Goal: Transaction & Acquisition: Obtain resource

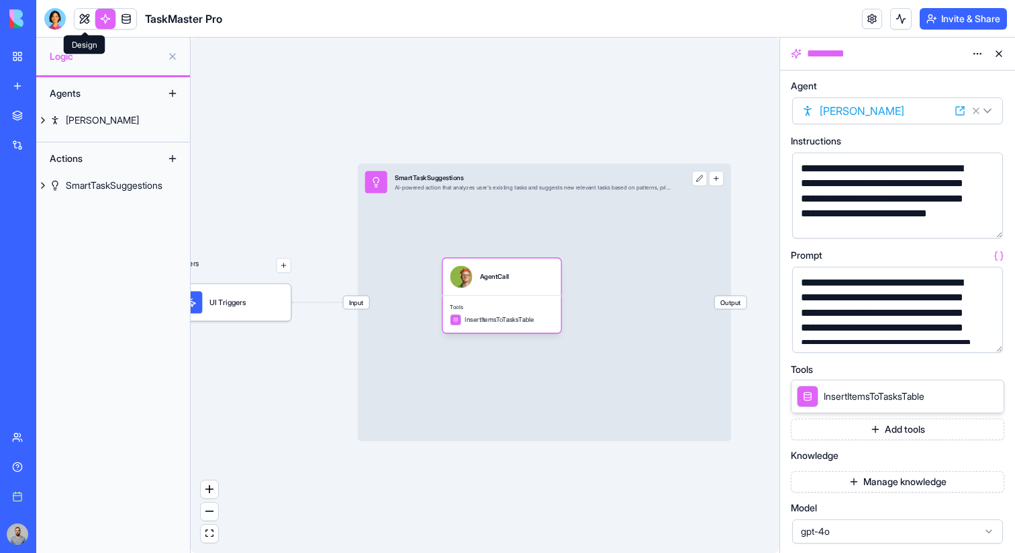
click at [84, 20] on link at bounding box center [85, 19] width 20 height 20
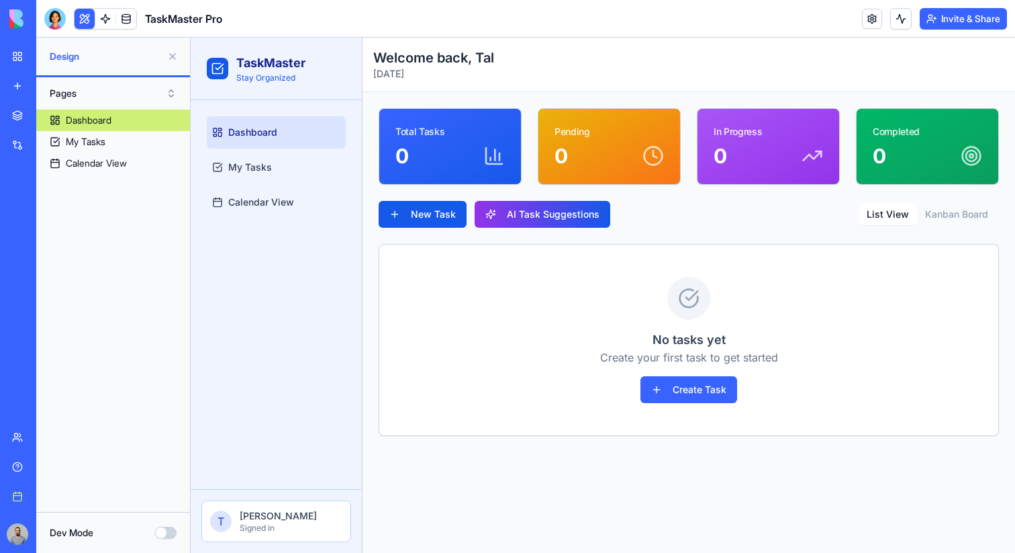
click at [28, 58] on link "My workspace" at bounding box center [31, 56] width 54 height 27
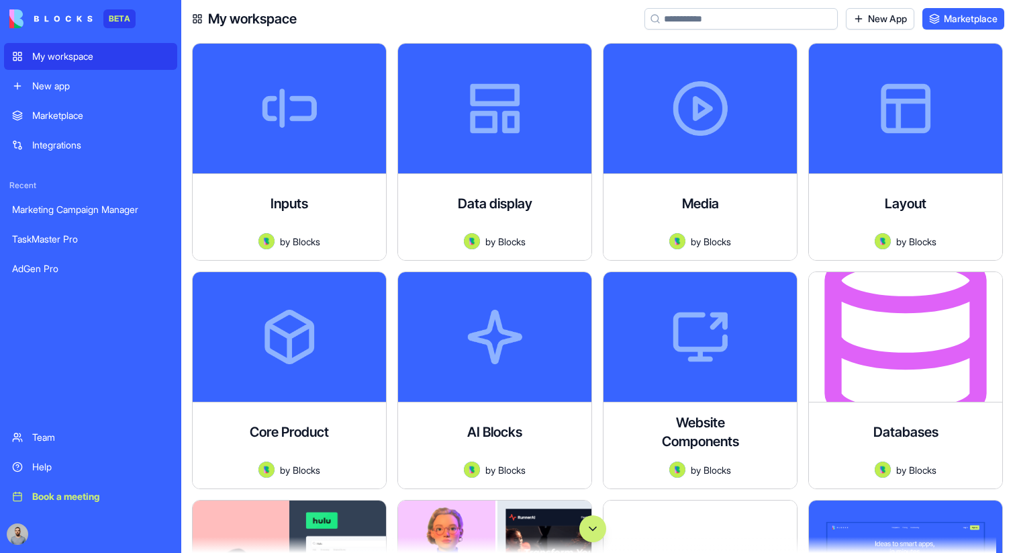
click at [596, 527] on button "Scroll to bottom" at bounding box center [593, 528] width 27 height 27
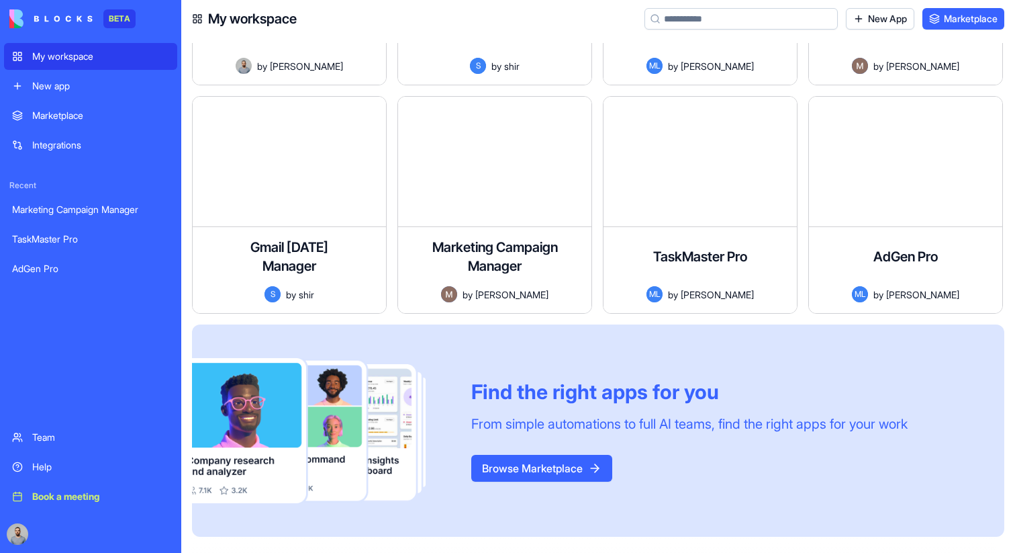
click at [776, 17] on input at bounding box center [741, 18] width 193 height 21
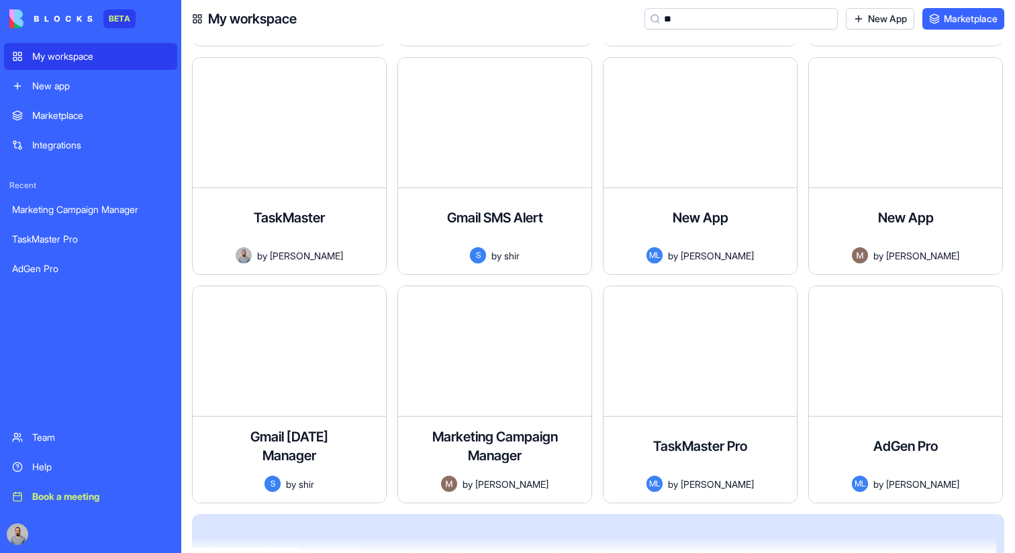
scroll to position [4057, 0]
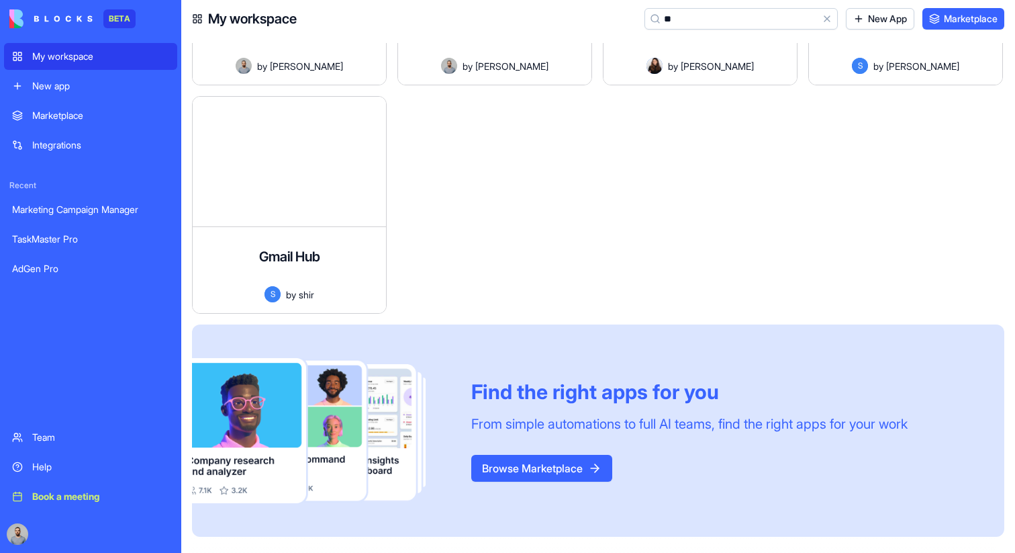
type input "*"
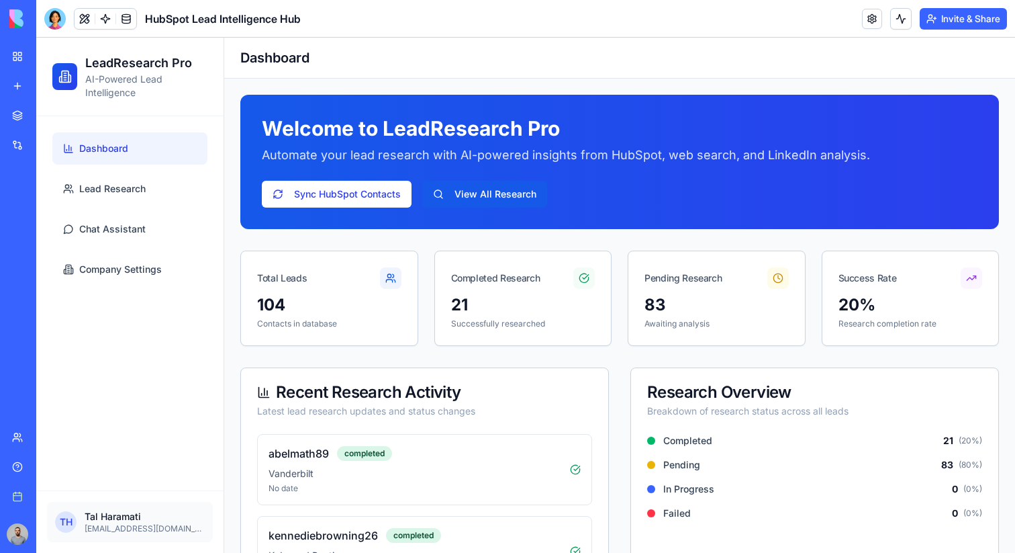
click at [103, 13] on link at bounding box center [105, 19] width 20 height 20
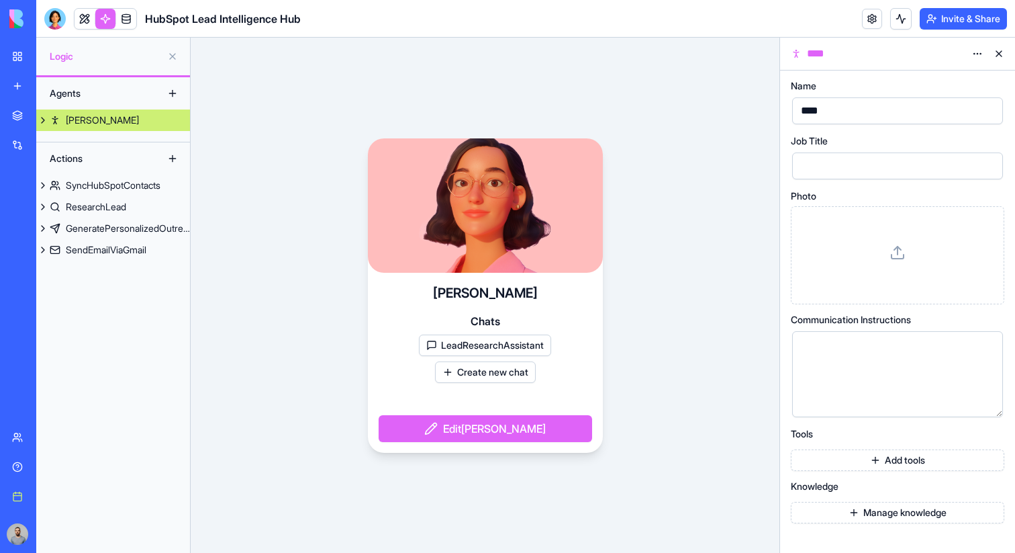
click at [101, 118] on link "Nora" at bounding box center [113, 119] width 154 height 21
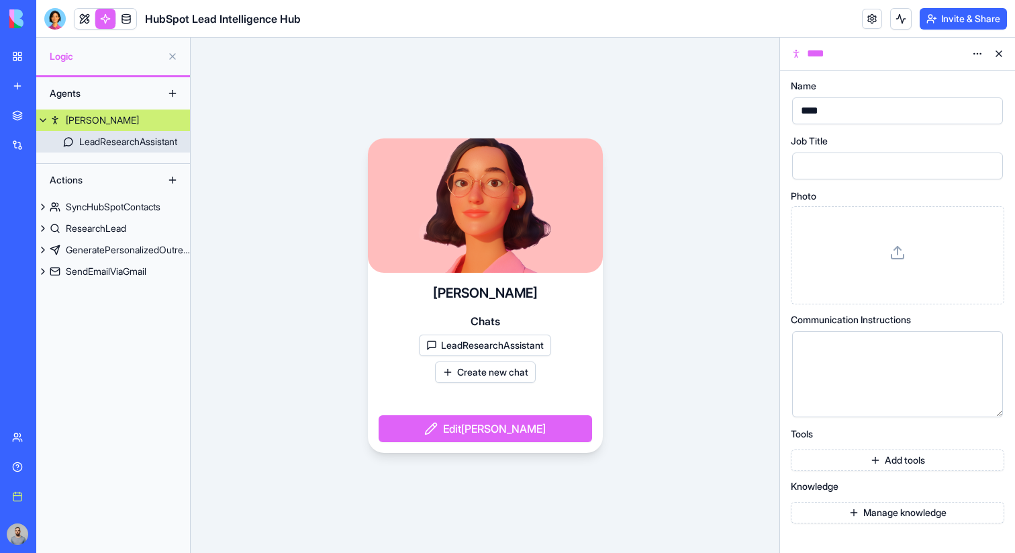
click at [119, 145] on div "LeadResearchAssistant" at bounding box center [128, 141] width 98 height 13
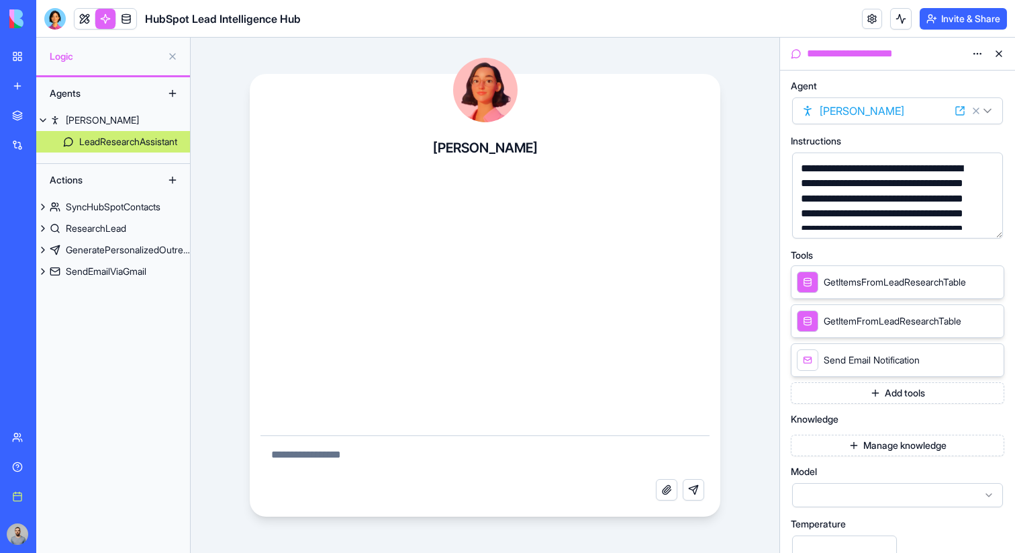
click at [868, 435] on button "Manage knowledge" at bounding box center [898, 444] width 214 height 21
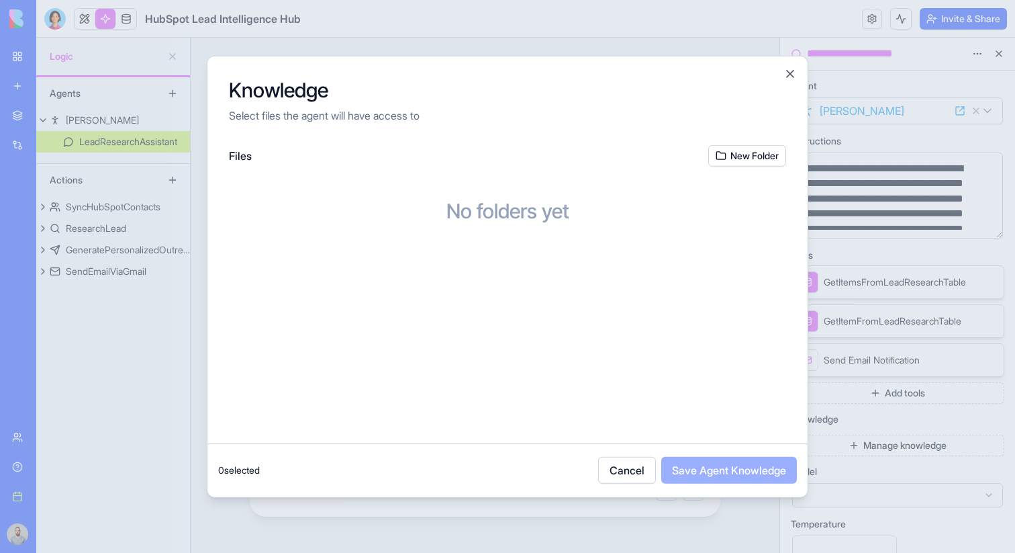
click at [839, 294] on div at bounding box center [507, 276] width 1015 height 553
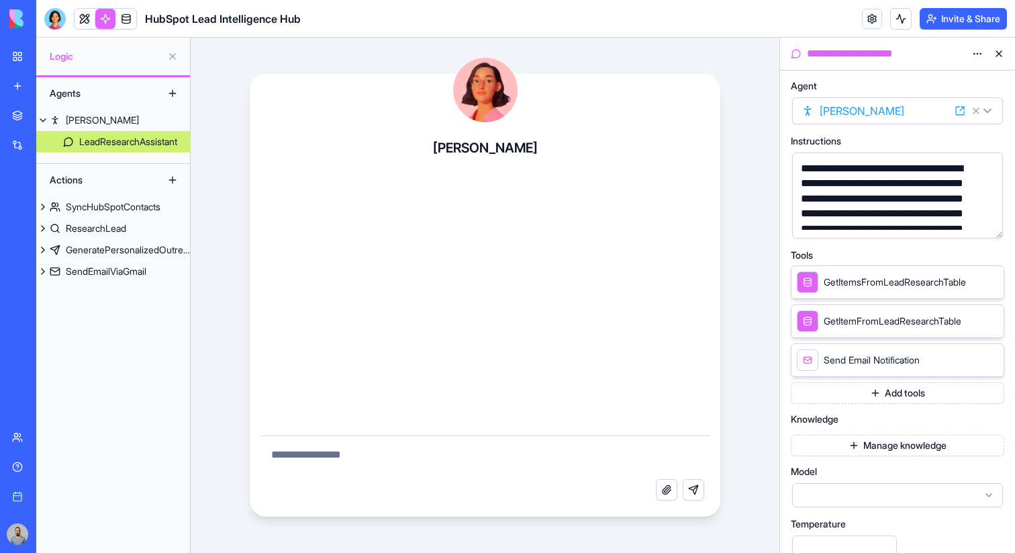
click at [872, 440] on button "Manage knowledge" at bounding box center [898, 444] width 214 height 21
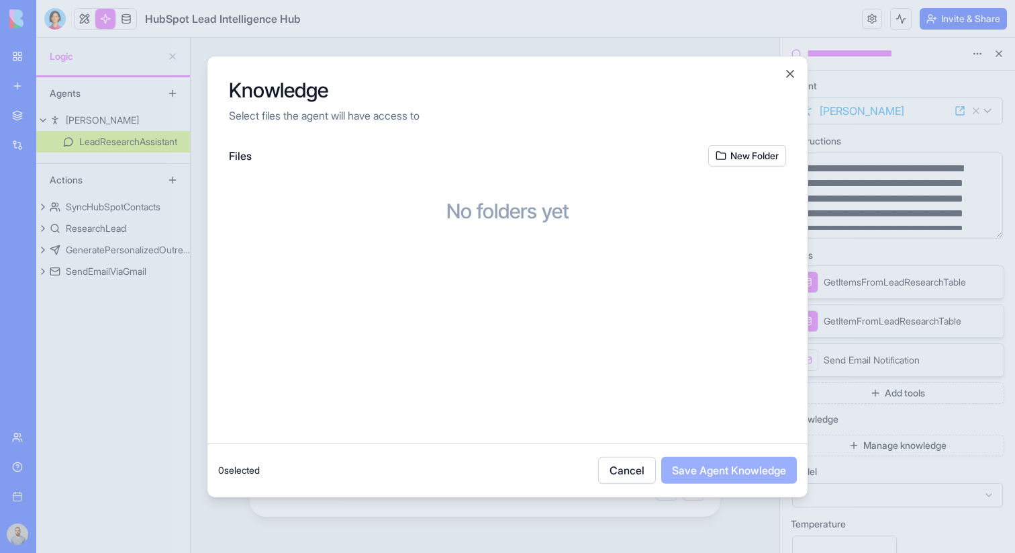
click at [755, 151] on button "New Folder" at bounding box center [747, 154] width 78 height 21
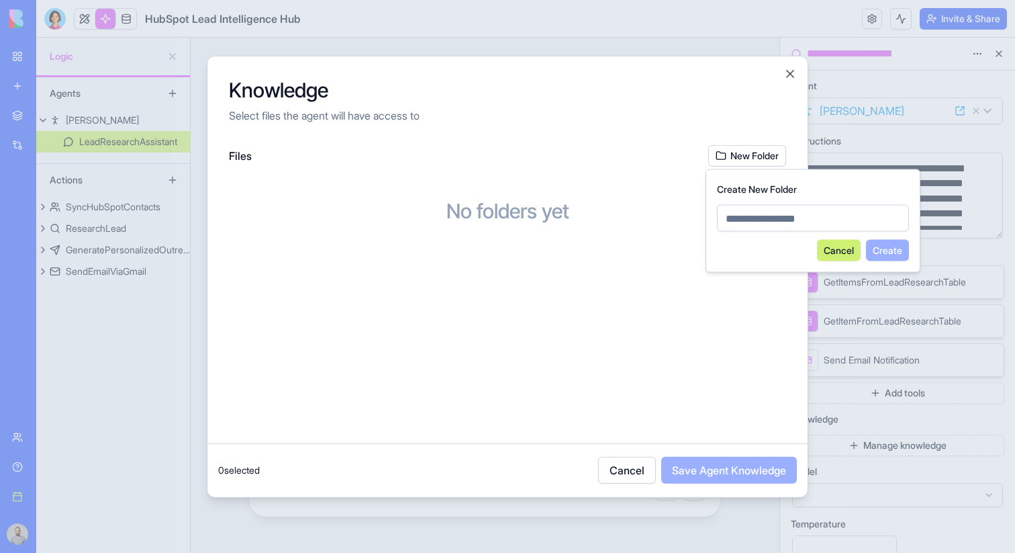
click at [755, 151] on button "New Folder" at bounding box center [747, 154] width 78 height 21
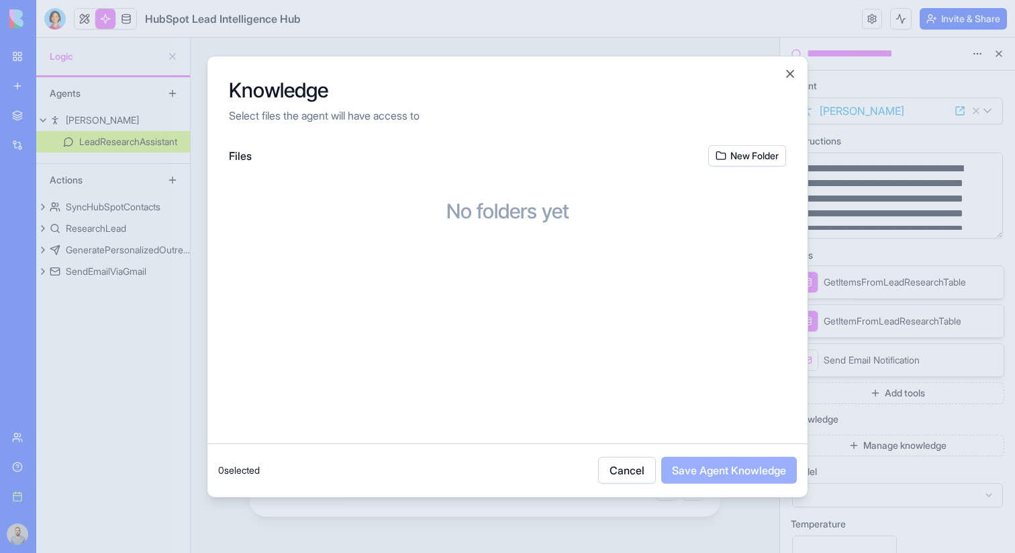
click at [746, 155] on button "New Folder" at bounding box center [747, 154] width 78 height 21
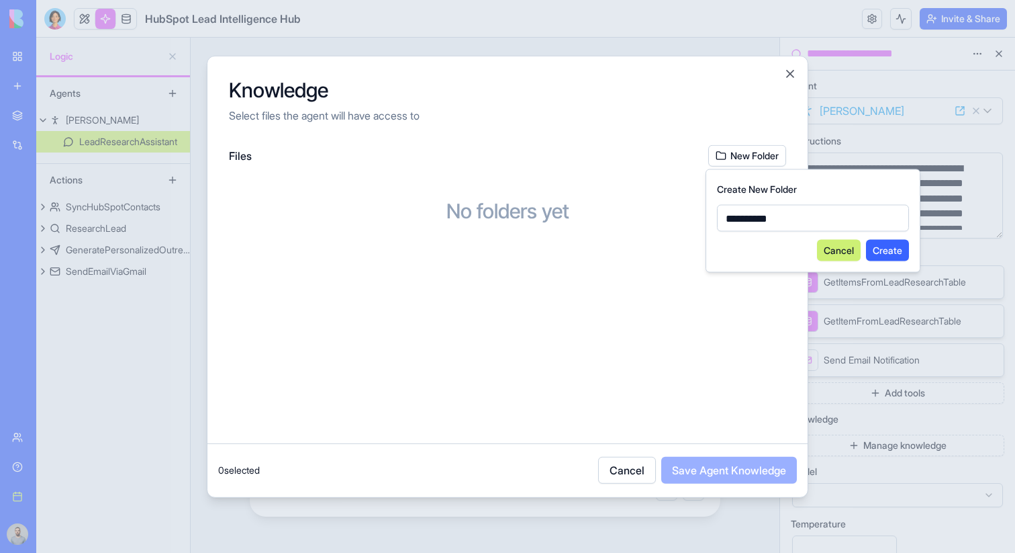
type input "**********"
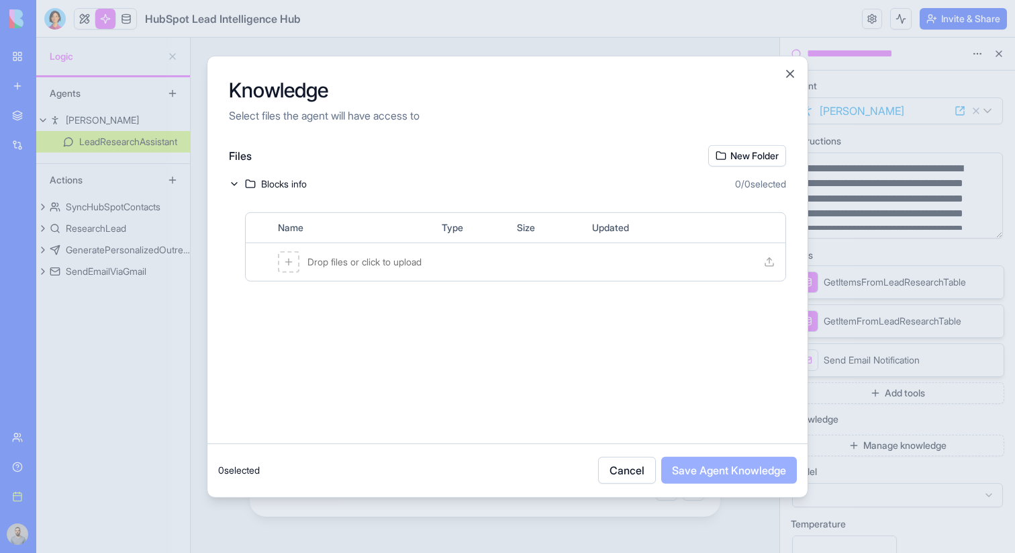
click at [558, 263] on div "Drop files or click to upload" at bounding box center [516, 261] width 540 height 38
click at [764, 156] on button "New Folder" at bounding box center [747, 154] width 78 height 21
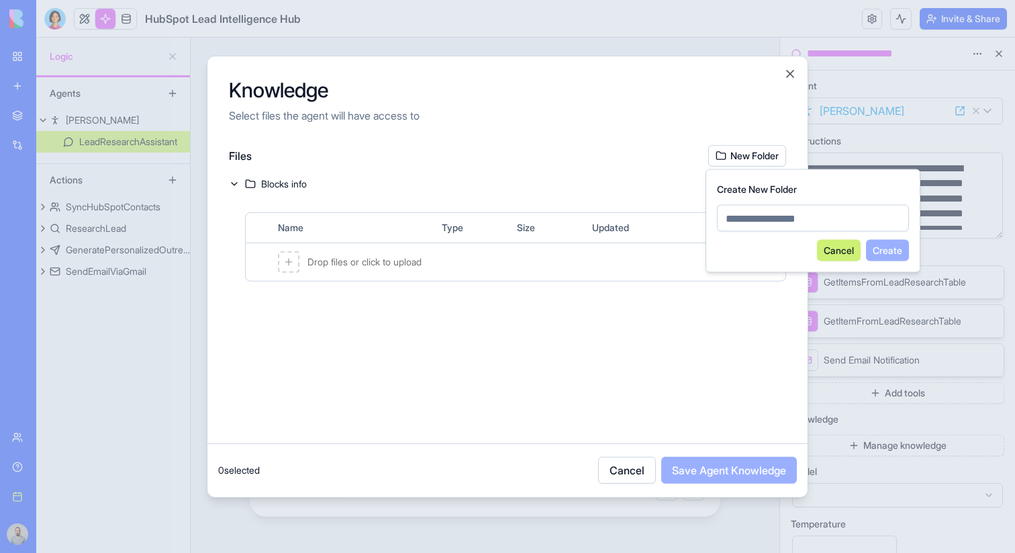
click at [764, 156] on button "New Folder" at bounding box center [747, 154] width 78 height 21
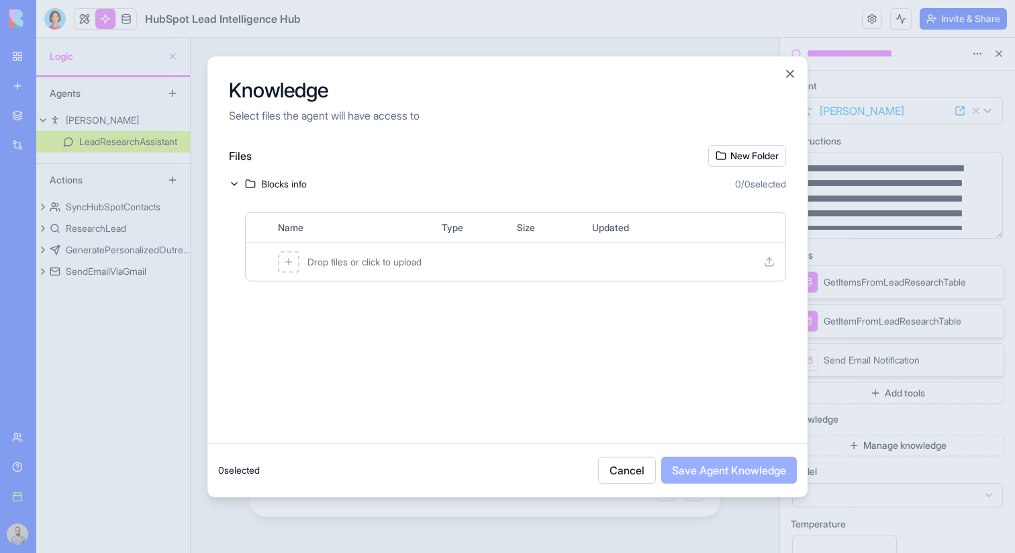
click at [385, 178] on div "Blocks info 0 / 0 selected" at bounding box center [507, 183] width 557 height 13
click at [662, 260] on span "Aug 14, 2025, 12:35 PM" at bounding box center [627, 261] width 70 height 13
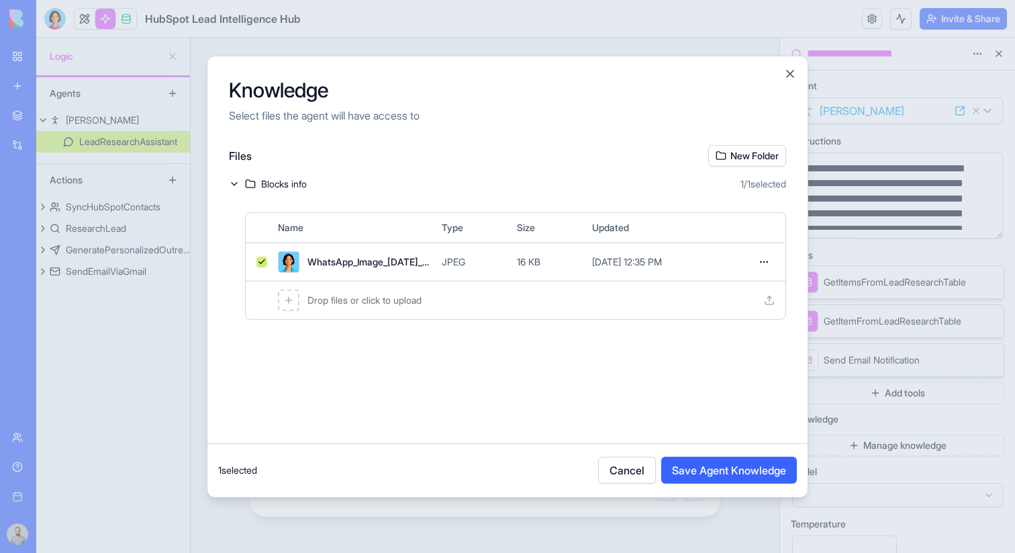
click at [662, 260] on span "Aug 14, 2025, 12:35 PM" at bounding box center [627, 261] width 70 height 13
drag, startPoint x: 725, startPoint y: 158, endPoint x: 701, endPoint y: 185, distance: 35.2
click at [701, 185] on div "Files New Folder Blocks info 0 / 1 selected Name Type Size Updated WhatsApp_Ima…" at bounding box center [507, 293] width 600 height 298
click at [477, 310] on div "Drop files or click to upload" at bounding box center [516, 300] width 540 height 38
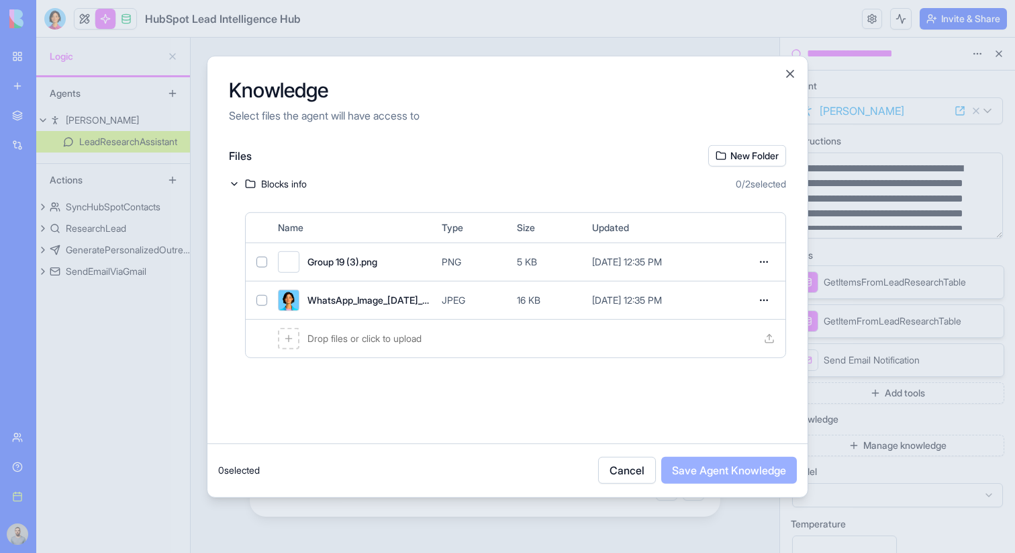
click at [385, 293] on span "WhatsApp_Image_2025-04-28_at_14.51.36_mhmoux (2).jpg" at bounding box center [370, 299] width 124 height 13
click at [385, 273] on div "Group 19 (3).png PNG 5 KB Aug 14, 2025, 12:35 PM" at bounding box center [516, 261] width 540 height 38
click at [730, 475] on button "Save Agent Knowledge" at bounding box center [729, 470] width 136 height 27
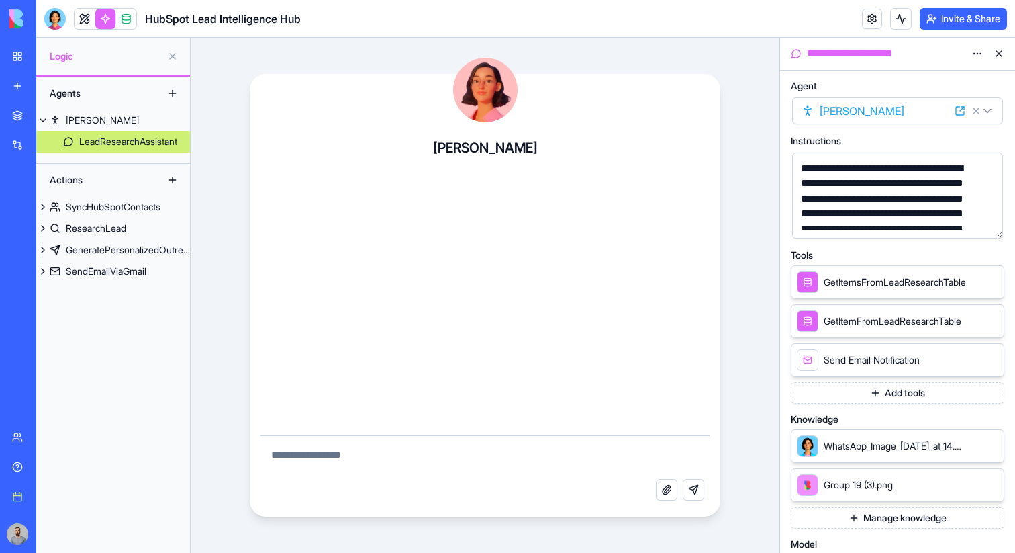
click at [903, 518] on button "Manage knowledge" at bounding box center [898, 517] width 214 height 21
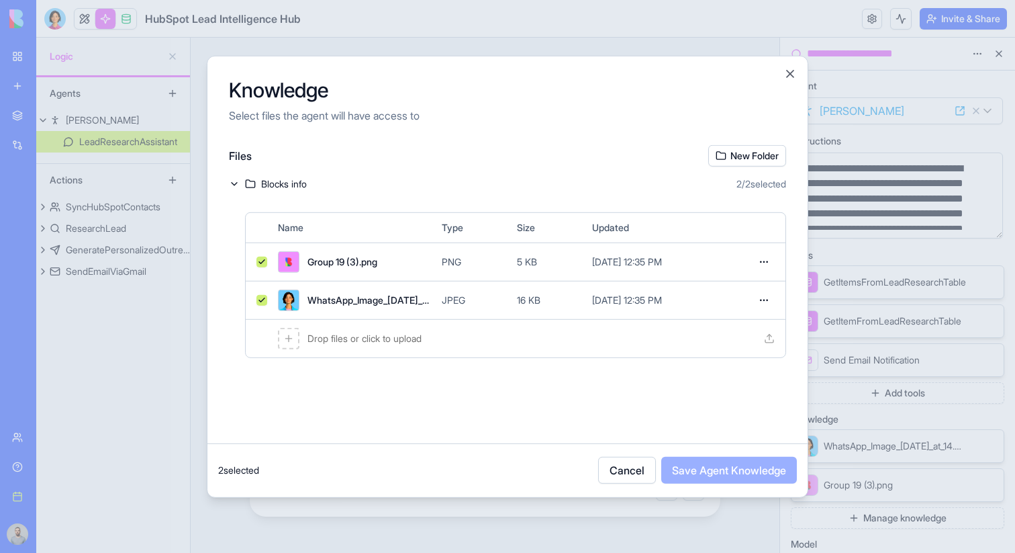
click at [467, 265] on div "PNG" at bounding box center [474, 261] width 64 height 13
click at [688, 463] on button "Save Agent Knowledge" at bounding box center [729, 470] width 136 height 27
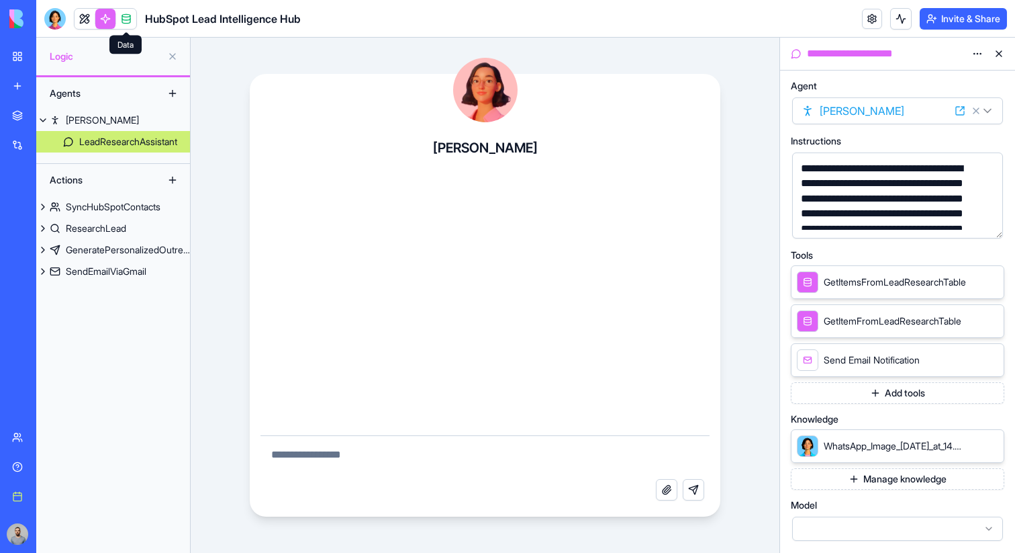
click at [132, 25] on span at bounding box center [126, 19] width 38 height 38
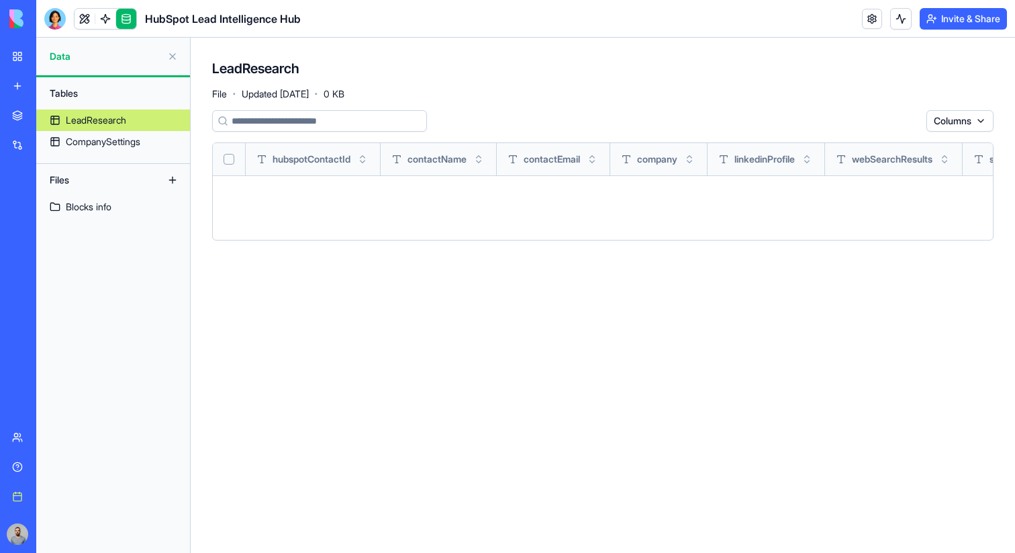
click at [116, 201] on link "Blocks info" at bounding box center [113, 206] width 154 height 21
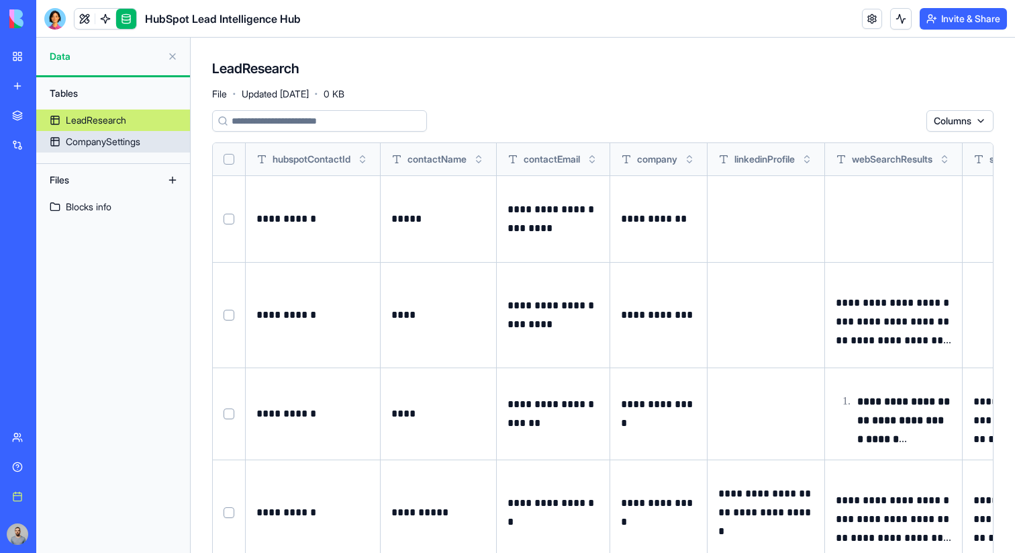
drag, startPoint x: 122, startPoint y: 149, endPoint x: 138, endPoint y: 21, distance: 128.7
click at [122, 149] on link "CompanySettings" at bounding box center [113, 141] width 154 height 21
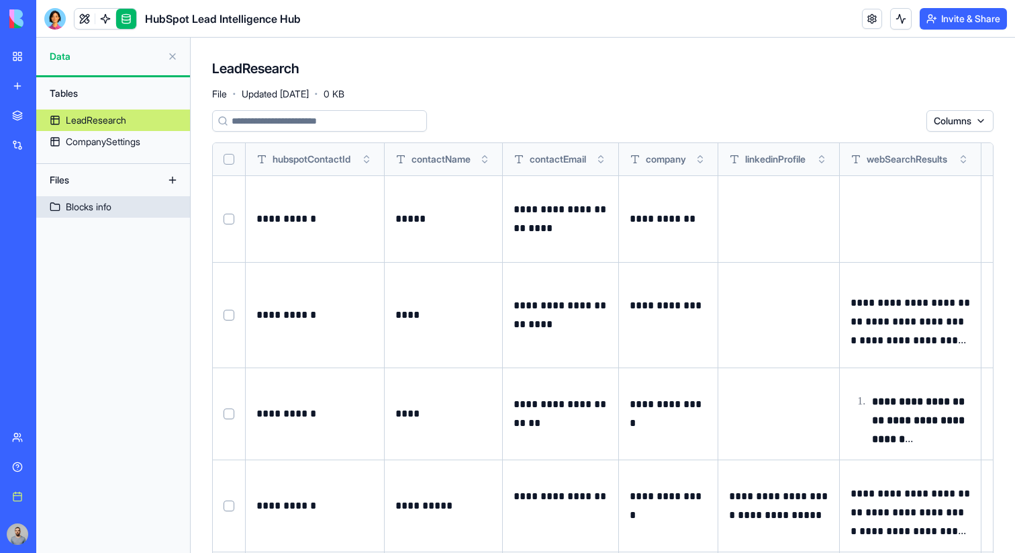
click at [108, 212] on div "Blocks info" at bounding box center [89, 206] width 46 height 13
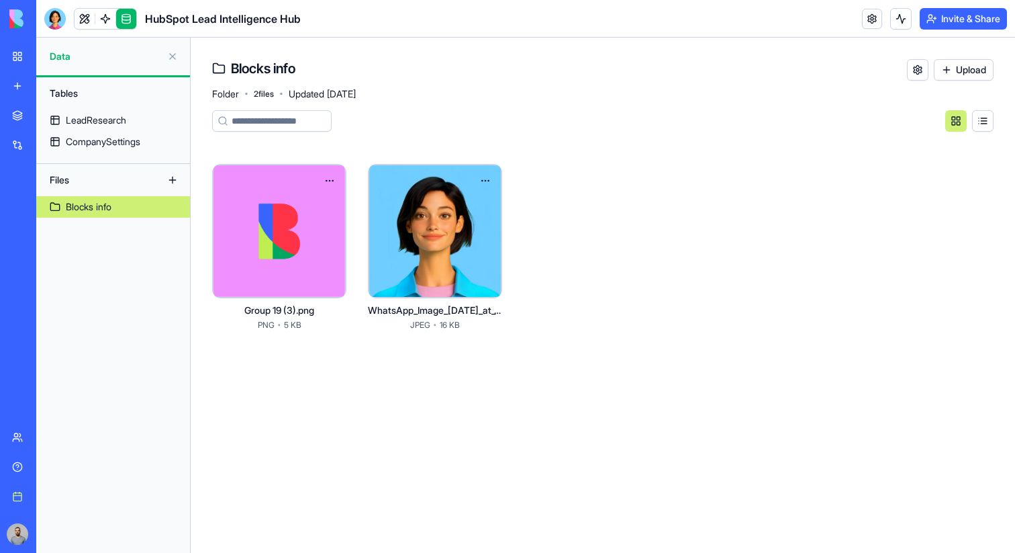
click at [978, 112] on button at bounding box center [982, 120] width 21 height 21
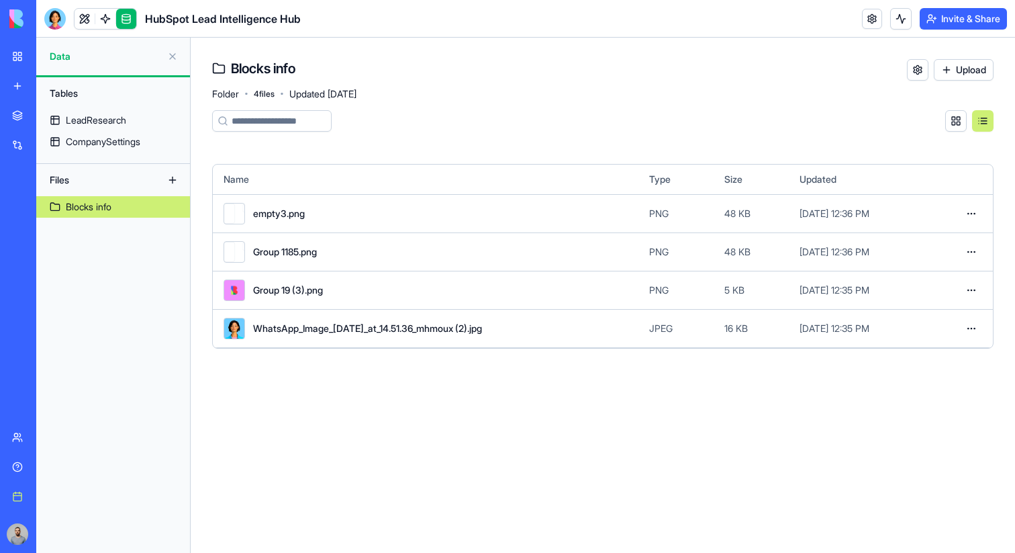
click at [962, 120] on button at bounding box center [955, 120] width 21 height 21
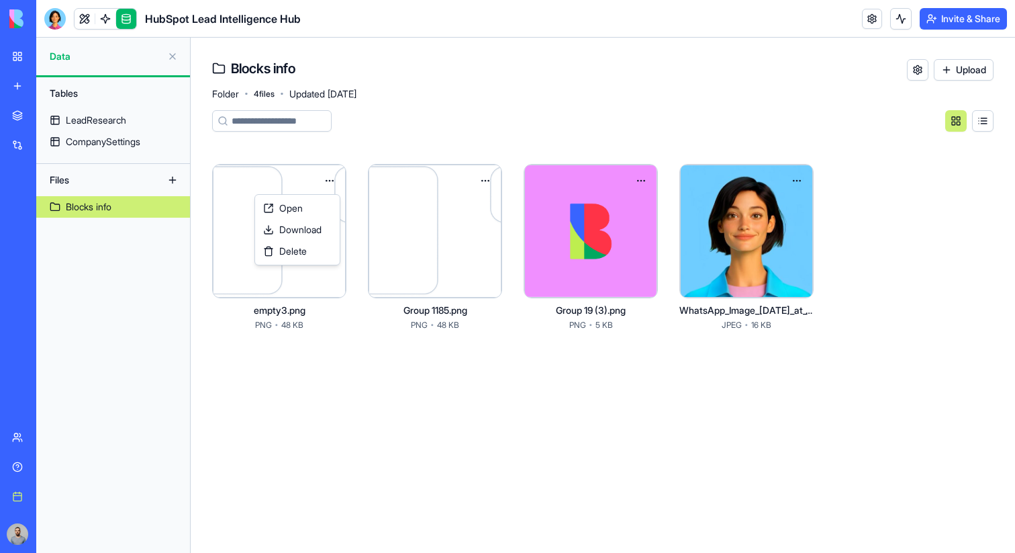
click at [330, 176] on html "BETA My workspace New app Marketplace Integrations Recent AdGen Pro Focus Gmail…" at bounding box center [507, 276] width 1015 height 553
click at [324, 247] on div "Delete" at bounding box center [297, 250] width 79 height 21
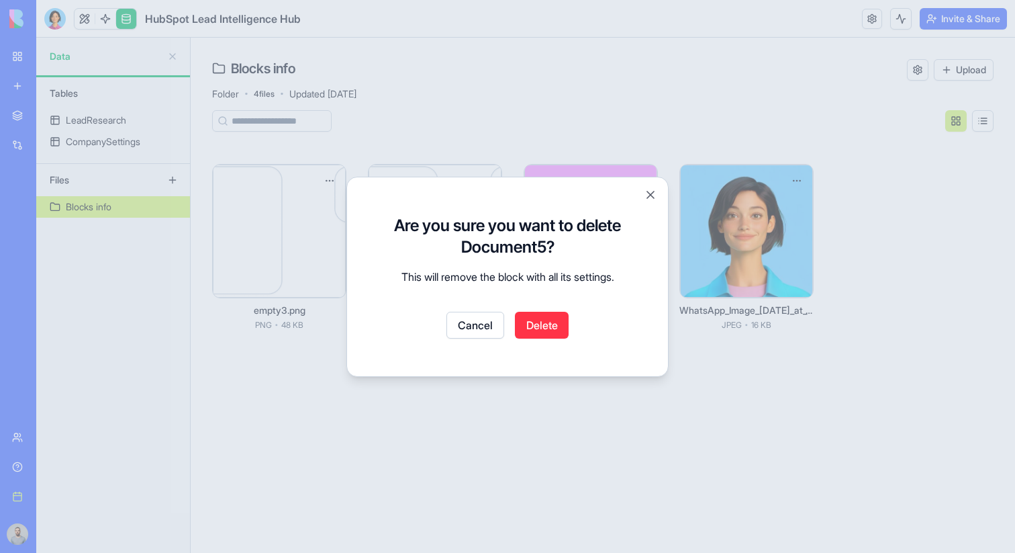
click at [558, 324] on button "Delete" at bounding box center [542, 325] width 54 height 27
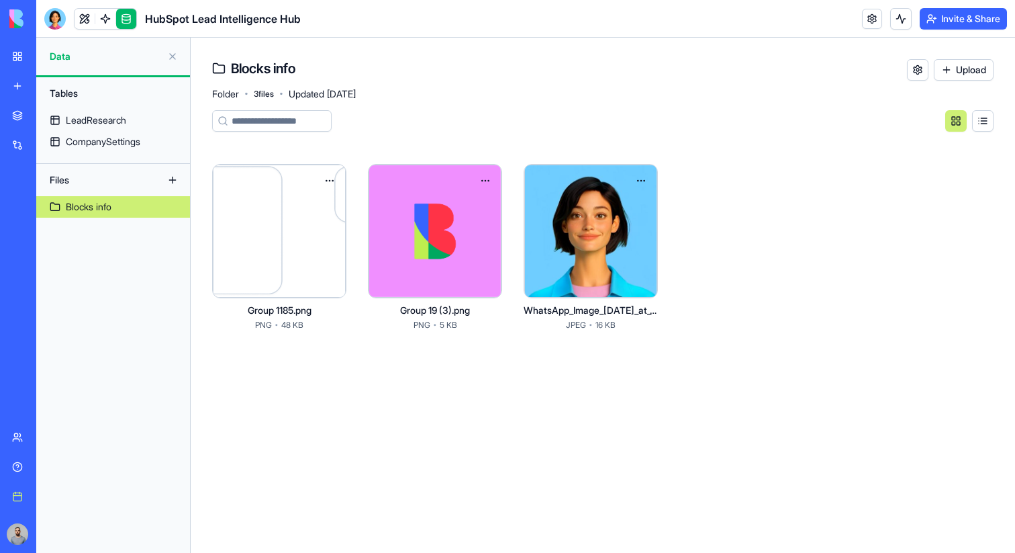
click at [329, 181] on html "BETA My workspace New app Marketplace Integrations Recent AdGen Pro Focus Gmail…" at bounding box center [507, 276] width 1015 height 553
click at [328, 254] on div "Delete" at bounding box center [297, 250] width 79 height 21
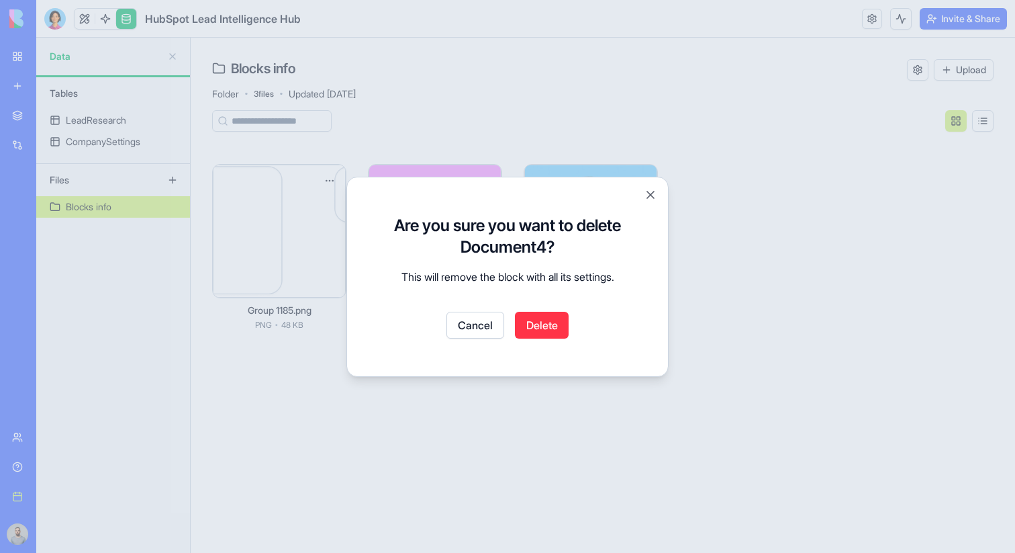
click at [558, 325] on button "Delete" at bounding box center [542, 325] width 54 height 27
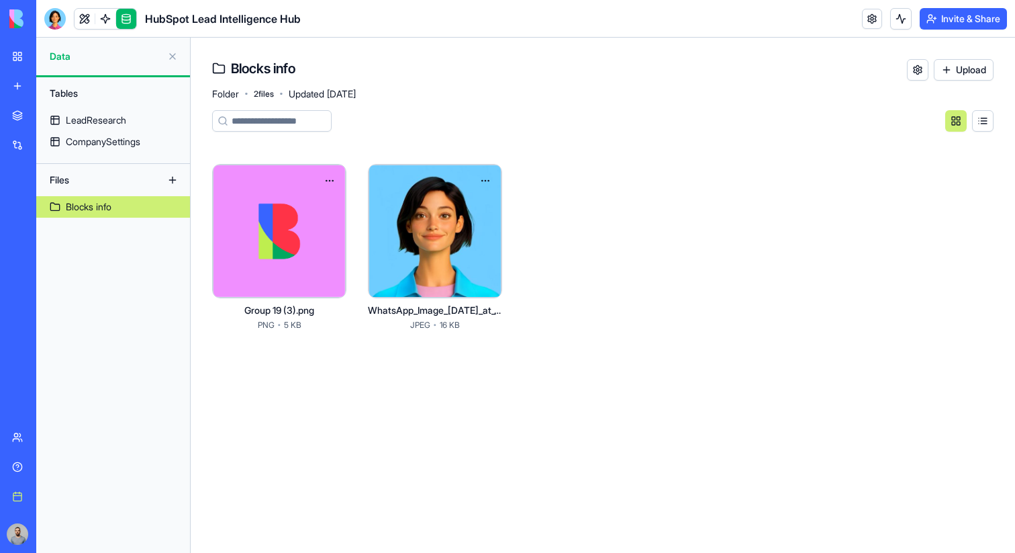
click at [948, 62] on button "Upload" at bounding box center [964, 69] width 60 height 21
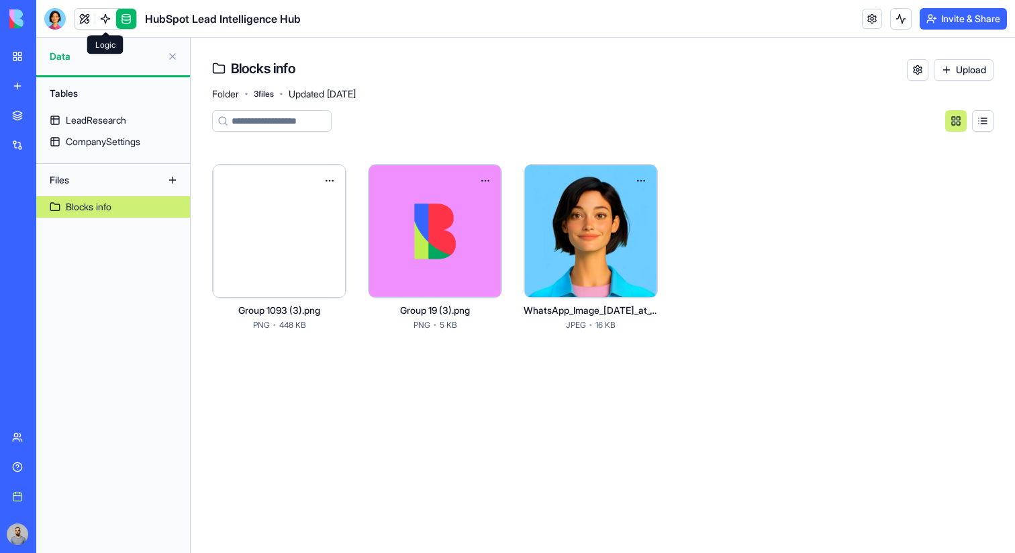
click at [101, 24] on link at bounding box center [105, 19] width 20 height 20
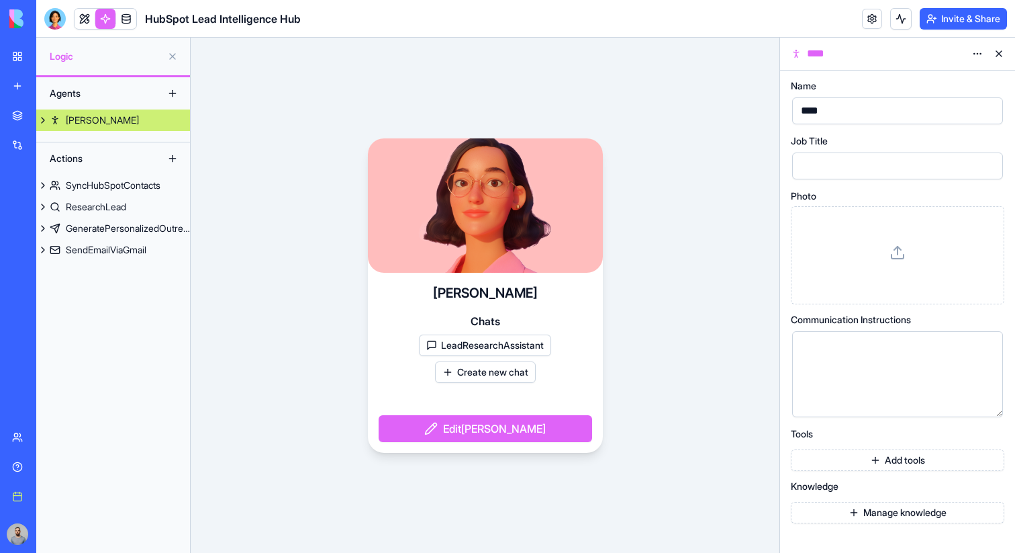
click at [107, 118] on link "Nora" at bounding box center [113, 119] width 154 height 21
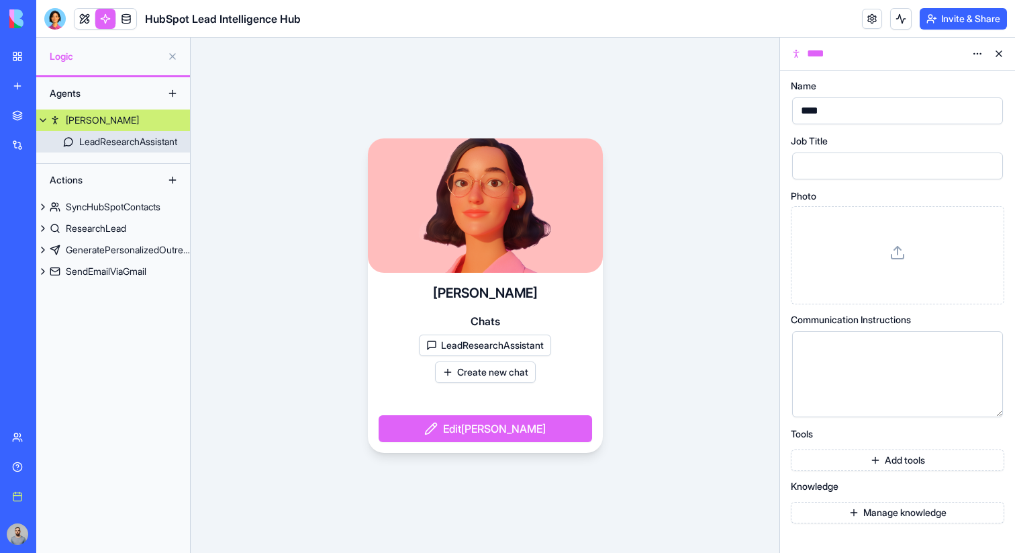
click at [111, 148] on div "LeadResearchAssistant" at bounding box center [128, 141] width 98 height 13
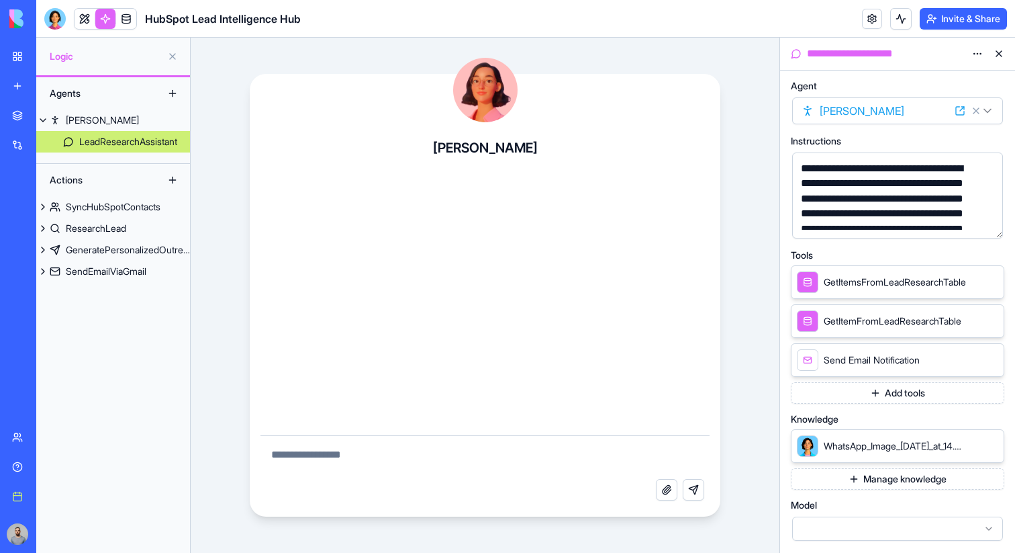
click at [870, 465] on div "WhatsApp_Image_2025-04-28_at_14.51.36_mhmoux (2).jpg Manage knowledge" at bounding box center [898, 459] width 214 height 60
click at [870, 478] on button "Manage knowledge" at bounding box center [898, 478] width 214 height 21
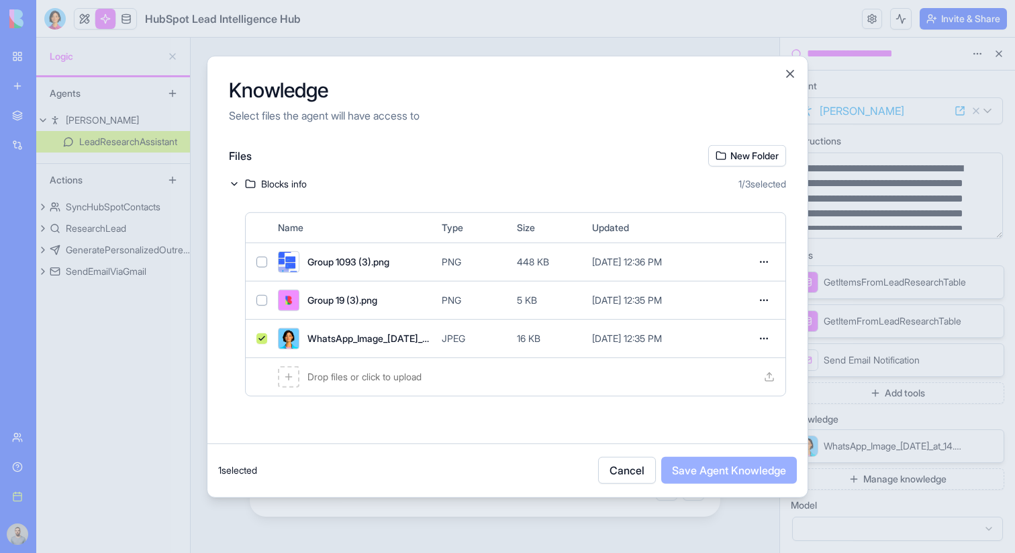
click at [613, 475] on button "Cancel" at bounding box center [627, 470] width 58 height 27
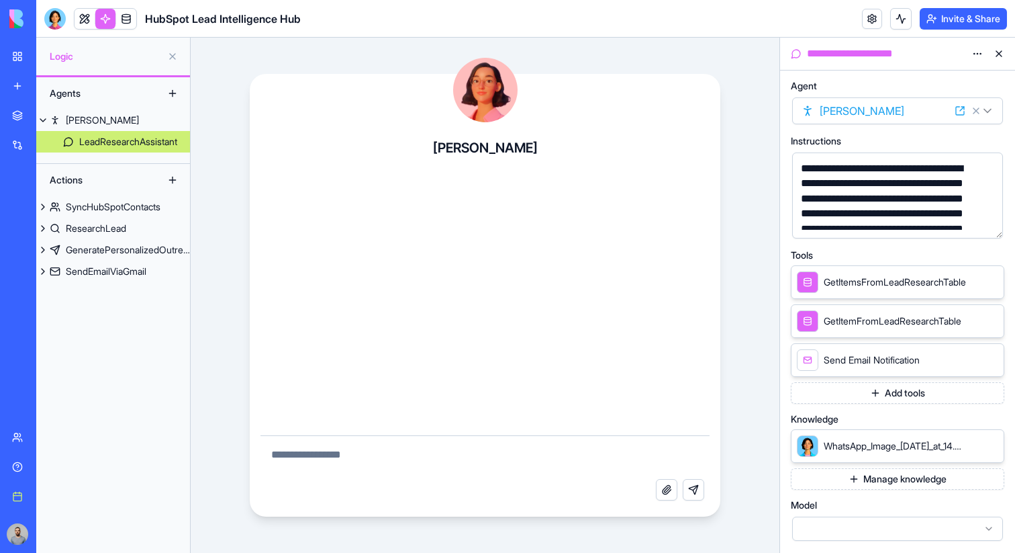
click at [988, 445] on icon at bounding box center [990, 445] width 11 height 11
click at [917, 445] on button "Manage knowledge" at bounding box center [898, 444] width 214 height 21
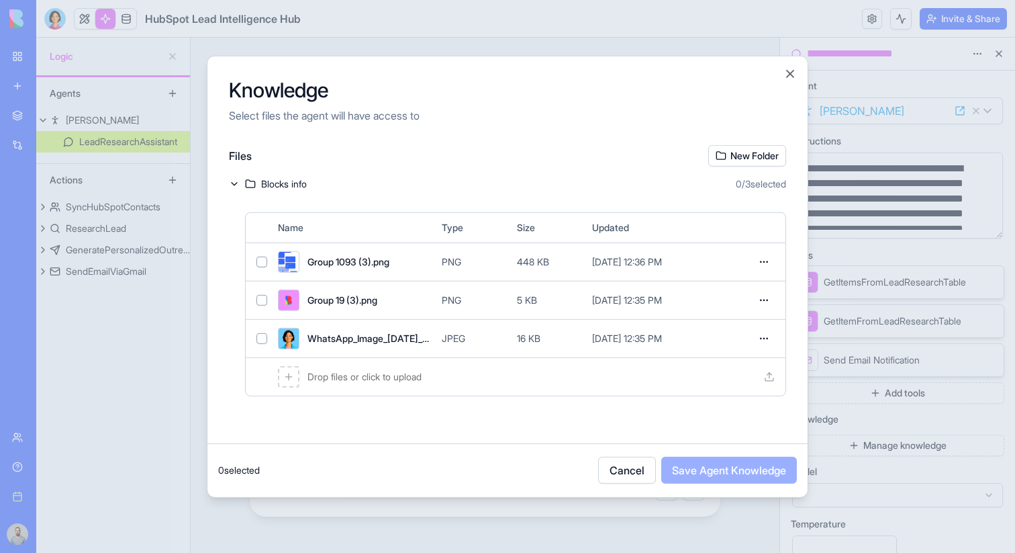
click at [753, 150] on button "New Folder" at bounding box center [747, 154] width 78 height 21
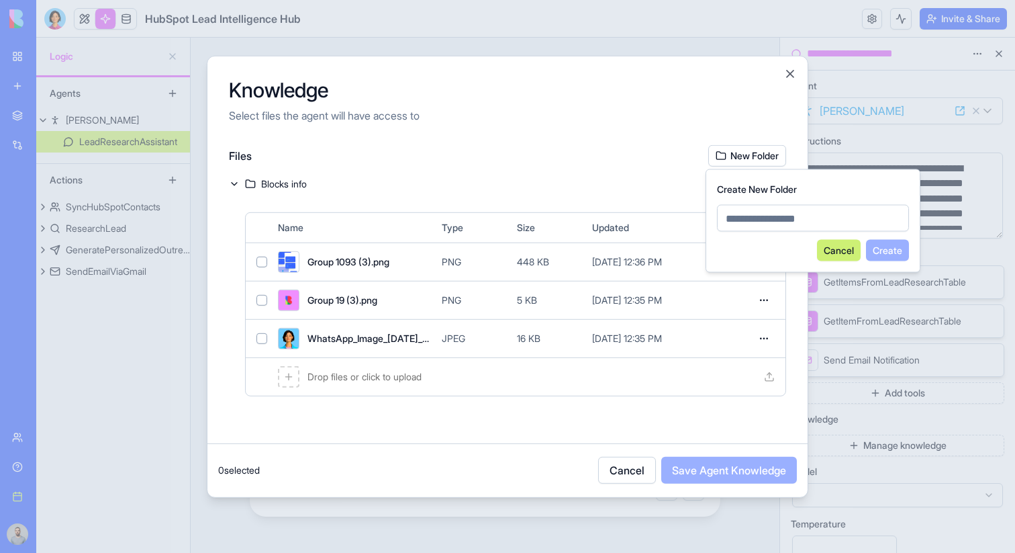
click at [817, 252] on button "Cancel" at bounding box center [839, 250] width 44 height 21
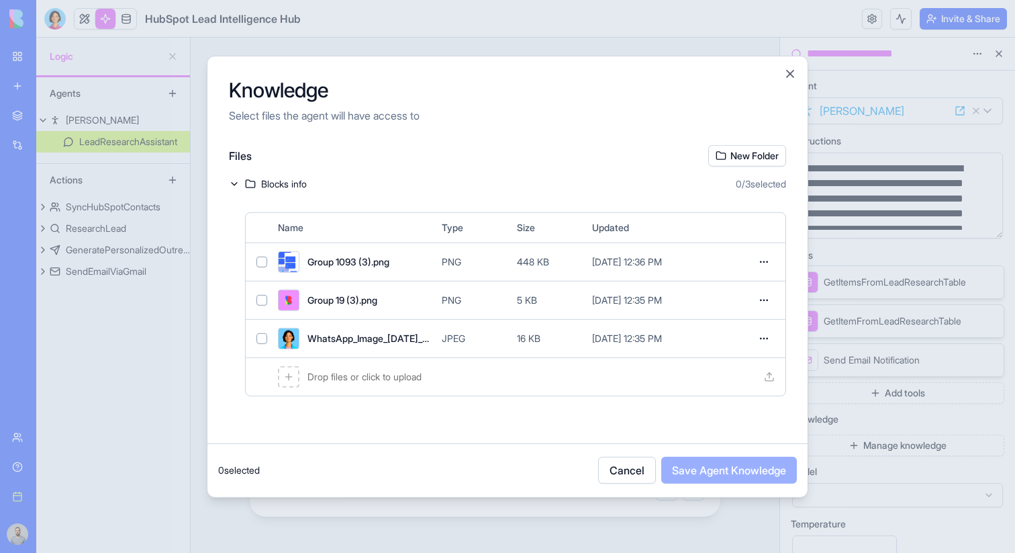
click at [542, 367] on div "Drop files or click to upload" at bounding box center [516, 376] width 540 height 38
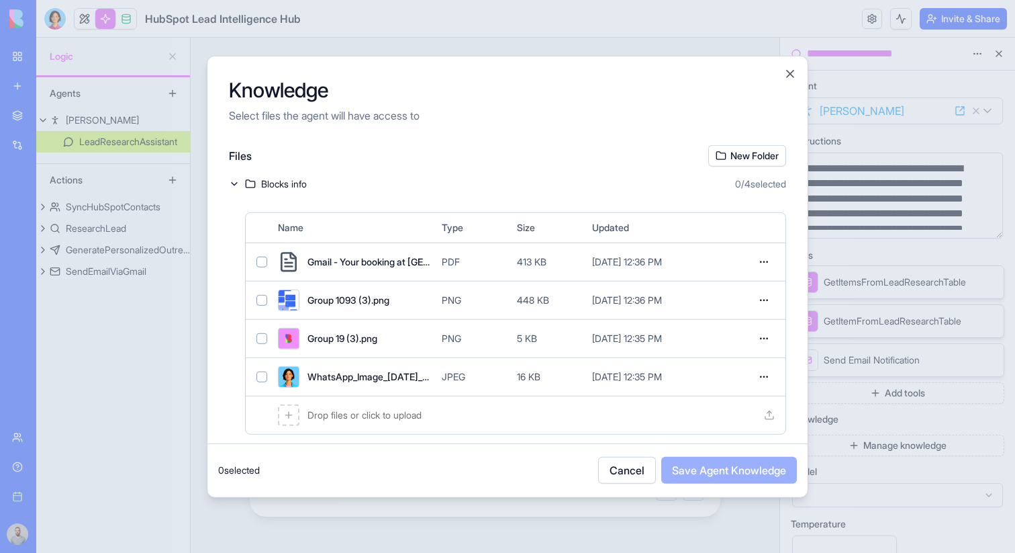
click at [375, 264] on span "Gmail - Your booking at Milan Airport Malpensa T1 is confirmed_ #9723607522.pdf" at bounding box center [370, 261] width 124 height 13
click at [686, 464] on button "Save Agent Knowledge" at bounding box center [729, 470] width 136 height 27
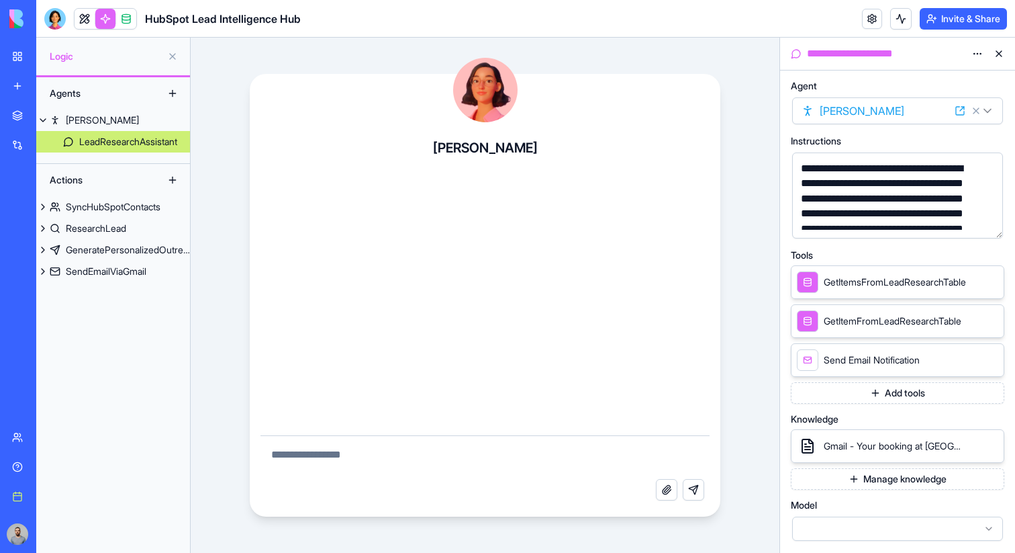
click at [491, 458] on textarea at bounding box center [486, 457] width 450 height 43
type textarea "**********"
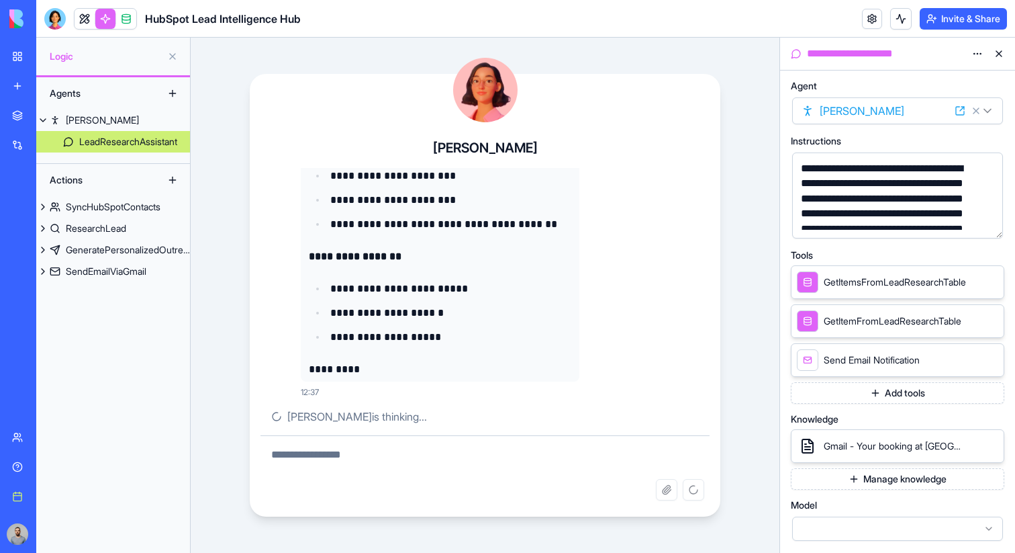
click at [864, 475] on button "Manage knowledge" at bounding box center [898, 478] width 214 height 21
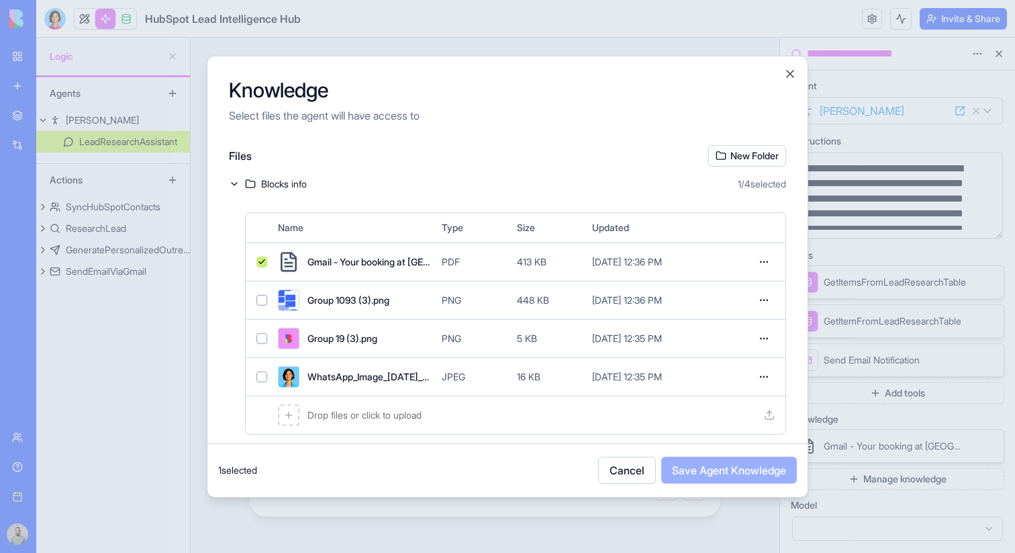
scroll to position [872, 0]
click at [375, 381] on span "WhatsApp_Image_2025-04-28_at_14.51.36_mhmoux (2).jpg" at bounding box center [370, 375] width 124 height 13
click at [674, 458] on button "Save Agent Knowledge" at bounding box center [729, 470] width 136 height 27
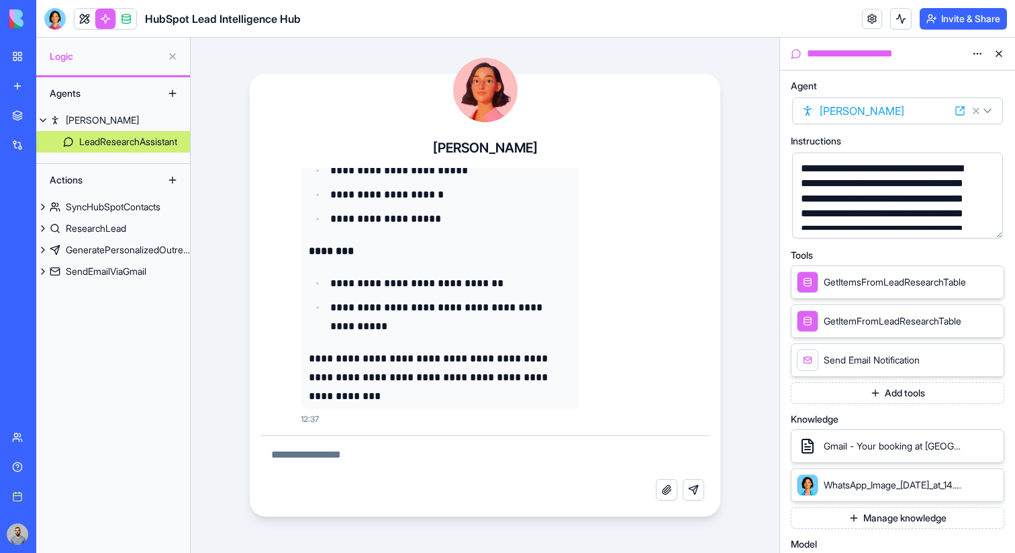
click at [572, 461] on textarea at bounding box center [486, 457] width 450 height 43
type textarea "**********"
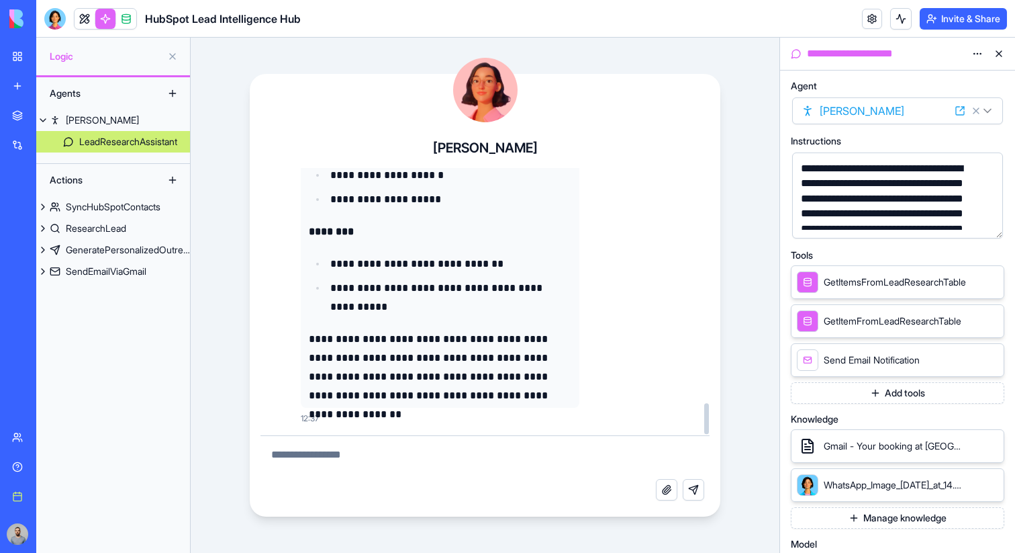
scroll to position [2037, 0]
click at [536, 456] on textarea at bounding box center [486, 457] width 450 height 43
type textarea "**********"
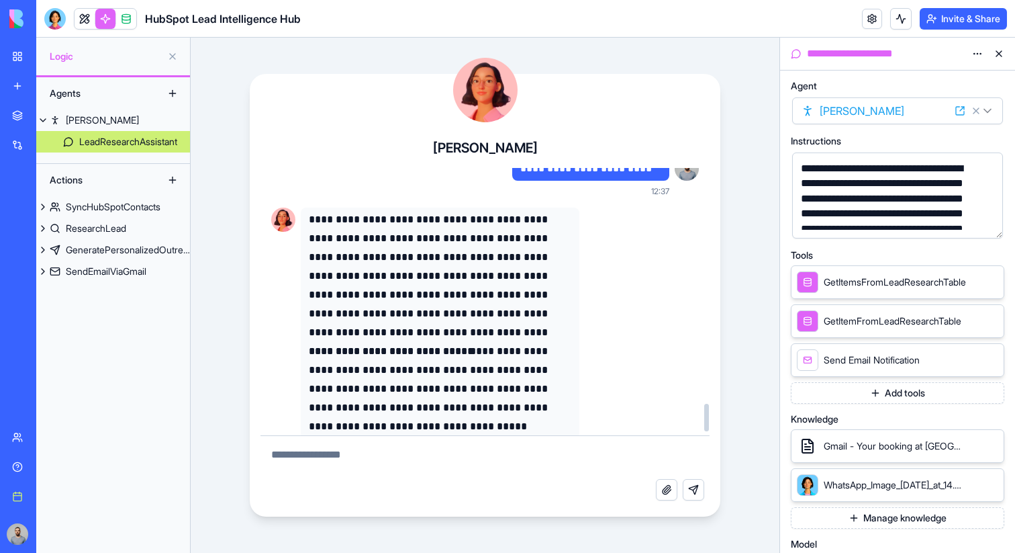
scroll to position [2346, 0]
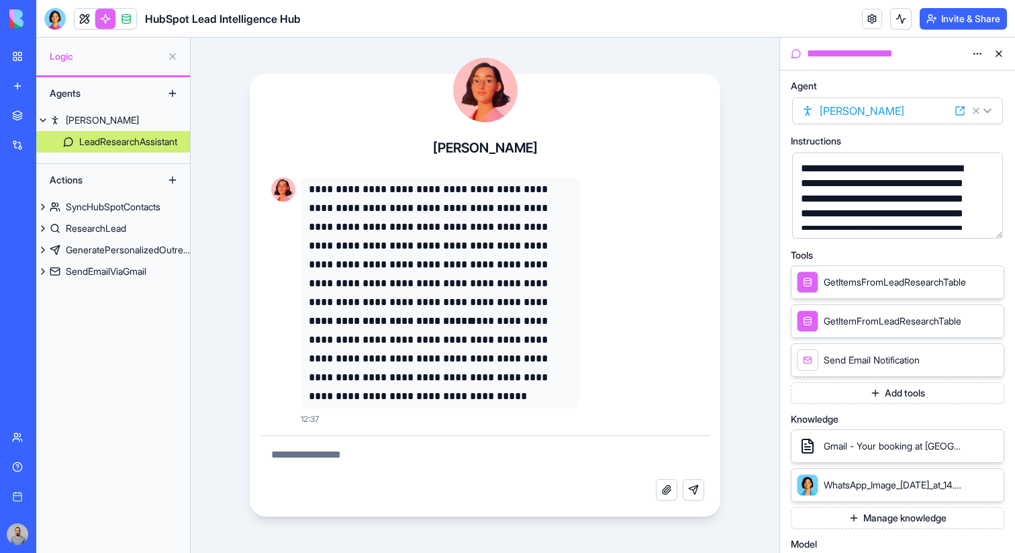
click at [843, 516] on button "Manage knowledge" at bounding box center [898, 517] width 214 height 21
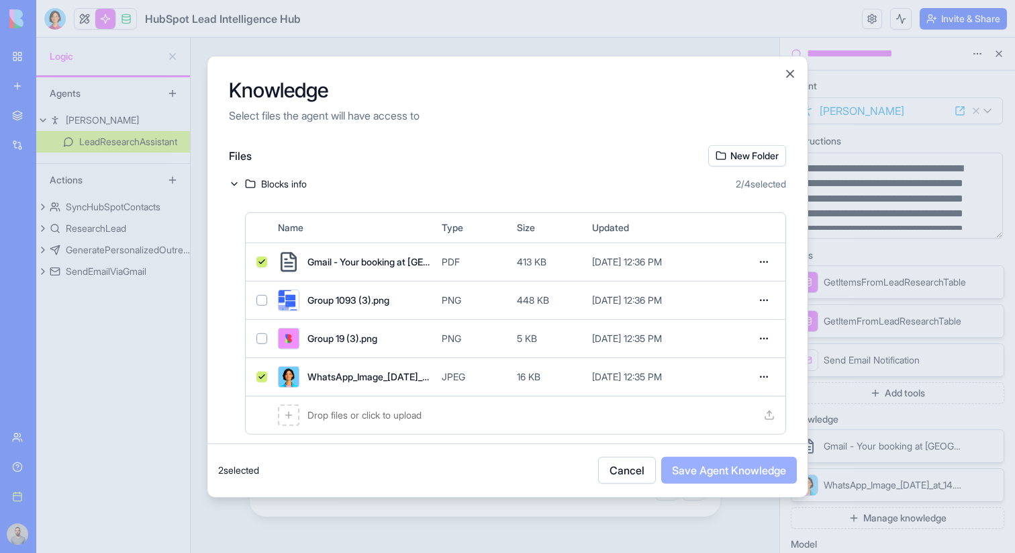
click at [838, 271] on div at bounding box center [507, 276] width 1015 height 553
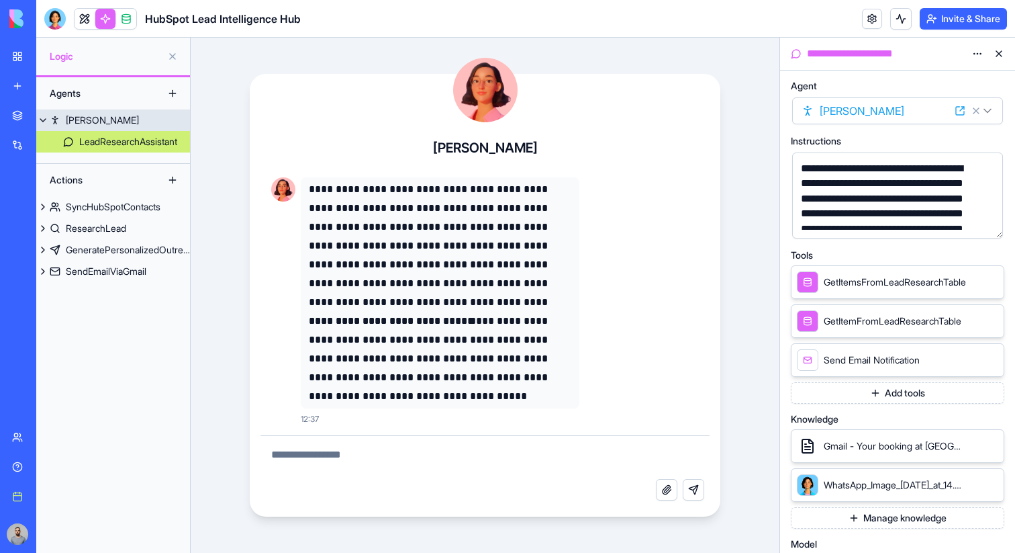
click at [79, 118] on div "Nora" at bounding box center [102, 119] width 73 height 13
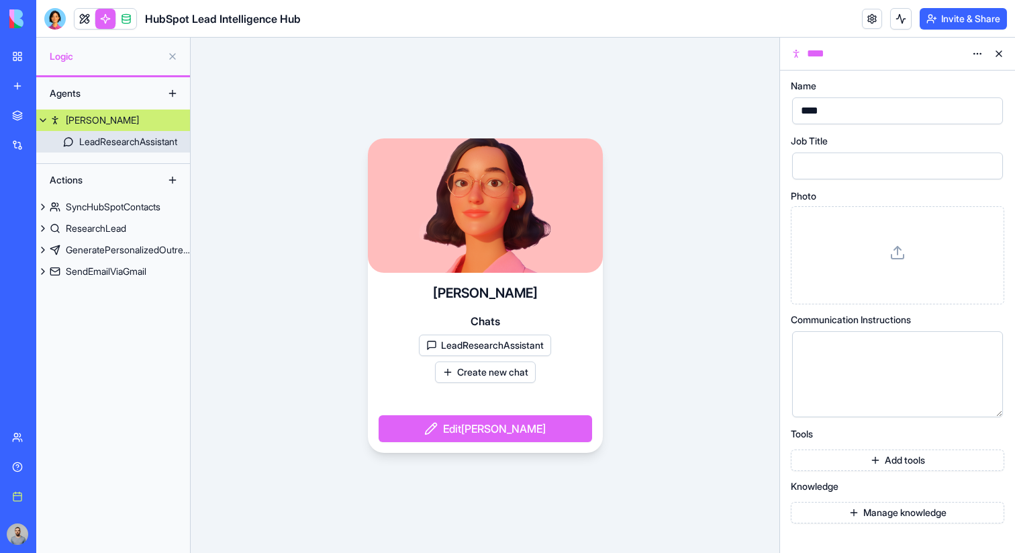
click at [81, 140] on div "LeadResearchAssistant" at bounding box center [128, 141] width 98 height 13
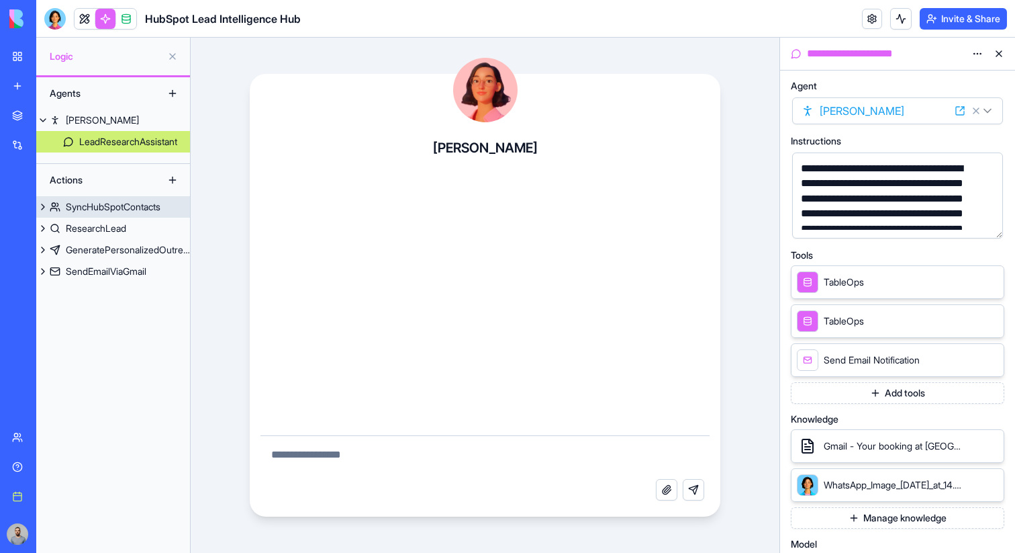
click at [103, 204] on div "SyncHubSpotContacts" at bounding box center [113, 206] width 95 height 13
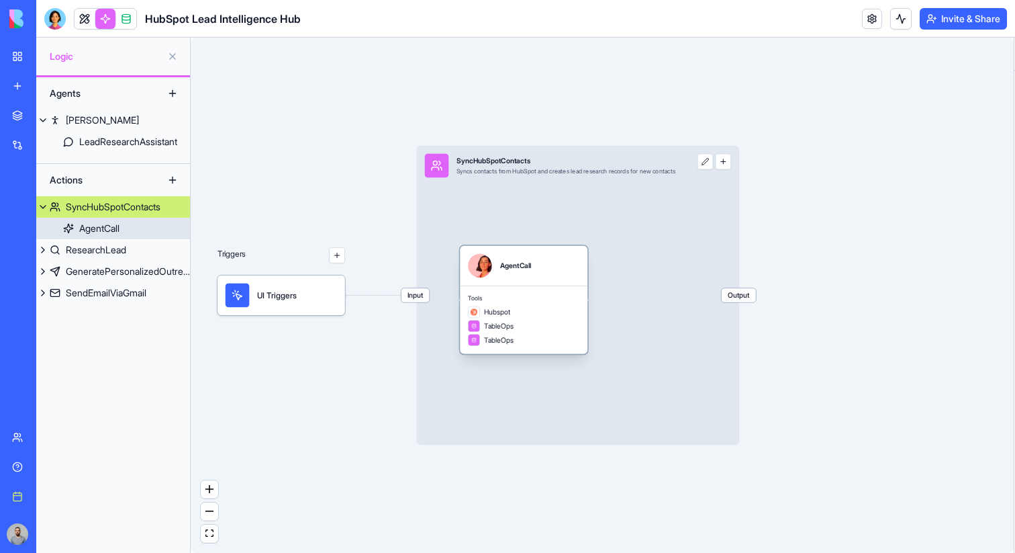
click at [146, 233] on link "AgentCall" at bounding box center [113, 228] width 154 height 21
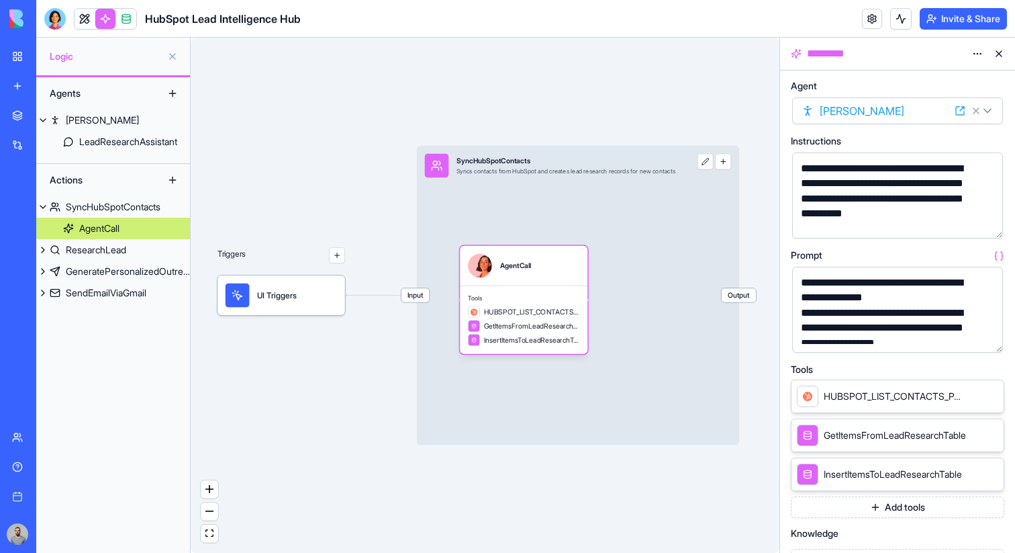
scroll to position [191, 0]
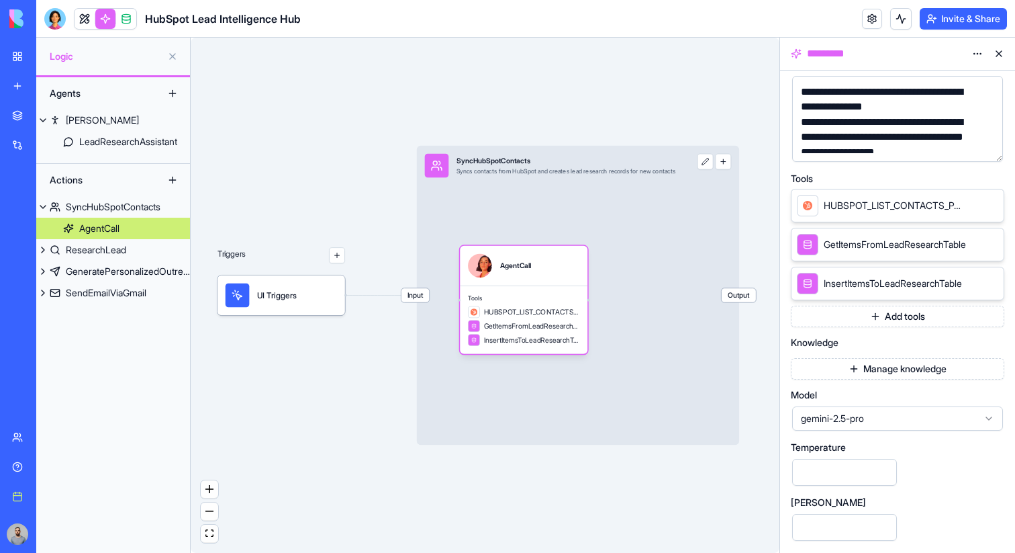
click at [885, 375] on button "Manage knowledge" at bounding box center [898, 368] width 214 height 21
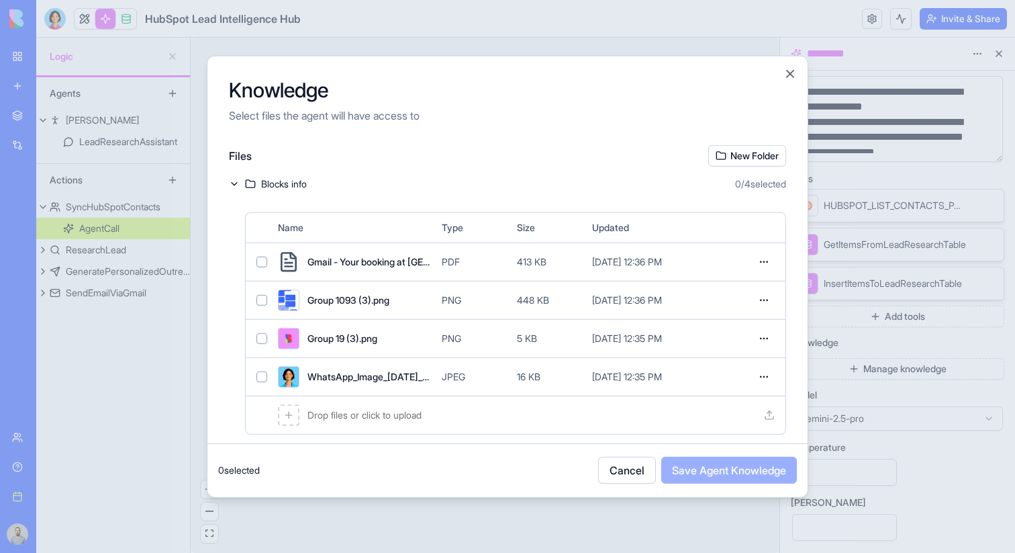
click at [880, 184] on div at bounding box center [507, 276] width 1015 height 553
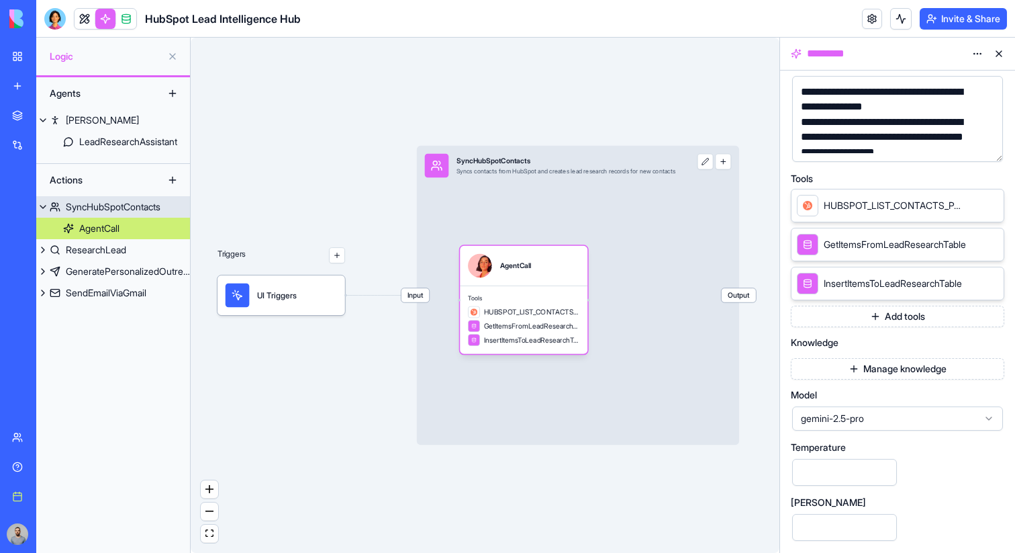
click at [122, 210] on div "SyncHubSpotContacts" at bounding box center [113, 206] width 95 height 13
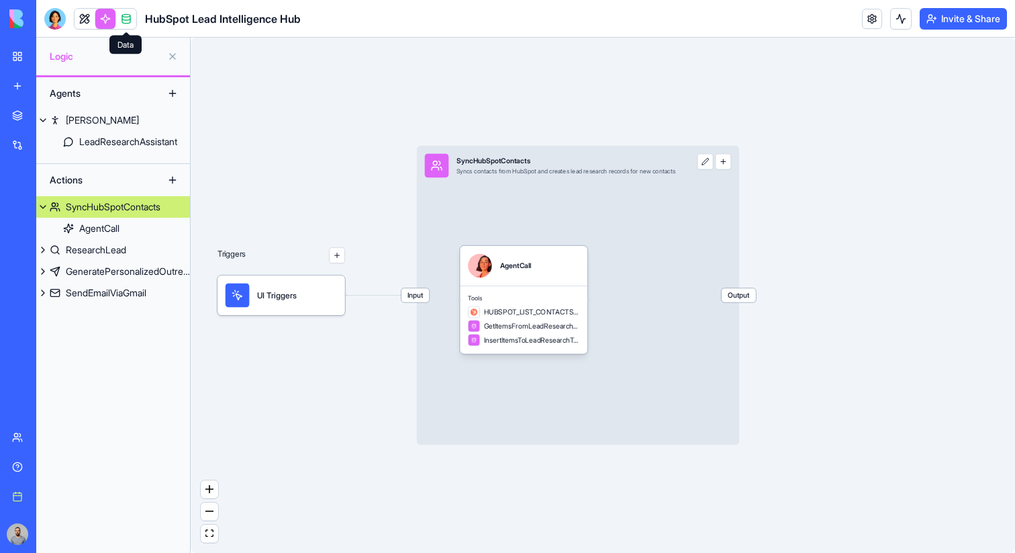
click at [128, 11] on span at bounding box center [126, 19] width 38 height 38
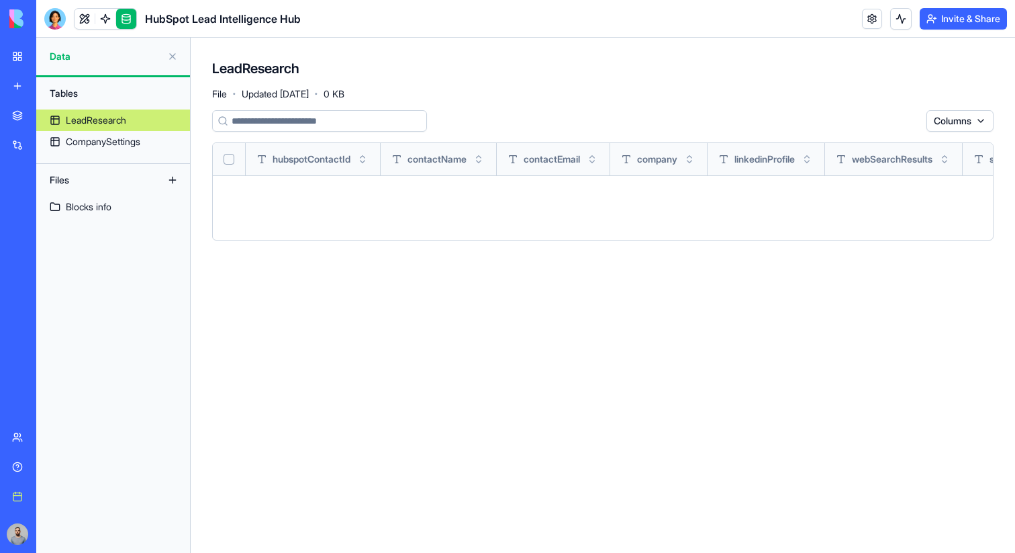
click at [99, 212] on div "Blocks info" at bounding box center [89, 206] width 46 height 13
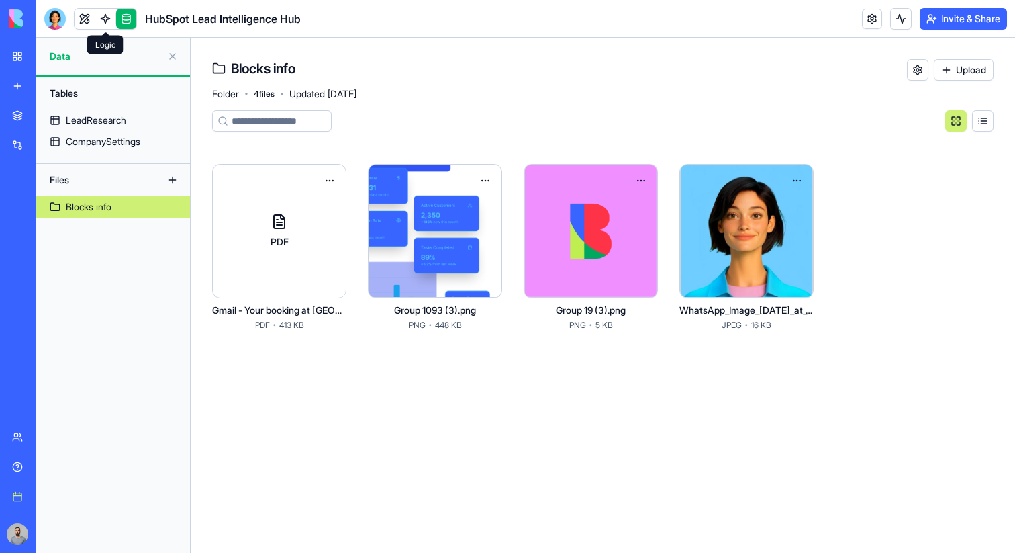
click at [105, 24] on link at bounding box center [105, 19] width 20 height 20
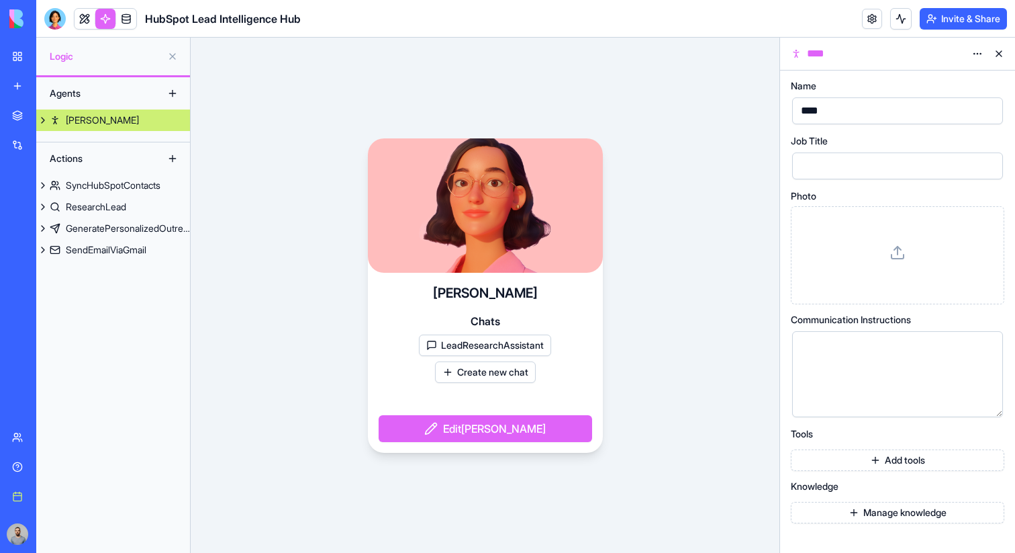
click at [96, 124] on link "Nora" at bounding box center [113, 119] width 154 height 21
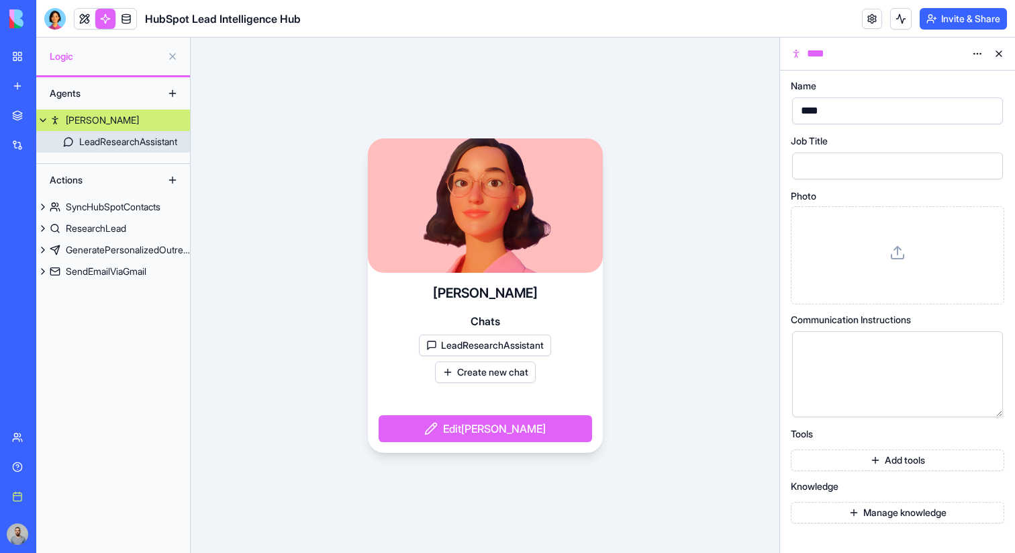
click at [104, 144] on div "LeadResearchAssistant" at bounding box center [128, 141] width 98 height 13
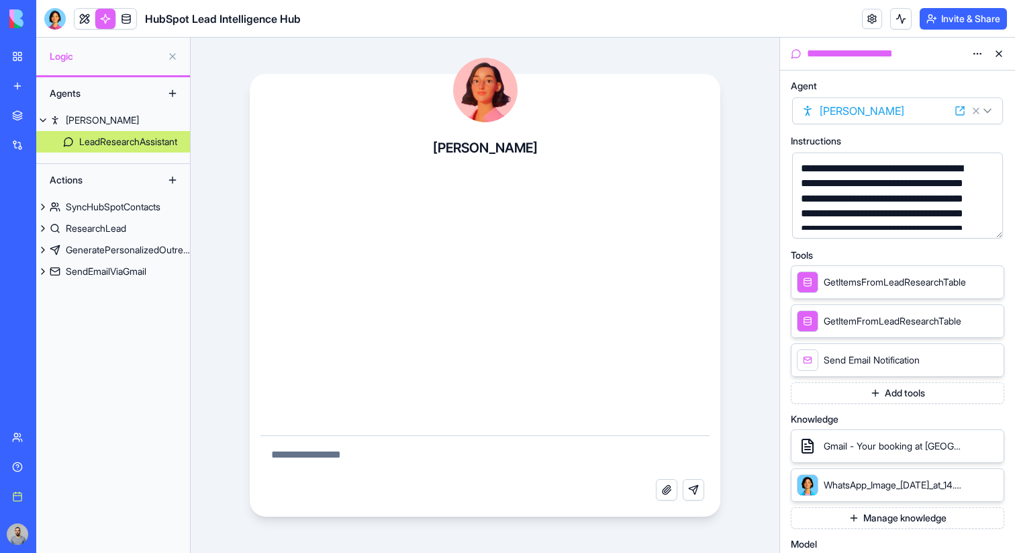
click at [989, 480] on icon at bounding box center [990, 484] width 11 height 11
click at [989, 449] on icon at bounding box center [990, 445] width 11 height 11
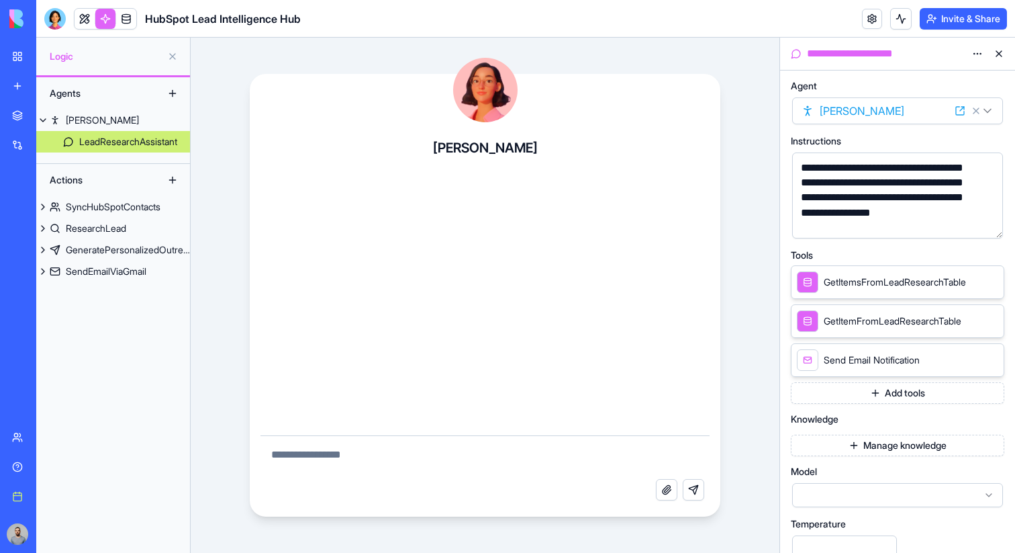
scroll to position [82, 0]
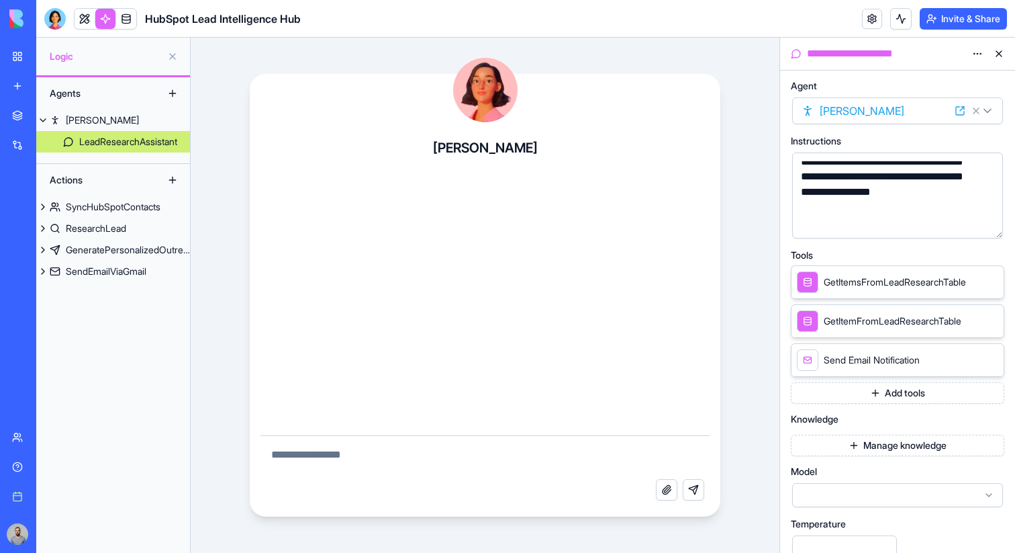
click at [886, 226] on div "**********" at bounding box center [886, 154] width 179 height 150
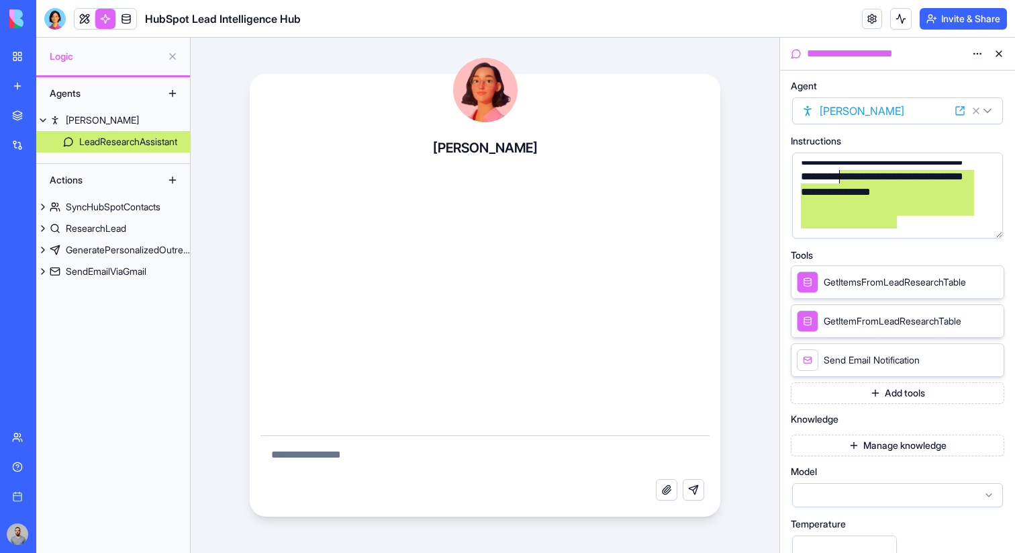
drag, startPoint x: 886, startPoint y: 226, endPoint x: 845, endPoint y: 183, distance: 59.4
click at [845, 183] on div "**********" at bounding box center [886, 154] width 179 height 150
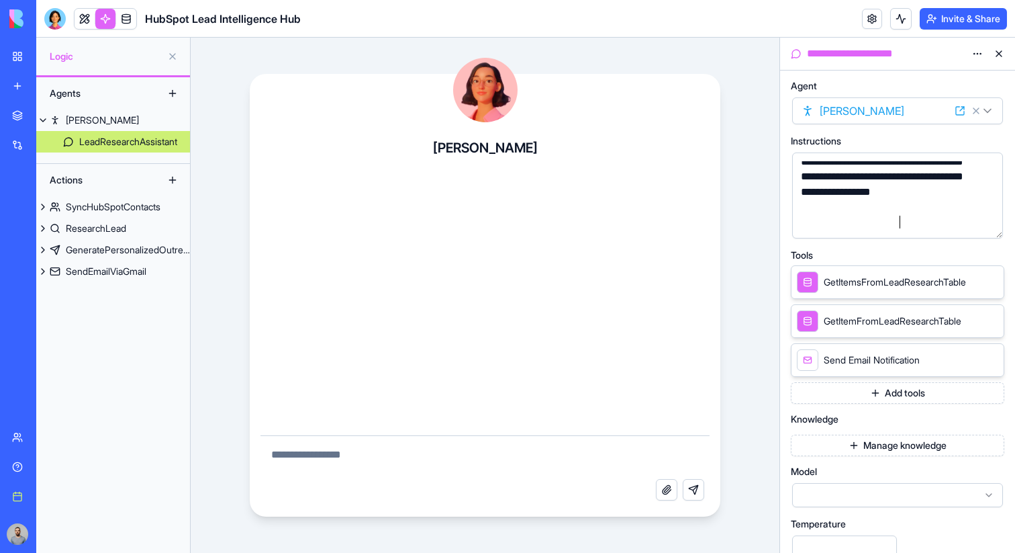
click at [901, 225] on div "**********" at bounding box center [886, 154] width 179 height 150
click at [50, 55] on div "My workspace" at bounding box center [40, 56] width 17 height 13
click at [32, 53] on link "My workspace" at bounding box center [31, 56] width 54 height 27
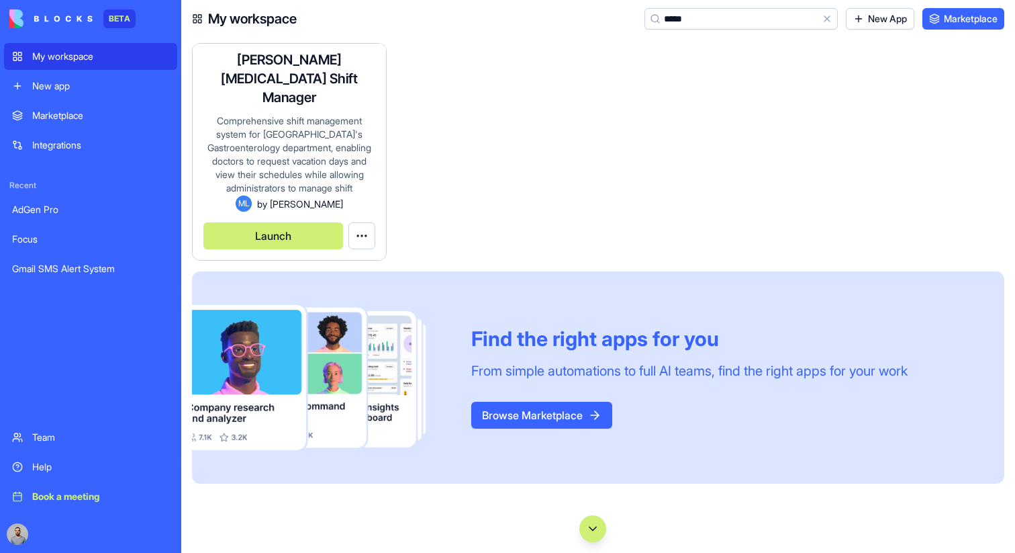
type input "*****"
click at [306, 155] on div "Comprehensive shift management system for [GEOGRAPHIC_DATA]'s Gastroenterology …" at bounding box center [289, 154] width 172 height 81
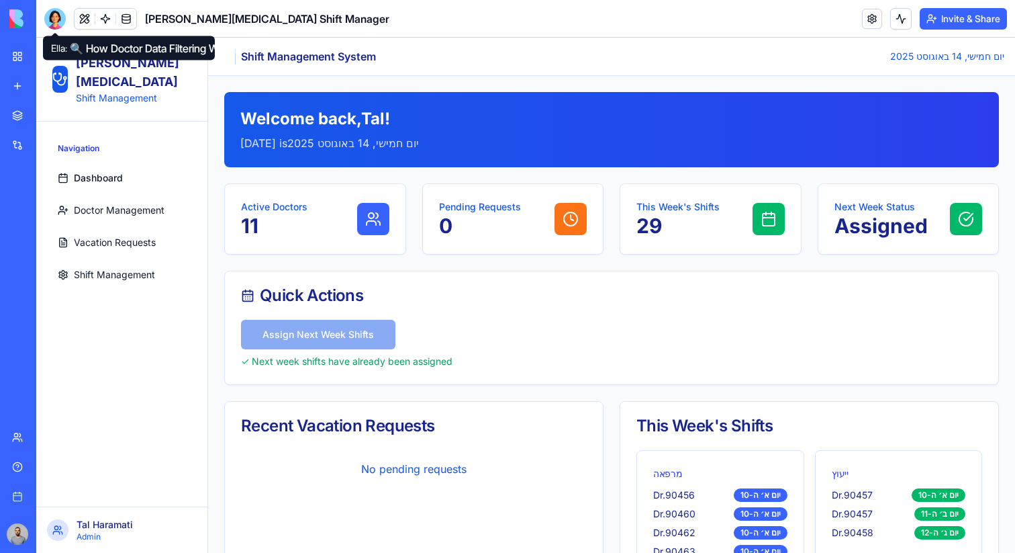
click at [62, 22] on div at bounding box center [54, 18] width 21 height 21
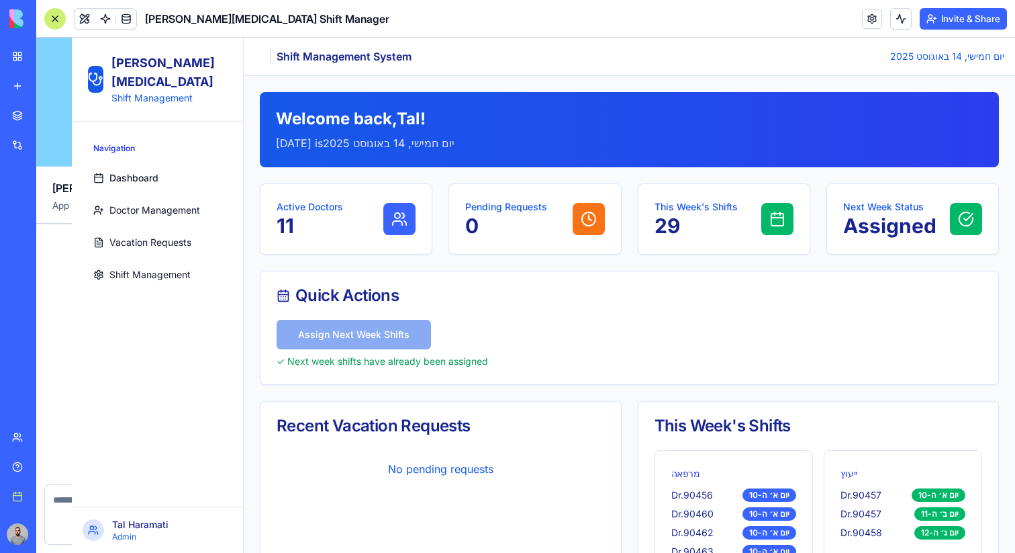
scroll to position [10590, 0]
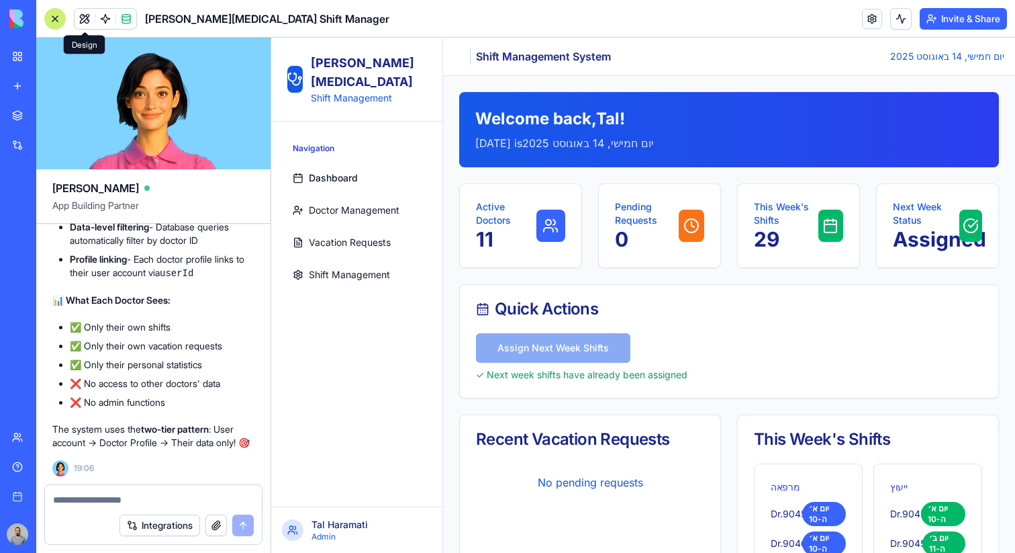
click at [89, 26] on button at bounding box center [85, 19] width 20 height 20
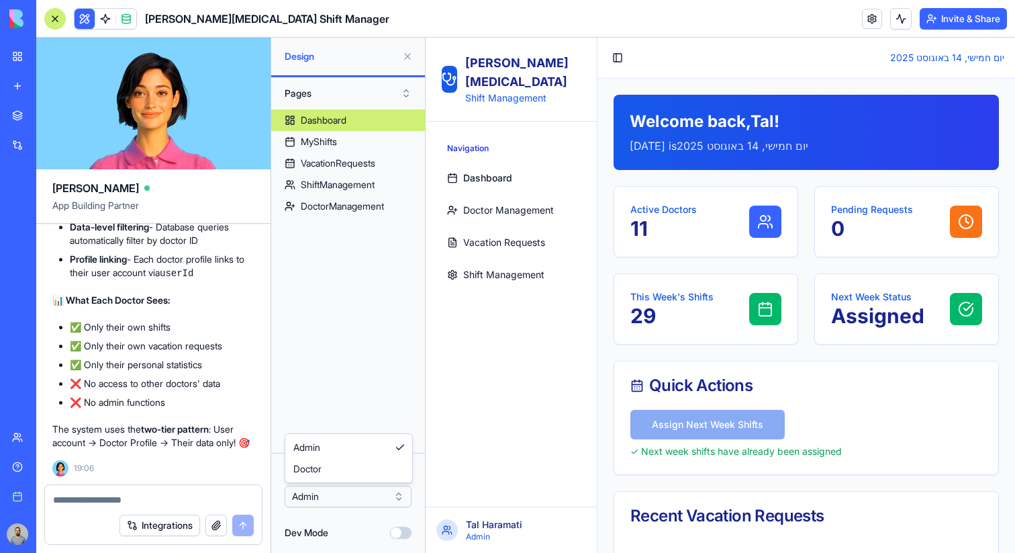
click at [344, 496] on html "BETA My workspace New app Marketplace Integrations Recent AdGen Pro Focus Gmail…" at bounding box center [507, 276] width 1015 height 553
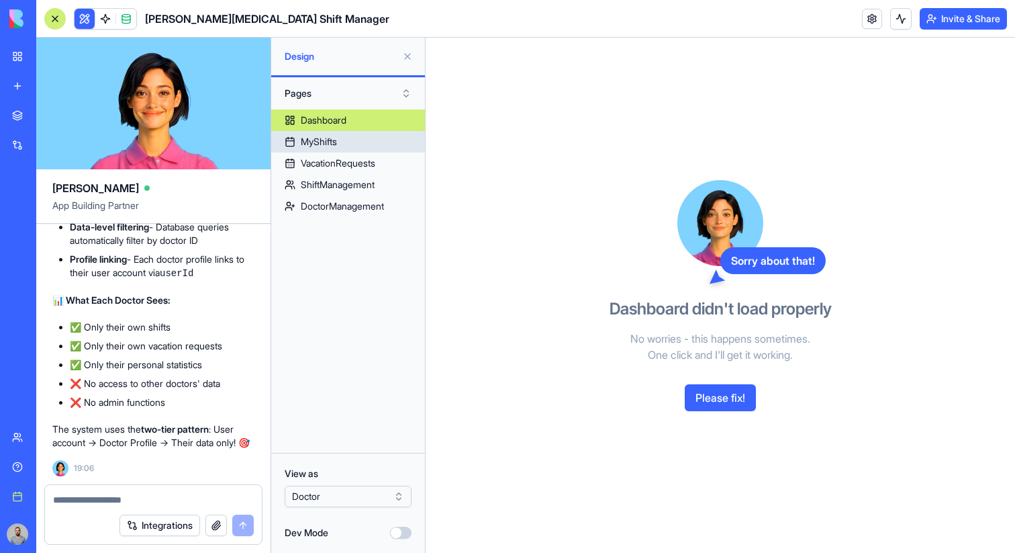
click at [367, 142] on link "MyShifts" at bounding box center [348, 141] width 154 height 21
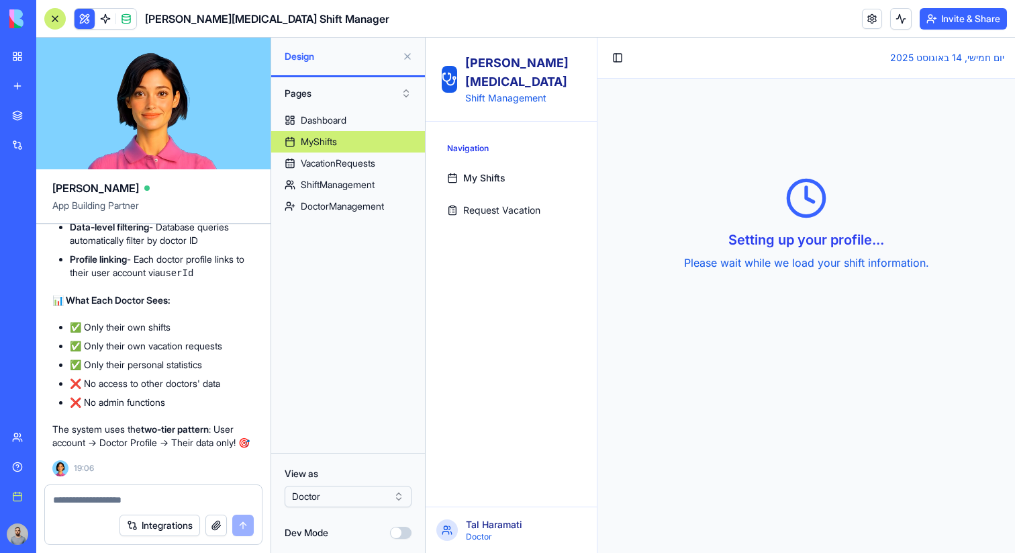
click at [358, 488] on html "BETA My workspace New app Marketplace Integrations Recent AdGen Pro Focus Gmail…" at bounding box center [507, 276] width 1015 height 553
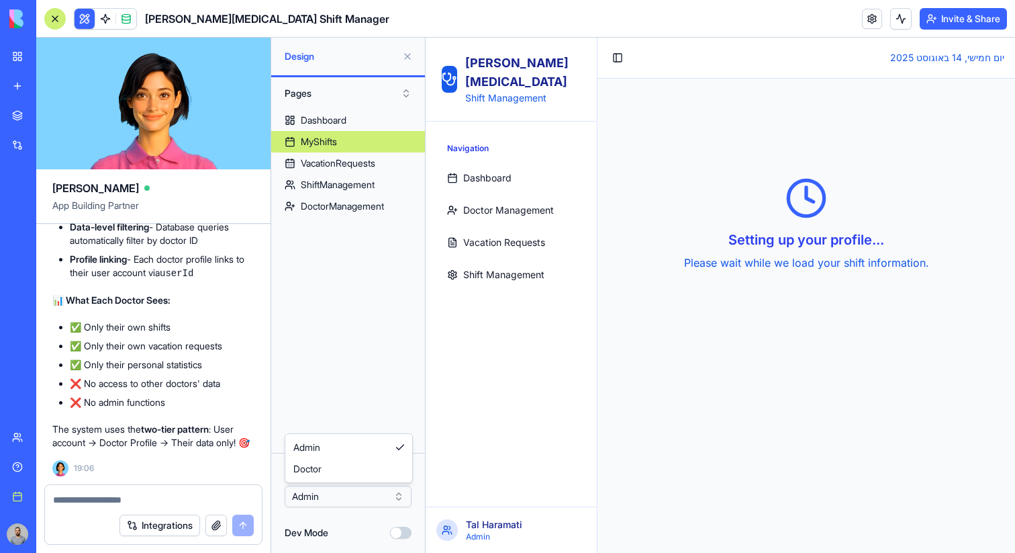
click at [357, 492] on html "BETA My workspace New app Marketplace Integrations Recent AdGen Pro Focus Gmail…" at bounding box center [507, 276] width 1015 height 553
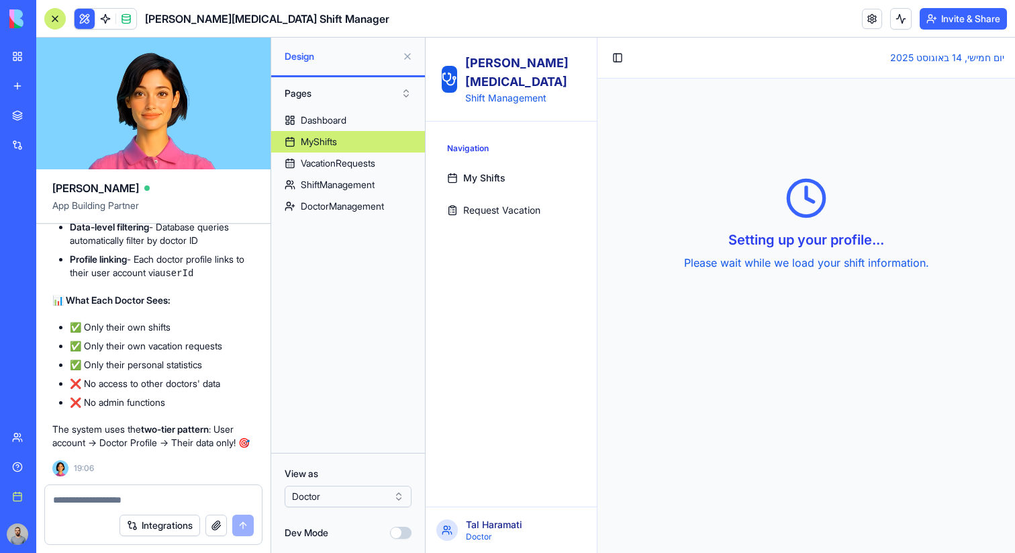
click at [496, 171] on span "My Shifts" at bounding box center [484, 177] width 42 height 13
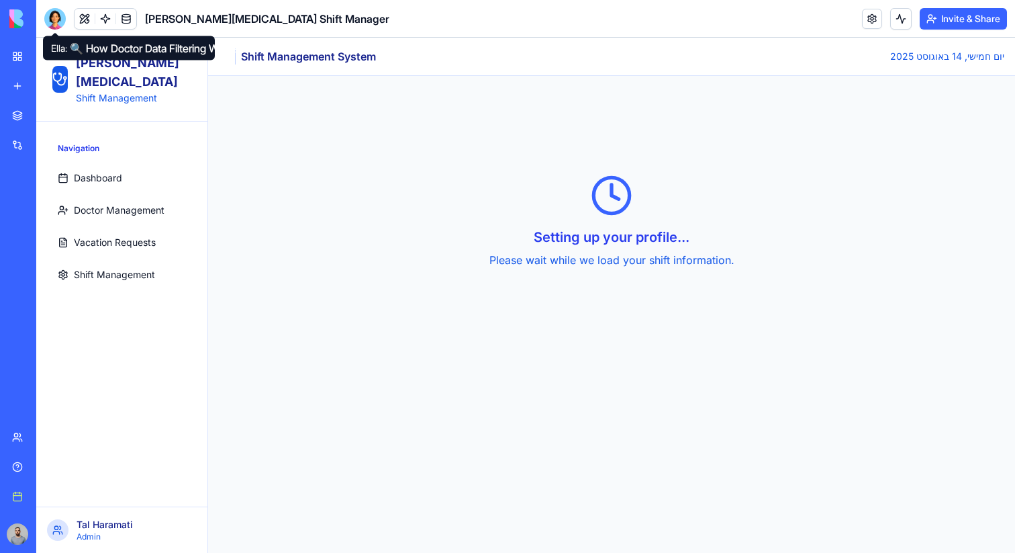
click at [51, 24] on div at bounding box center [54, 18] width 21 height 21
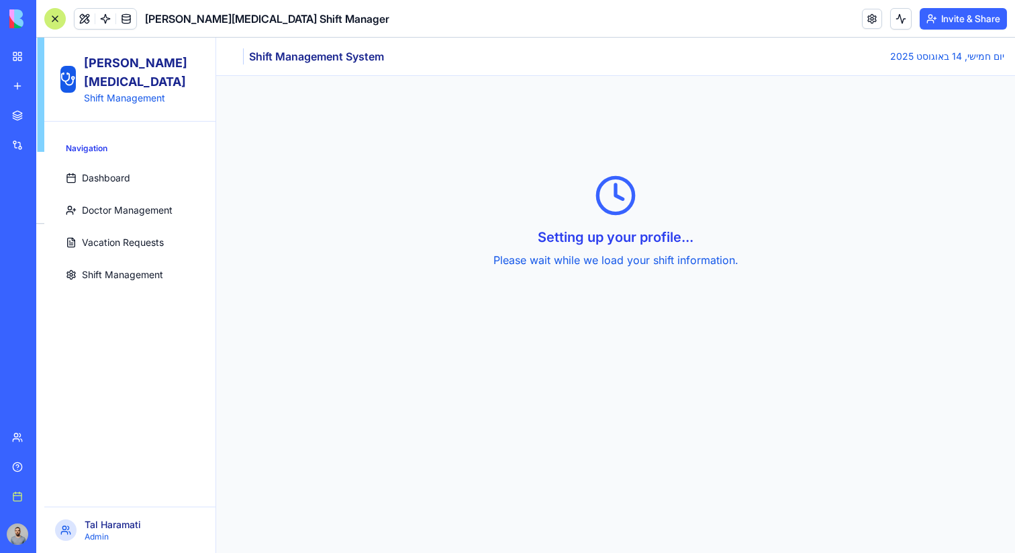
scroll to position [10590, 0]
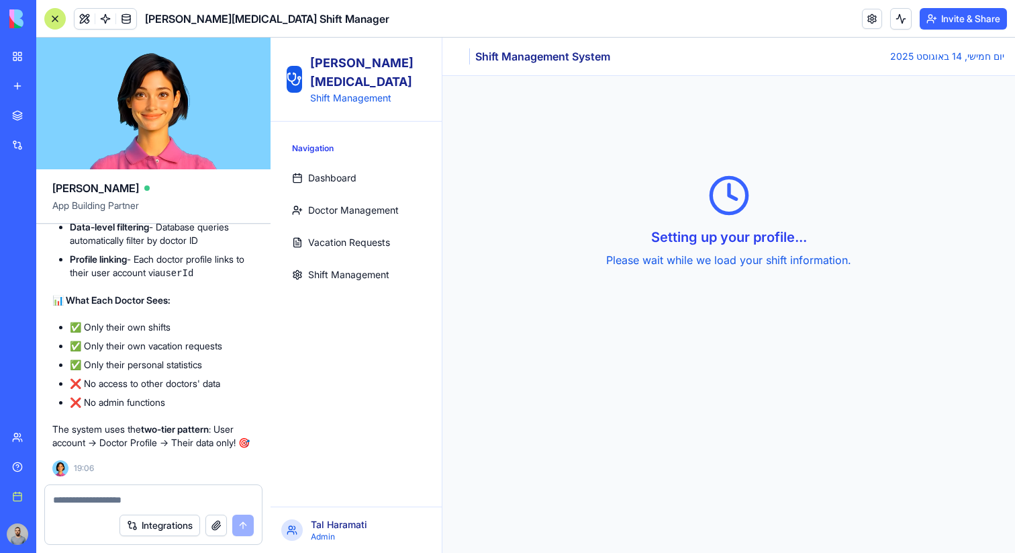
click at [51, 24] on div at bounding box center [54, 18] width 21 height 21
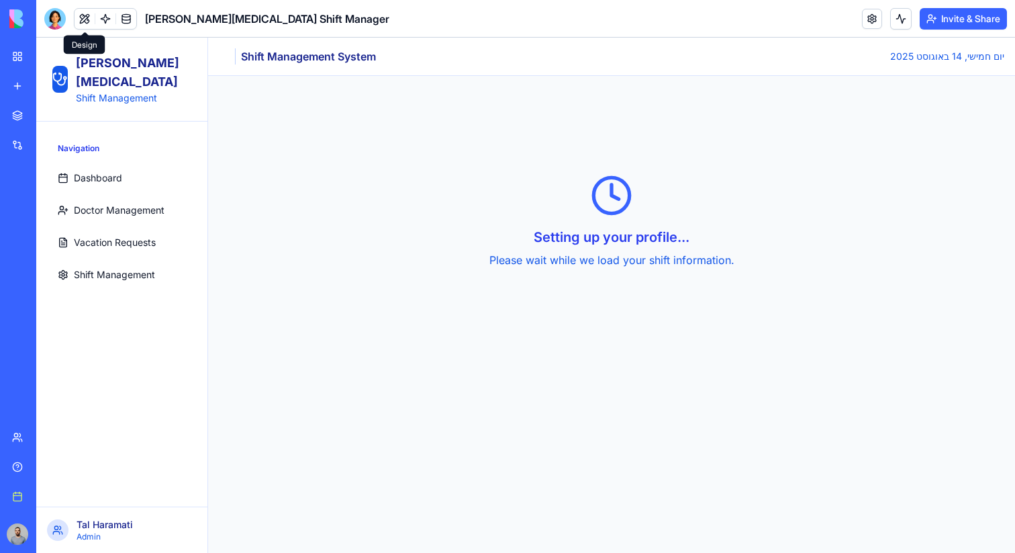
click at [79, 19] on button at bounding box center [85, 19] width 20 height 20
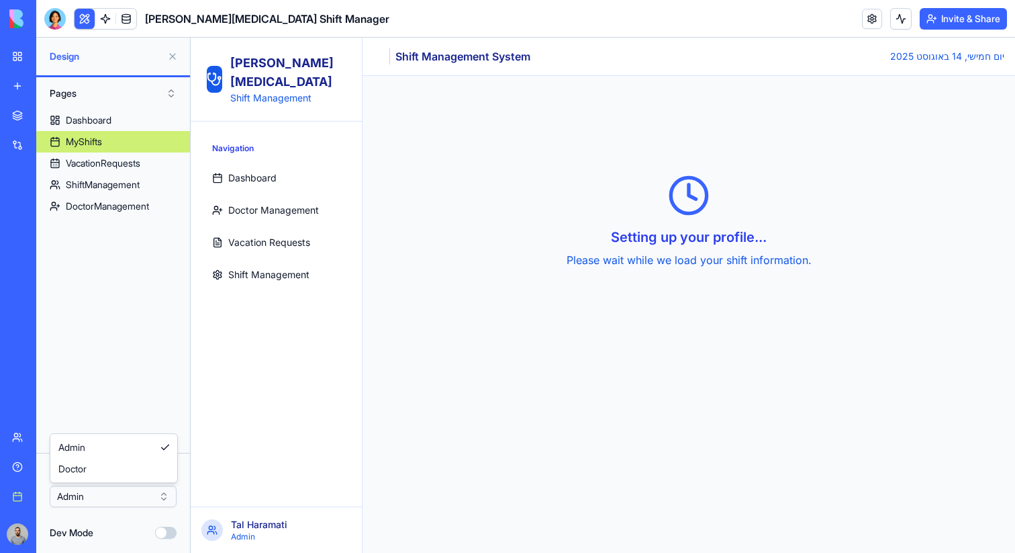
click at [78, 491] on html "BETA My workspace New app Marketplace Integrations Recent AdGen Pro Focus Gmail…" at bounding box center [507, 276] width 1015 height 553
click at [289, 203] on span "Request Vacation" at bounding box center [266, 209] width 77 height 13
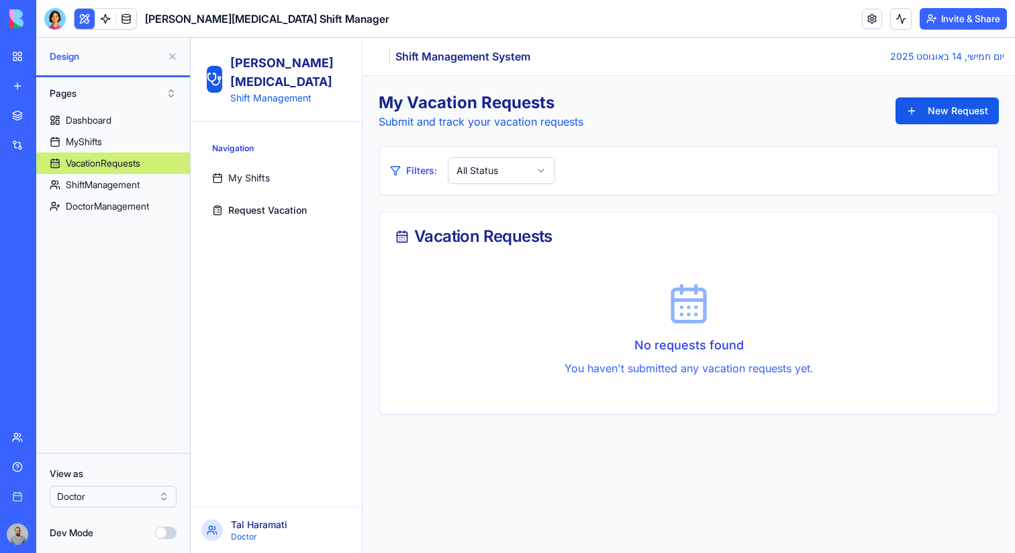
click at [272, 165] on link "My Shifts" at bounding box center [276, 178] width 139 height 27
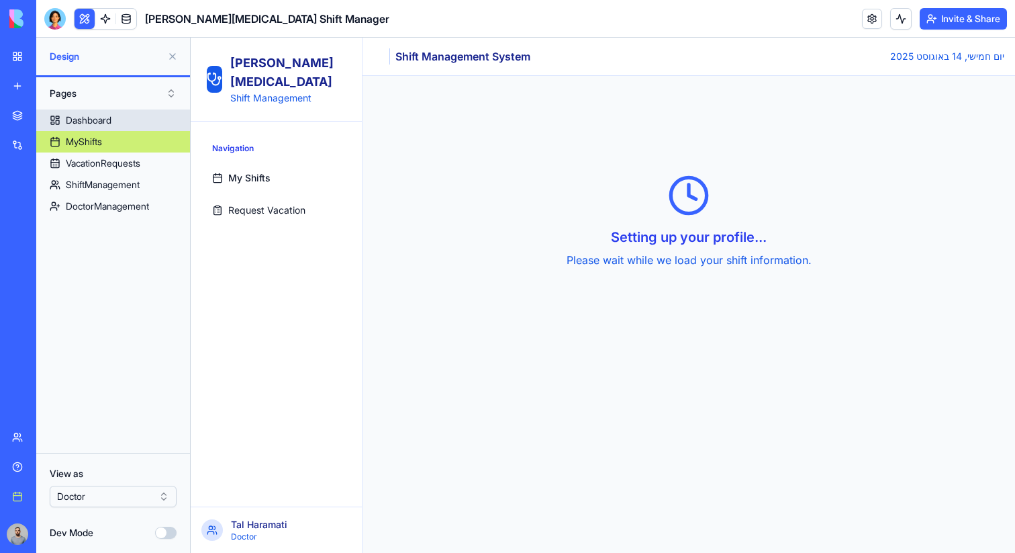
click at [130, 122] on link "Dashboard" at bounding box center [113, 119] width 154 height 21
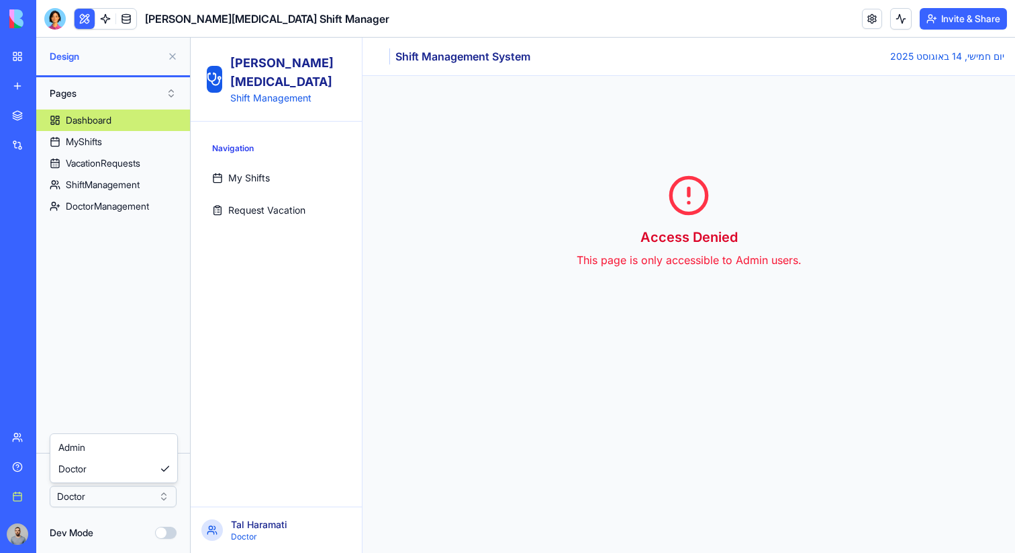
click at [124, 497] on html "BETA My workspace New app Marketplace Integrations Recent AdGen Pro Focus Gmail…" at bounding box center [507, 276] width 1015 height 553
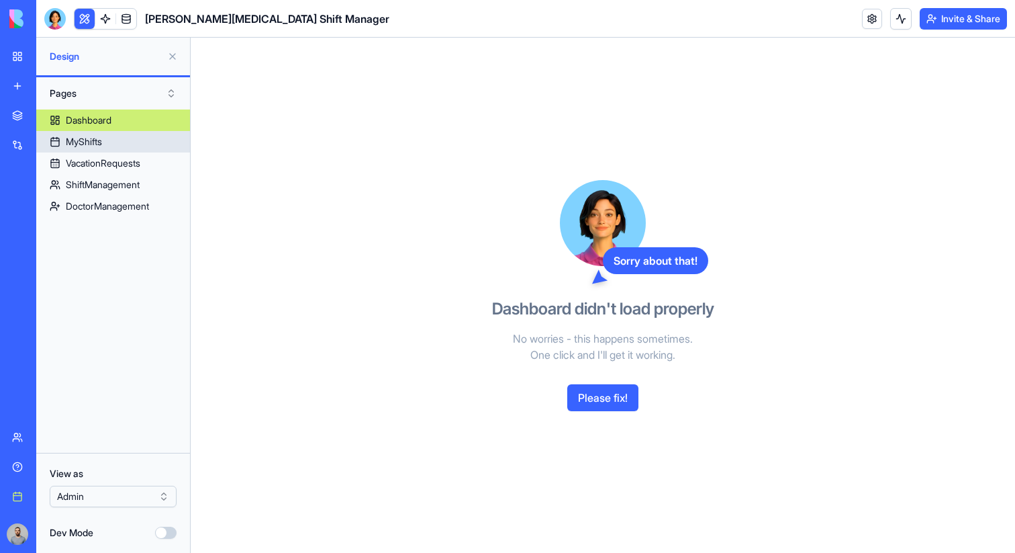
click at [122, 135] on link "MyShifts" at bounding box center [113, 141] width 154 height 21
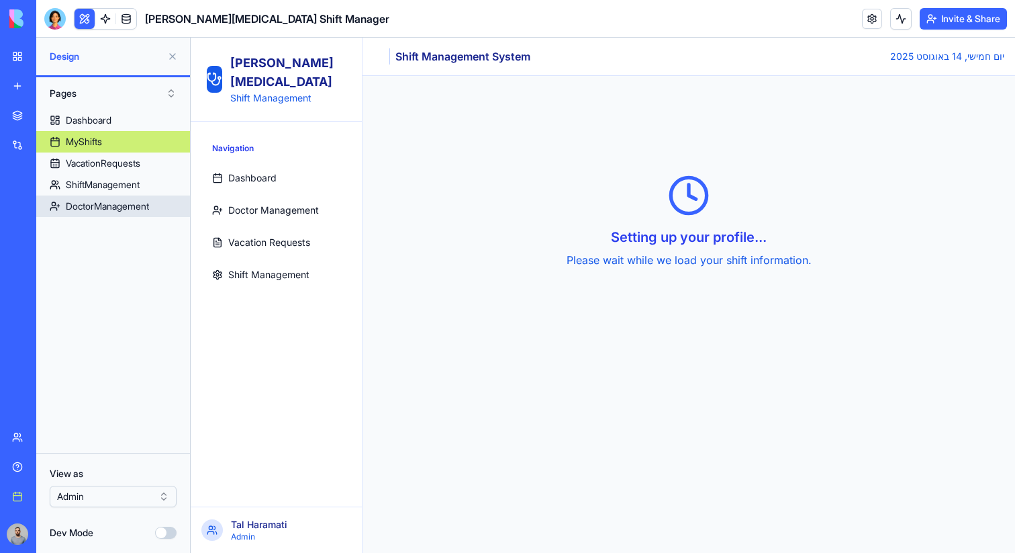
click at [159, 204] on link "DoctorManagement" at bounding box center [113, 205] width 154 height 21
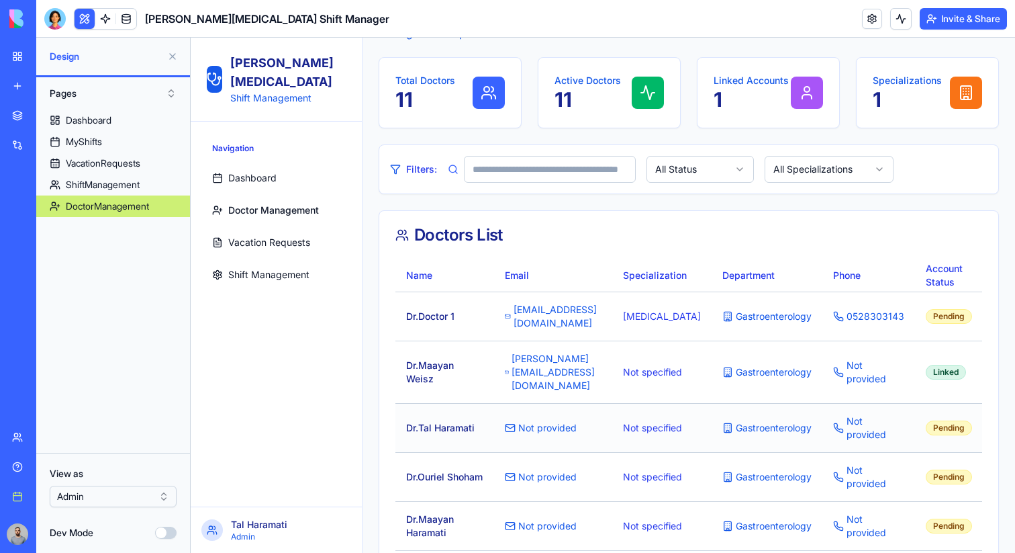
scroll to position [0, 97]
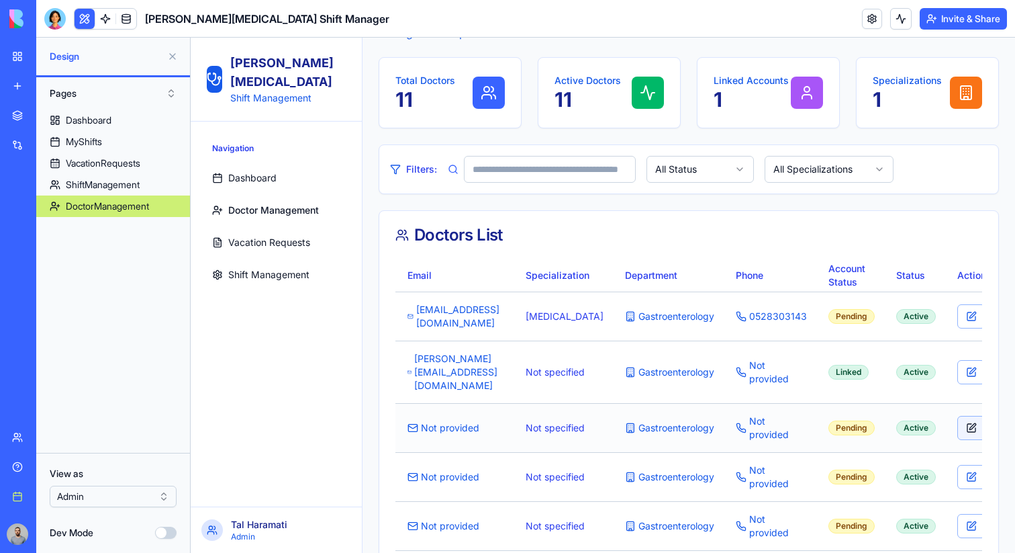
click at [958, 424] on button at bounding box center [972, 428] width 28 height 24
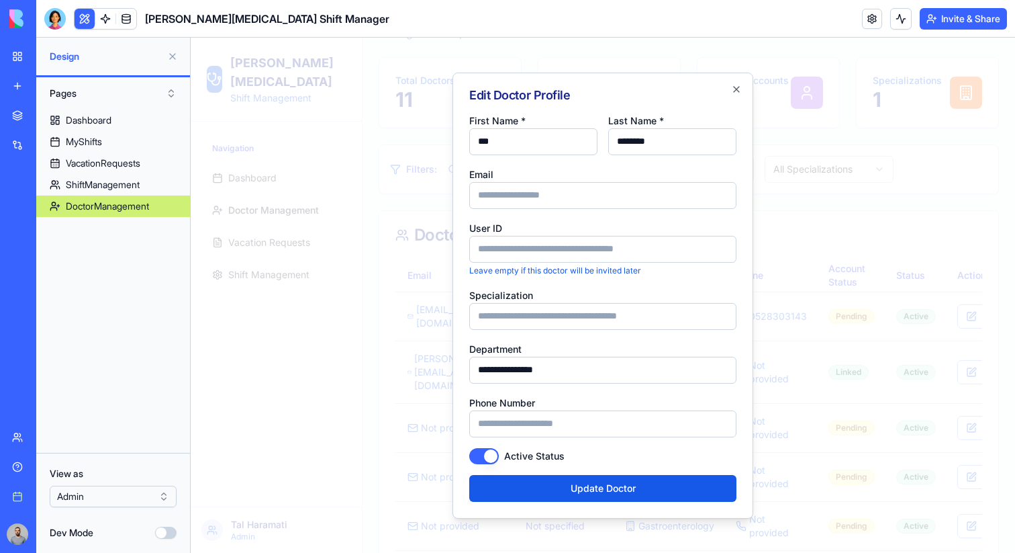
click at [563, 179] on div "Email" at bounding box center [602, 187] width 267 height 43
click at [563, 187] on input "Email" at bounding box center [602, 195] width 267 height 27
type input "**********"
click at [469, 475] on button "Update Doctor" at bounding box center [602, 488] width 267 height 27
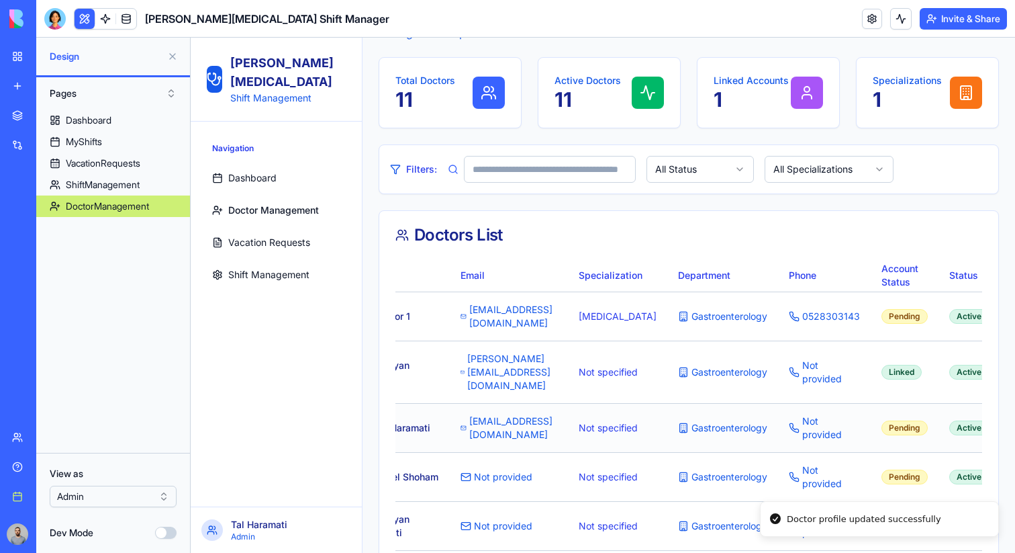
scroll to position [0, 0]
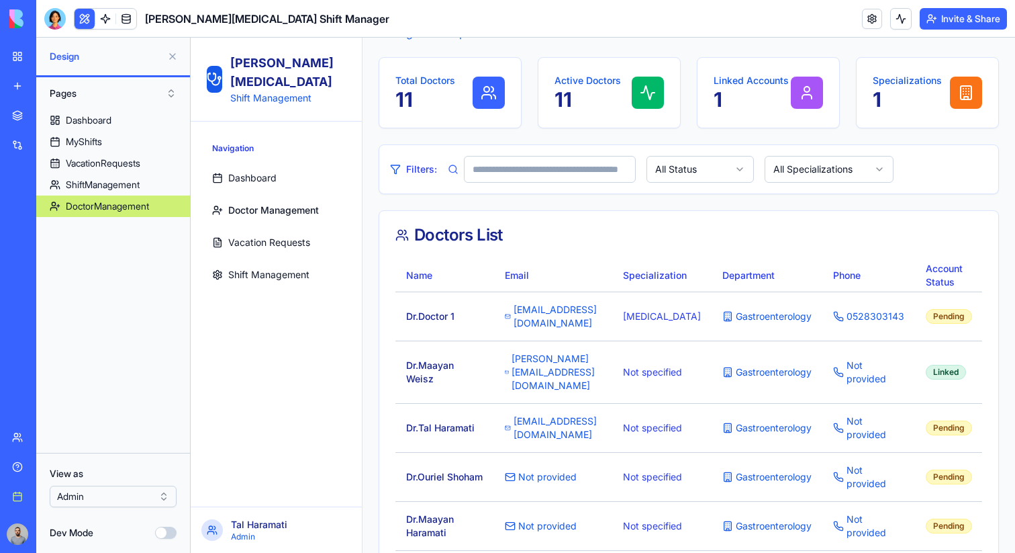
click at [146, 491] on html "BETA My workspace New app Marketplace Integrations Recent AdGen Pro Focus Gmail…" at bounding box center [507, 276] width 1015 height 553
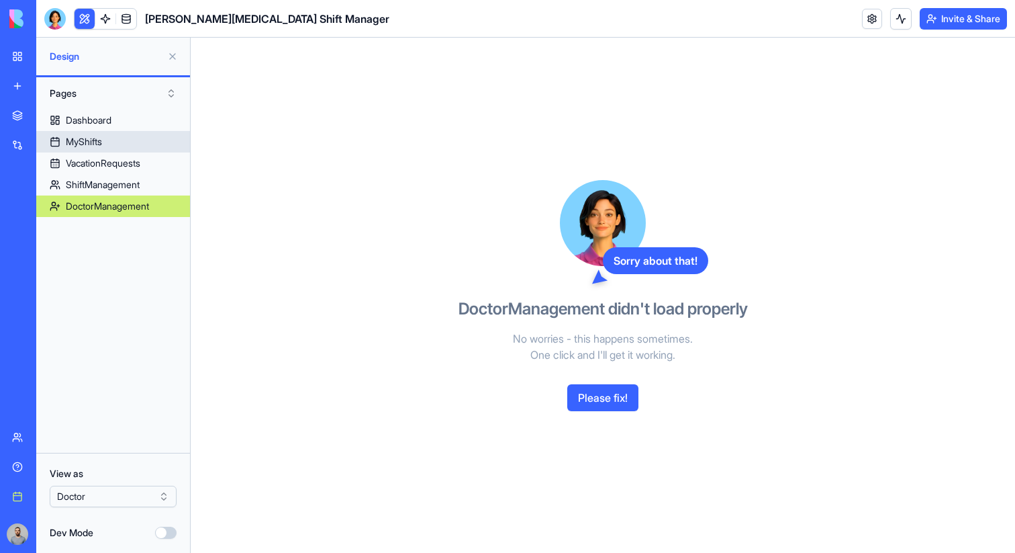
click at [150, 148] on link "MyShifts" at bounding box center [113, 141] width 154 height 21
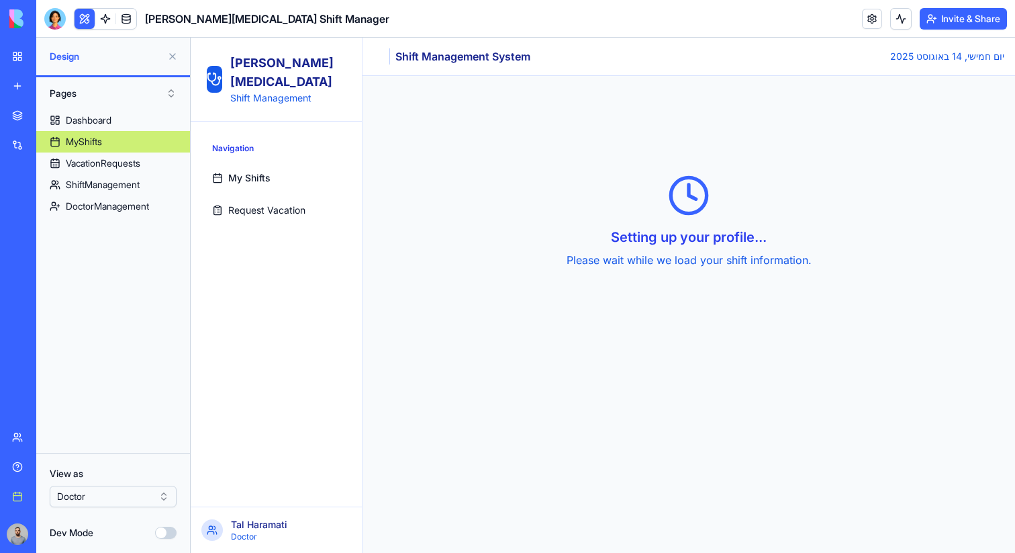
click at [240, 171] on span "My Shifts" at bounding box center [249, 177] width 42 height 13
click at [143, 181] on div "VacationRequests VacationRequests" at bounding box center [105, 186] width 82 height 19
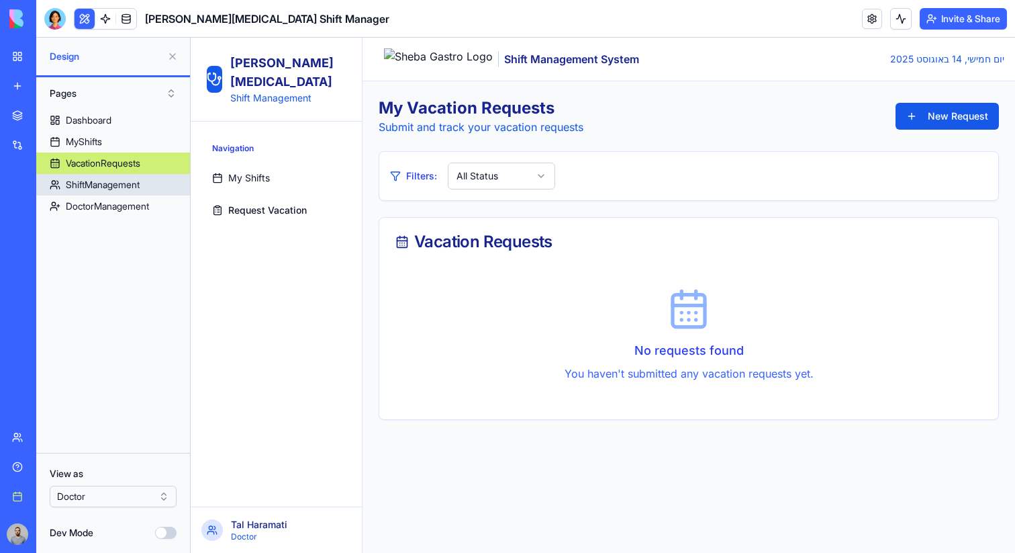
click at [163, 189] on link "ShiftManagement" at bounding box center [113, 184] width 154 height 21
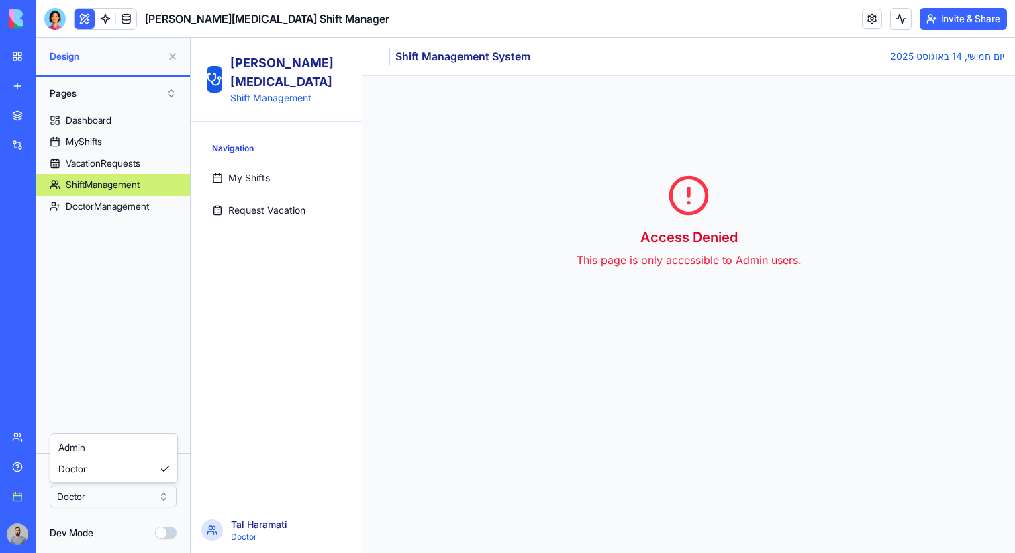
click at [118, 501] on html "BETA My workspace New app Marketplace Integrations Recent AdGen Pro Focus Gmail…" at bounding box center [507, 276] width 1015 height 553
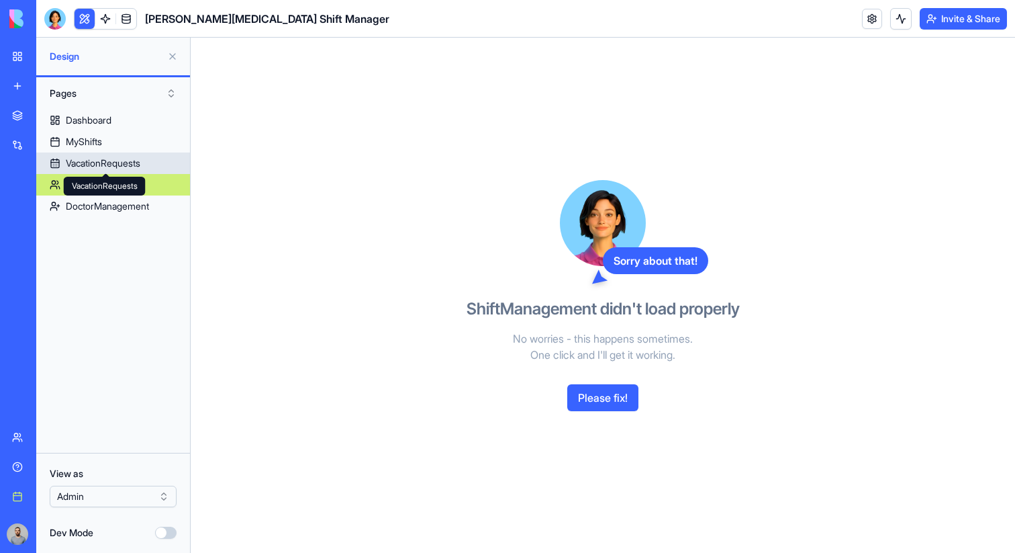
click at [112, 177] on div "VacationRequests VacationRequests" at bounding box center [105, 186] width 82 height 19
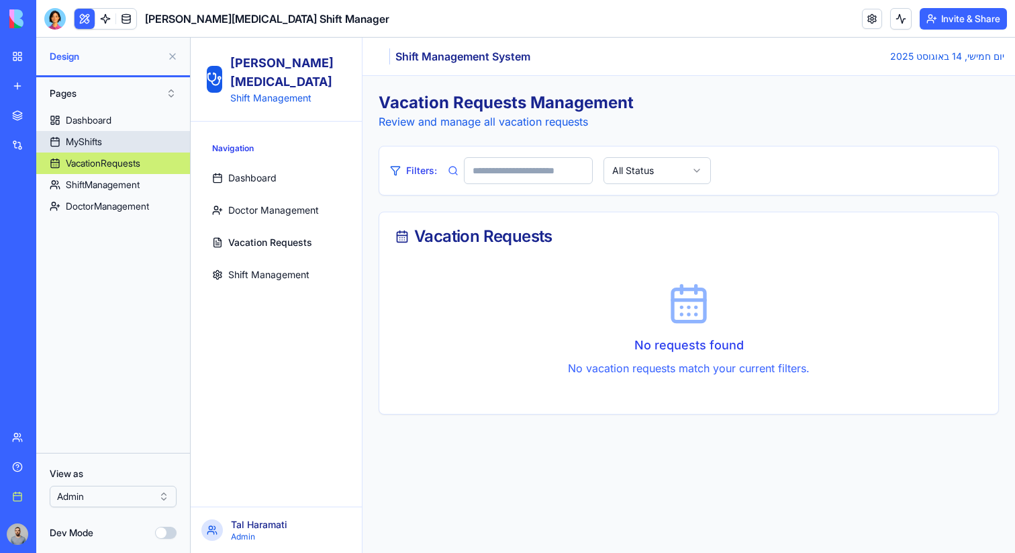
click at [116, 140] on link "MyShifts" at bounding box center [113, 141] width 154 height 21
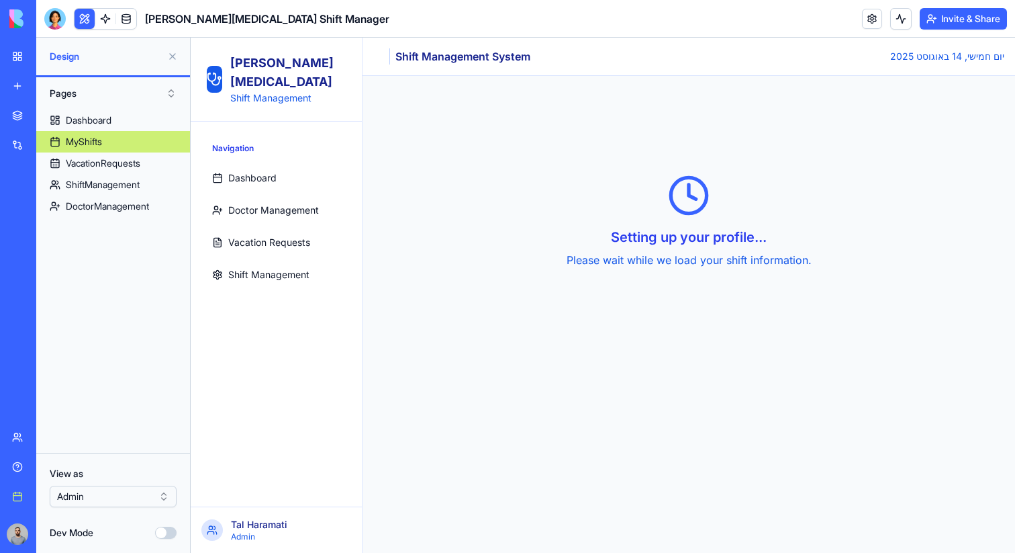
click at [285, 263] on link "Shift Management" at bounding box center [276, 274] width 139 height 27
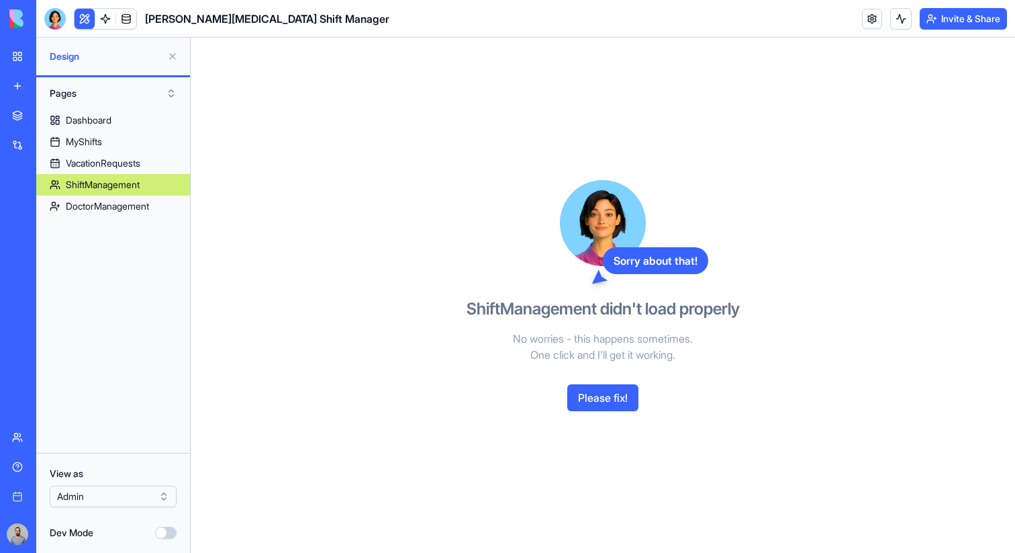
click at [607, 392] on button "Please fix!" at bounding box center [602, 397] width 71 height 27
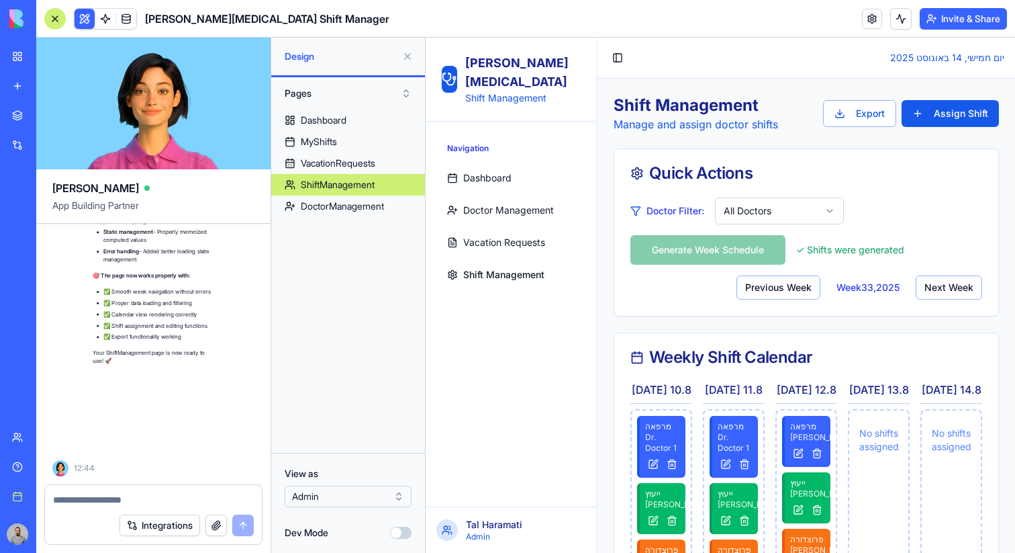
scroll to position [11277, 0]
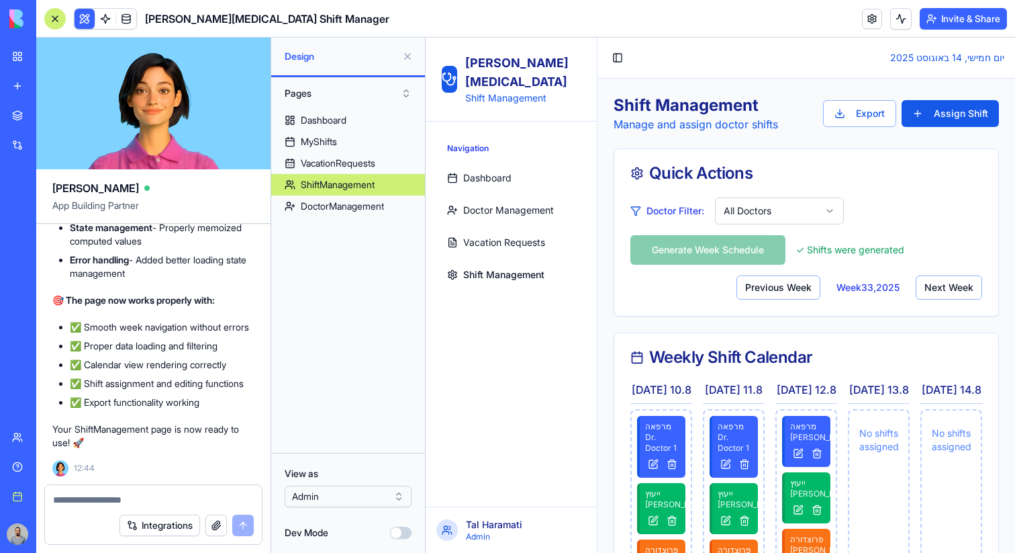
click at [56, 16] on div at bounding box center [54, 18] width 21 height 21
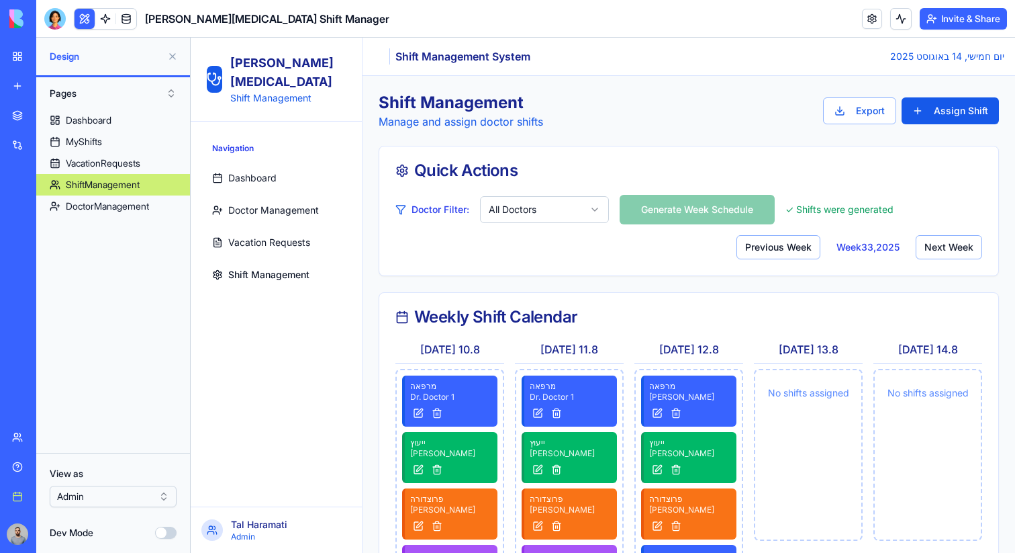
click at [945, 228] on div "Doctor Filter: All Doctors Generate Week Schedule ✓ Shifts were generated Previ…" at bounding box center [689, 227] width 587 height 64
click at [945, 255] on button "Next Week" at bounding box center [949, 247] width 66 height 24
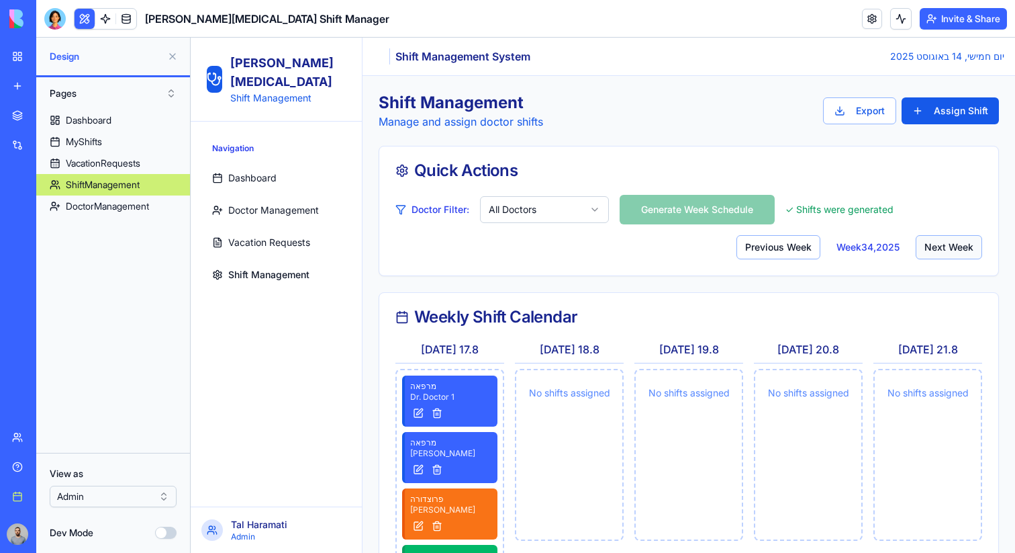
click at [944, 254] on button "Next Week" at bounding box center [949, 247] width 66 height 24
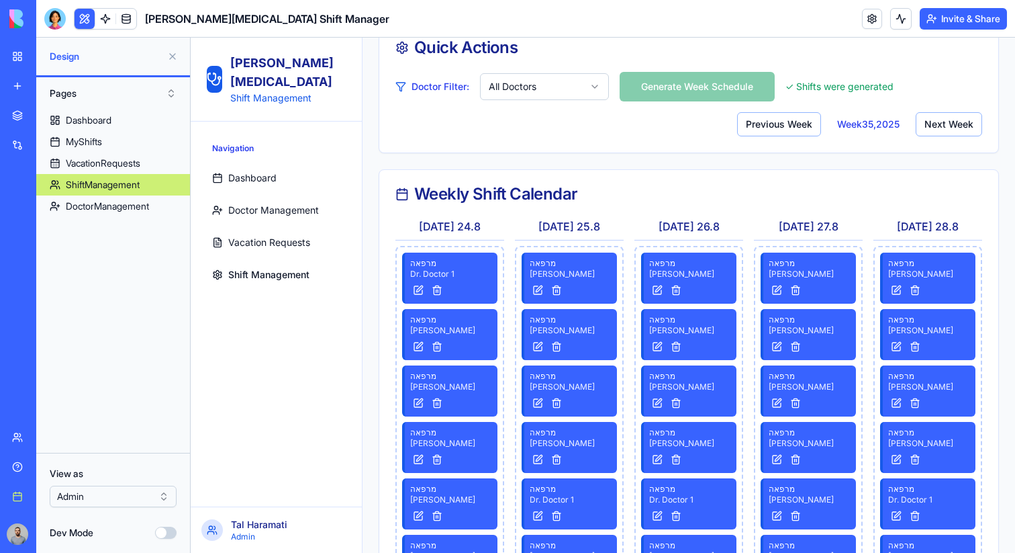
scroll to position [70, 0]
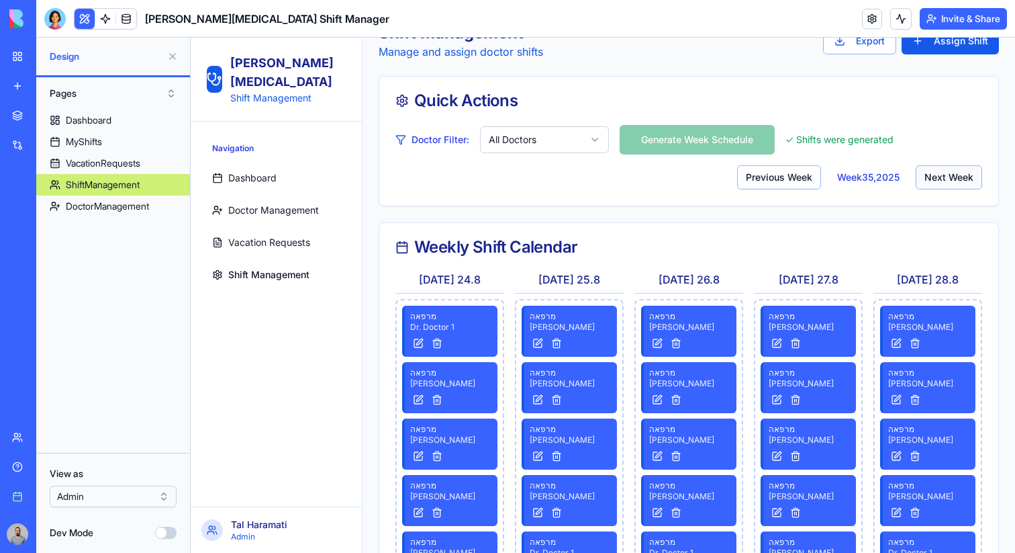
click at [941, 178] on button "Next Week" at bounding box center [949, 177] width 66 height 24
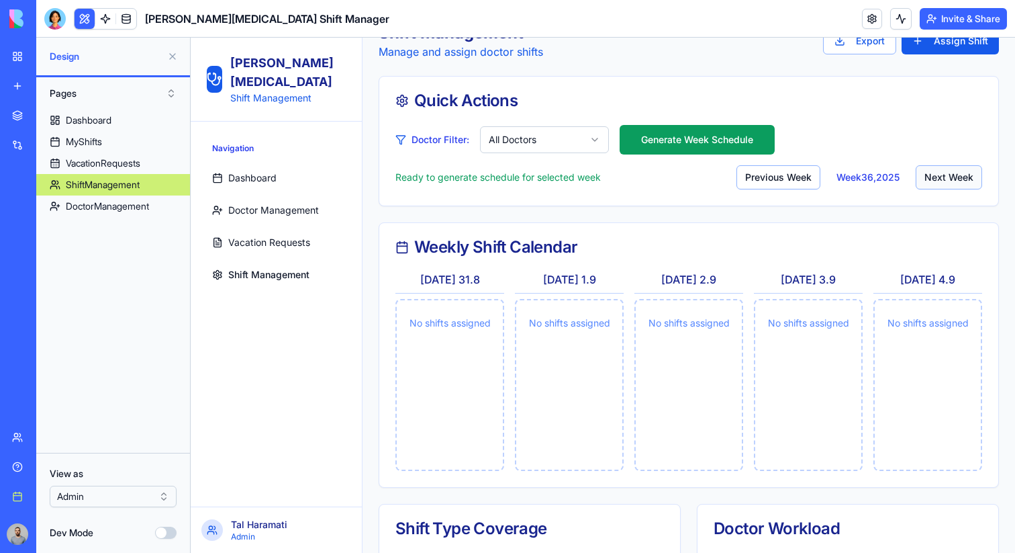
click at [941, 178] on button "Next Week" at bounding box center [949, 177] width 66 height 24
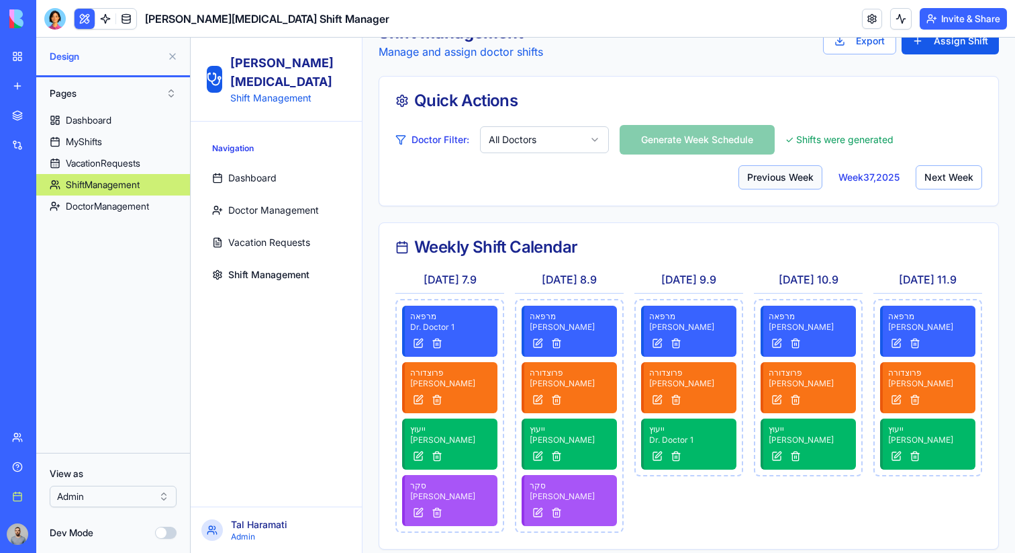
click at [802, 181] on button "Previous Week" at bounding box center [781, 177] width 84 height 24
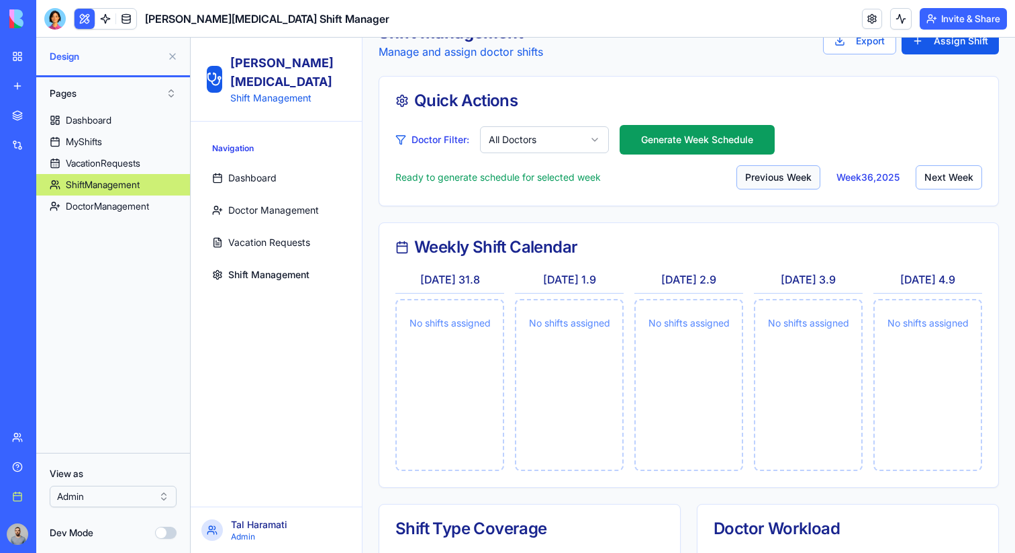
click at [802, 181] on button "Previous Week" at bounding box center [779, 177] width 84 height 24
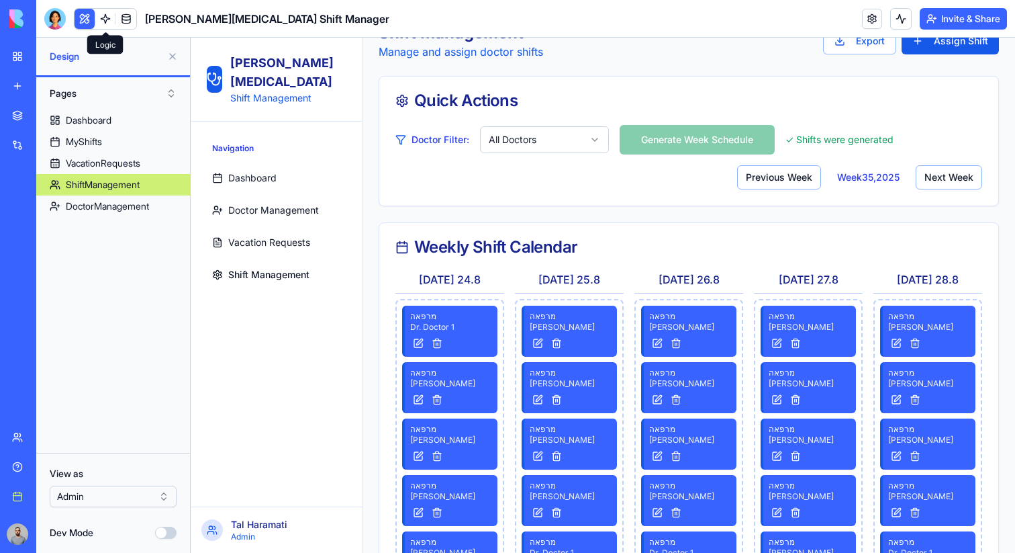
click at [105, 20] on link at bounding box center [105, 19] width 20 height 20
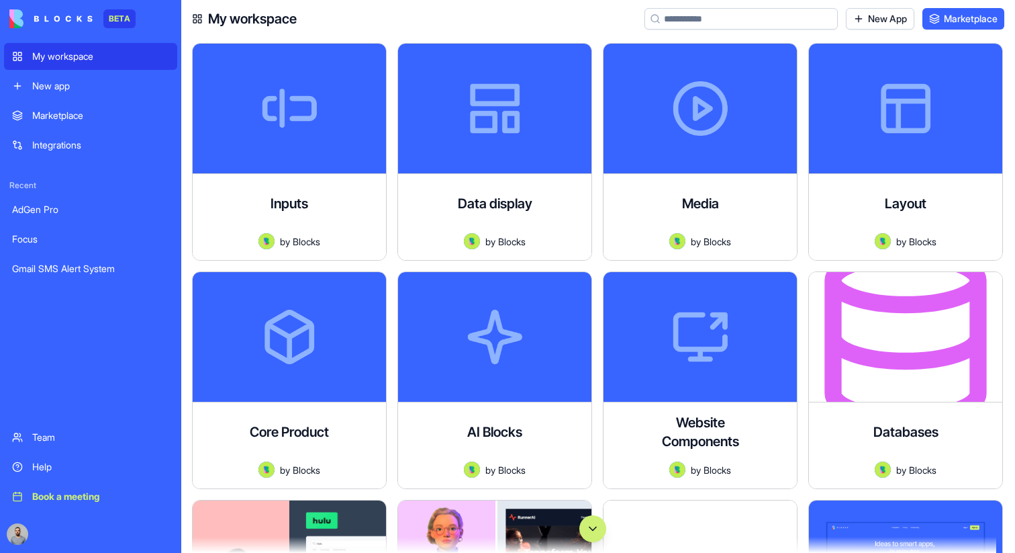
click at [727, 11] on input at bounding box center [741, 18] width 193 height 21
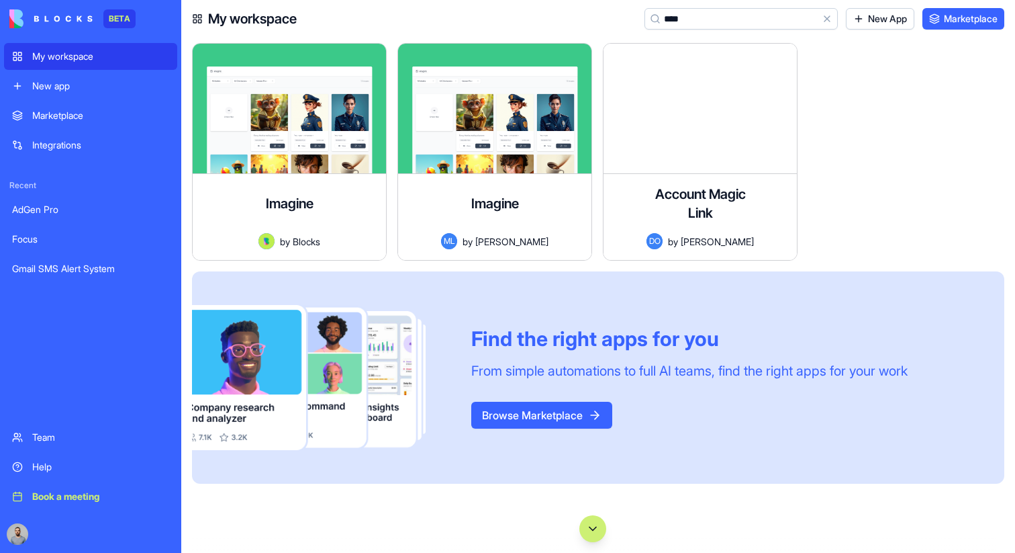
type input "****"
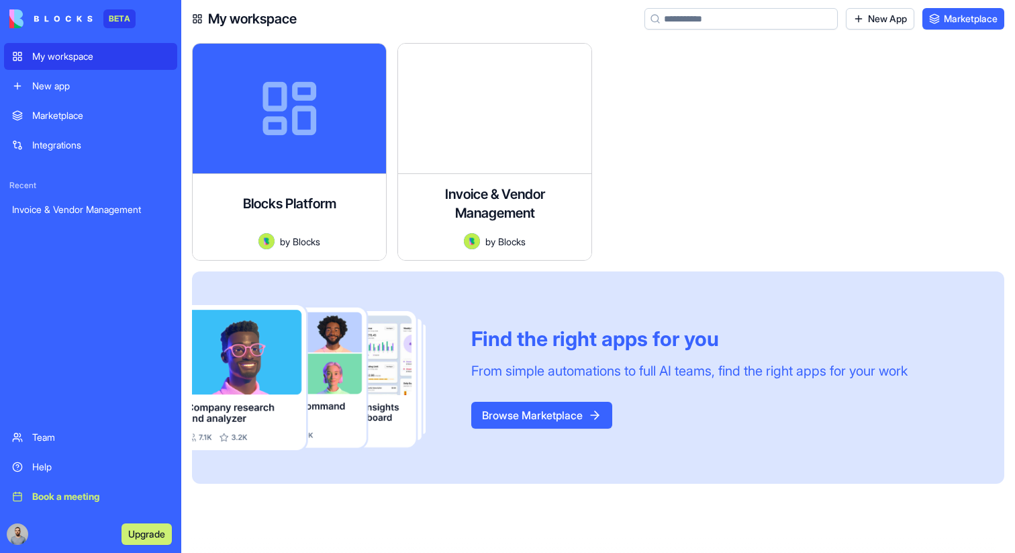
click at [85, 224] on div "Marketplace Integrations Recent Invoice & Vendor Management" at bounding box center [90, 261] width 173 height 319
click at [66, 216] on link "Invoice & Vendor Management" at bounding box center [90, 209] width 173 height 27
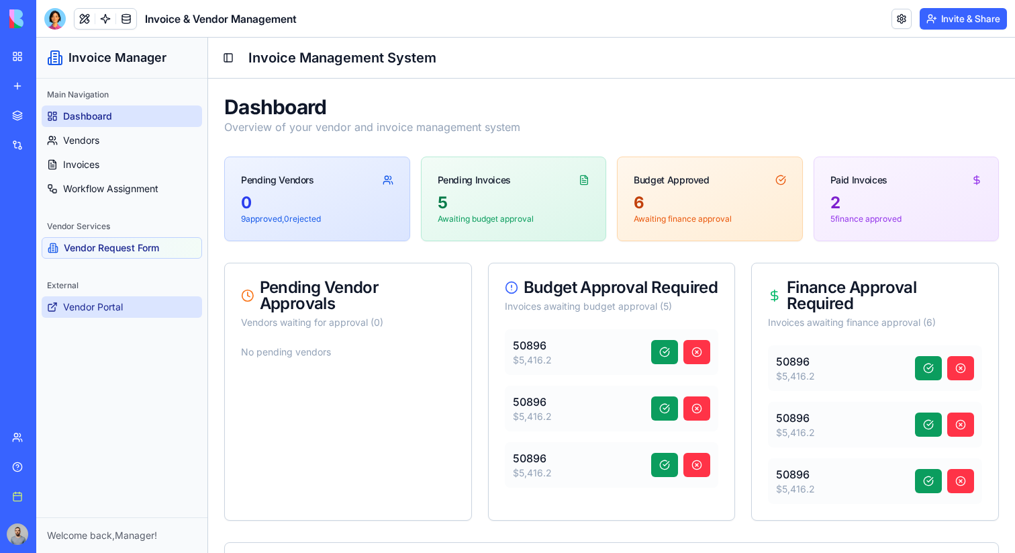
click at [114, 297] on link "Vendor Portal" at bounding box center [122, 306] width 160 height 21
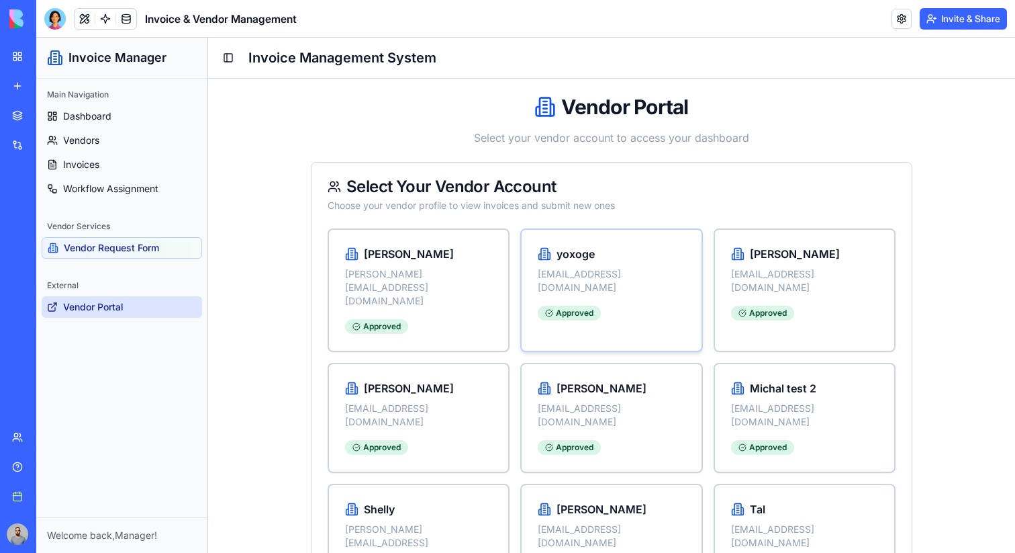
scroll to position [20, 0]
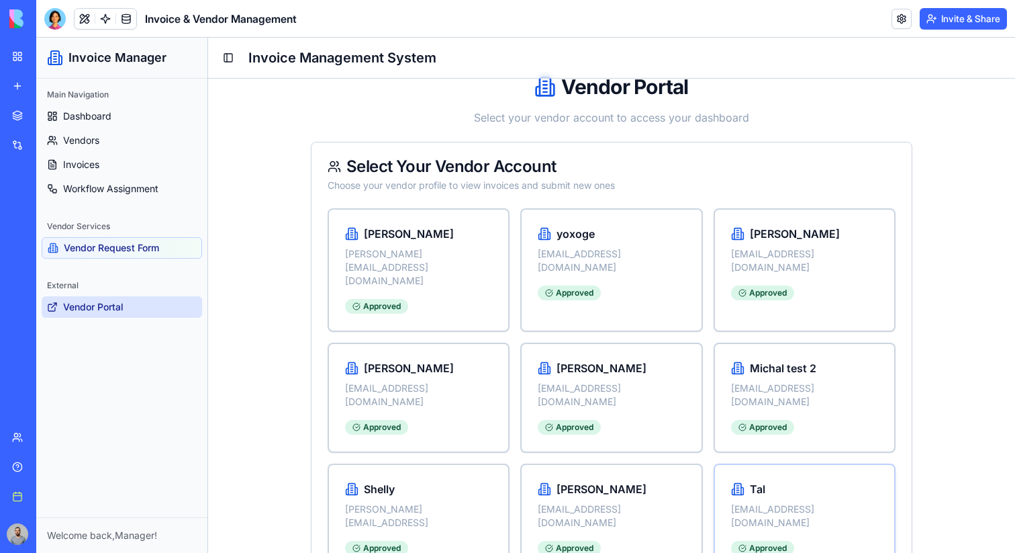
click at [727, 465] on div "Tal tal.haramati@gmail.com Approved" at bounding box center [804, 518] width 179 height 107
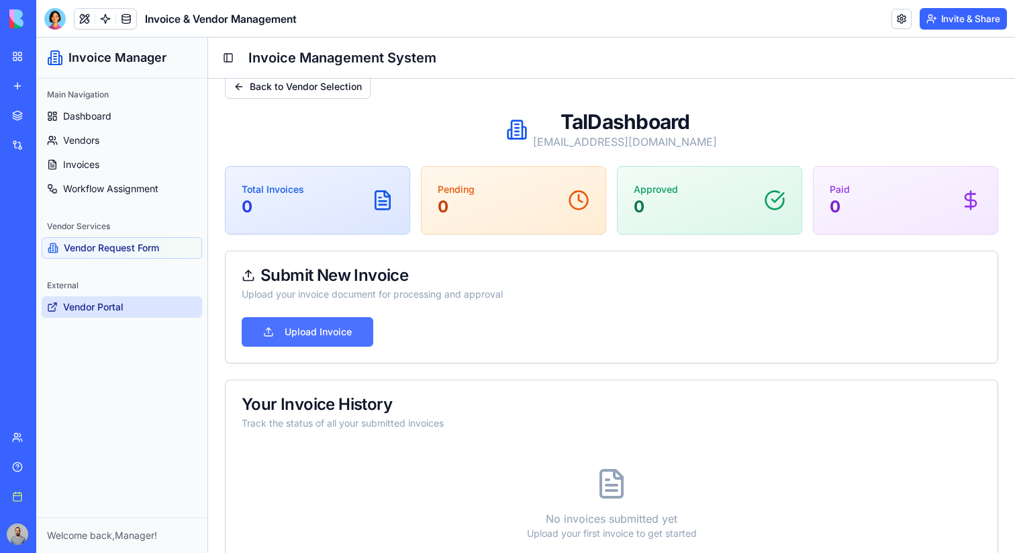
click at [312, 326] on button "Upload Invoice" at bounding box center [308, 332] width 132 height 30
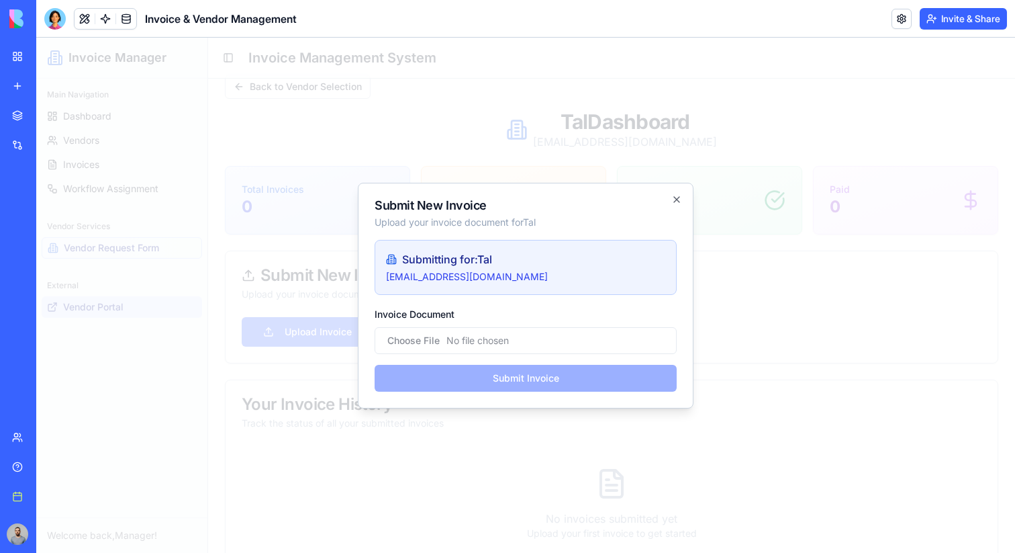
click at [412, 334] on input "Invoice Document" at bounding box center [526, 340] width 302 height 27
click at [430, 332] on input "Invoice Document" at bounding box center [526, 340] width 302 height 27
type input "**********"
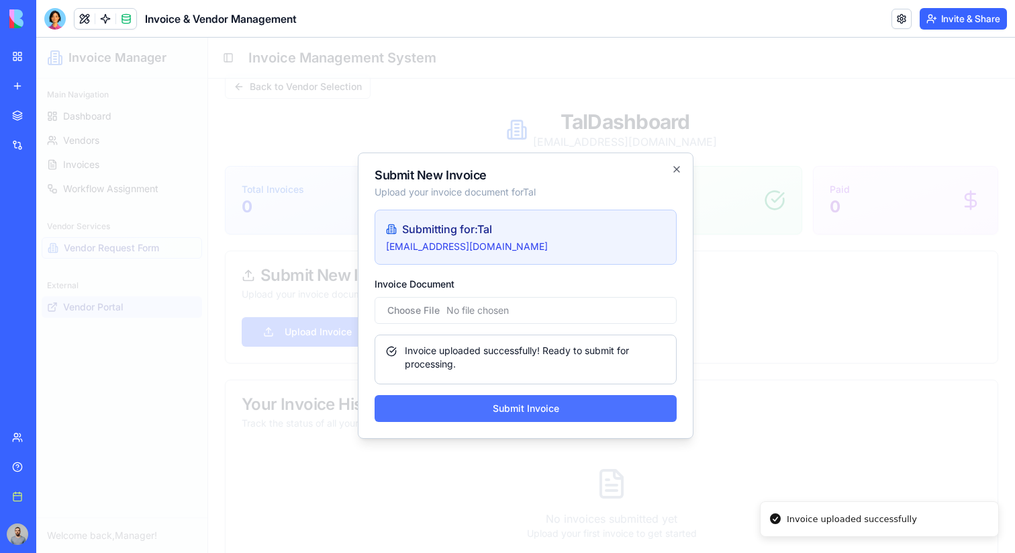
click at [542, 402] on button "Submit Invoice" at bounding box center [526, 408] width 302 height 27
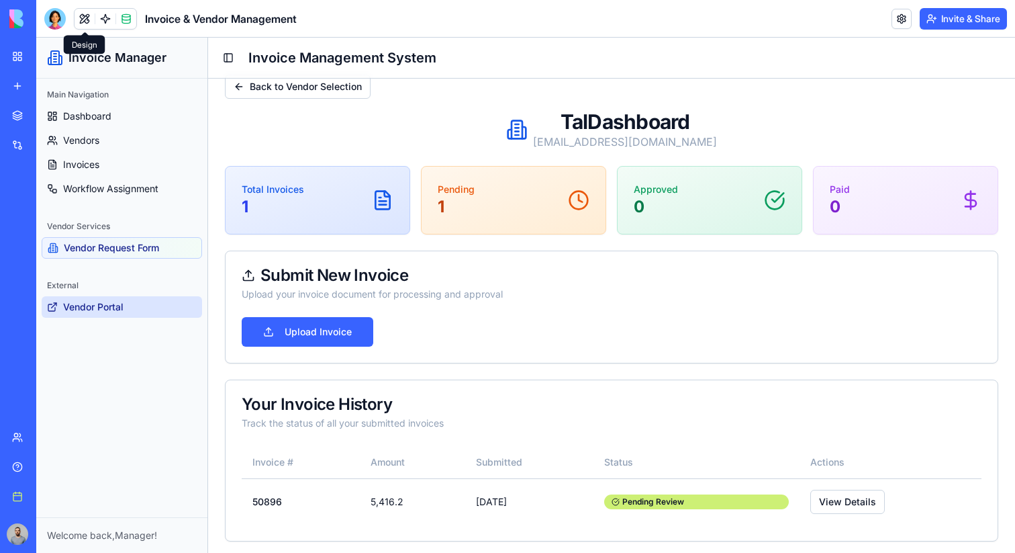
click at [89, 129] on ul "Dashboard Vendors Invoices Workflow Assignment" at bounding box center [122, 152] width 160 height 94
click at [89, 135] on span "Vendors" at bounding box center [81, 140] width 36 height 13
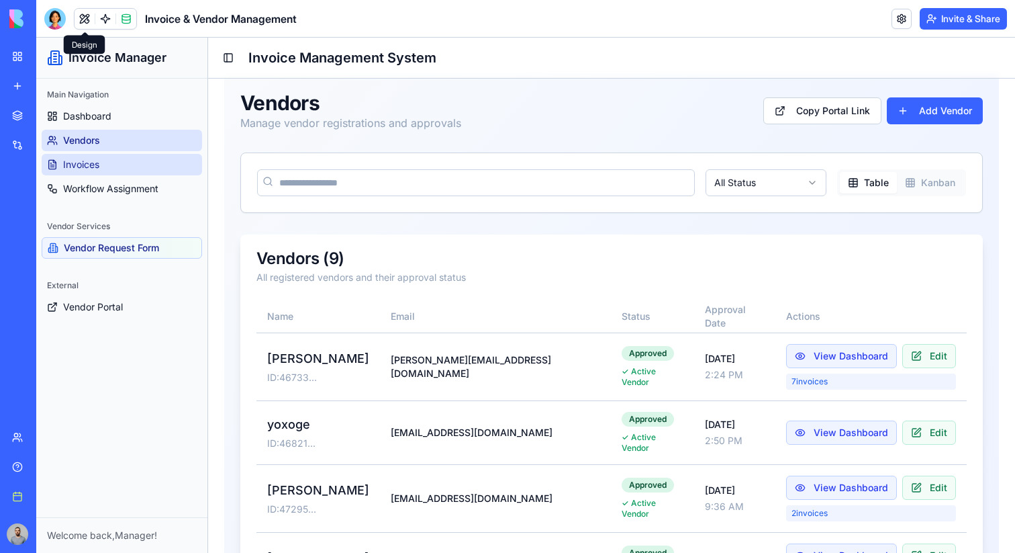
click at [85, 166] on span "Invoices" at bounding box center [81, 164] width 36 height 13
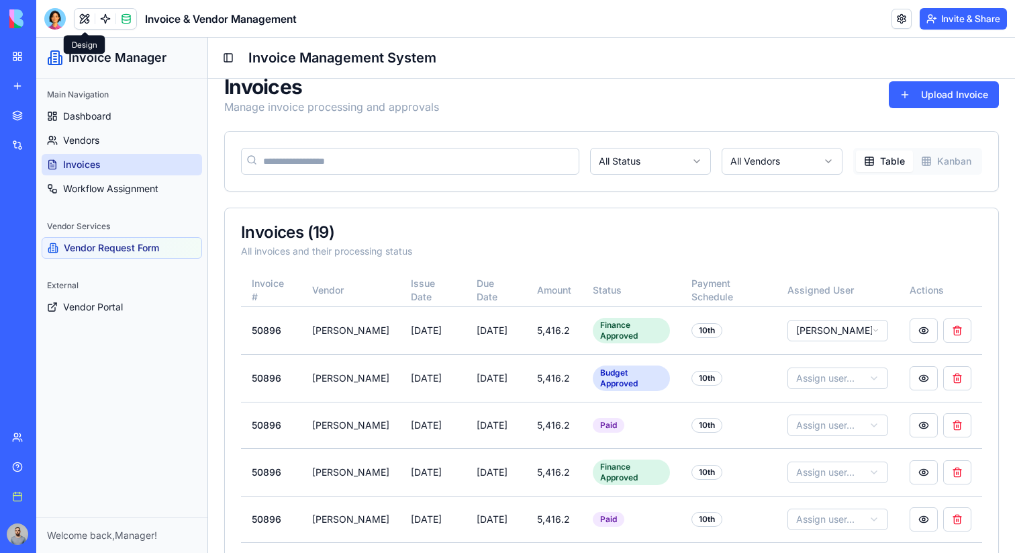
click at [89, 13] on button at bounding box center [85, 19] width 20 height 20
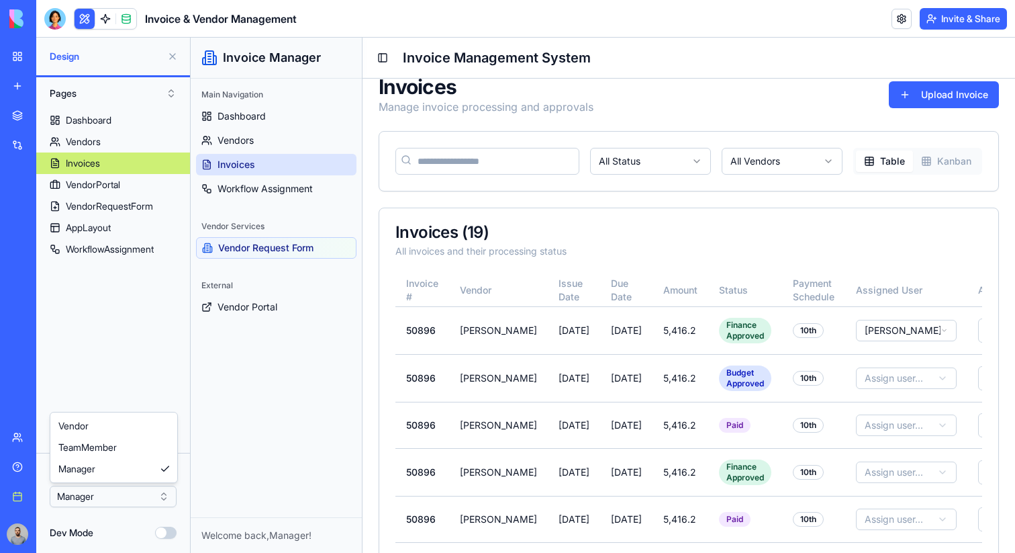
click at [94, 506] on html "BETA My workspace New app Marketplace Integrations Recent Invoice & Vendor Mana…" at bounding box center [507, 276] width 1015 height 553
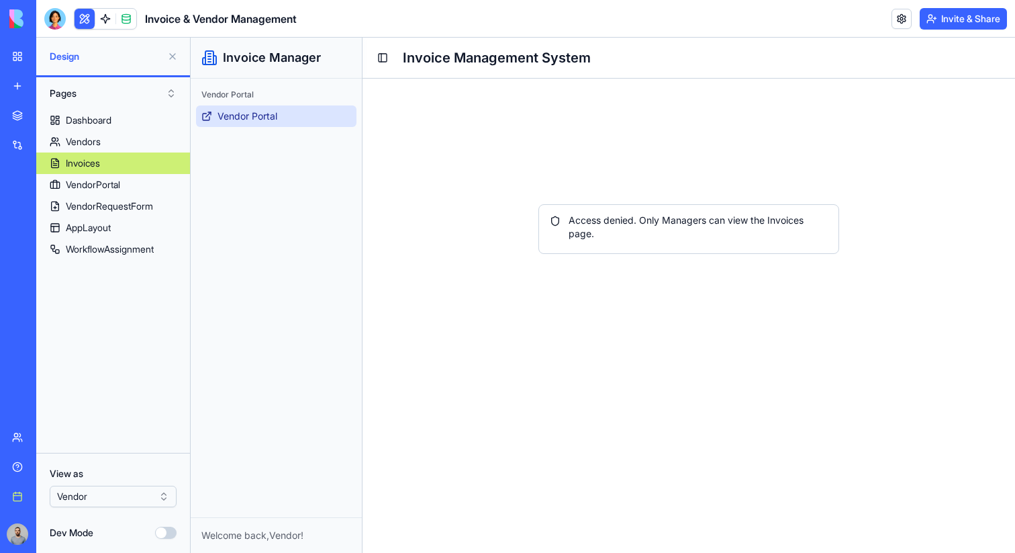
click at [271, 116] on span "Vendor Portal" at bounding box center [248, 115] width 60 height 13
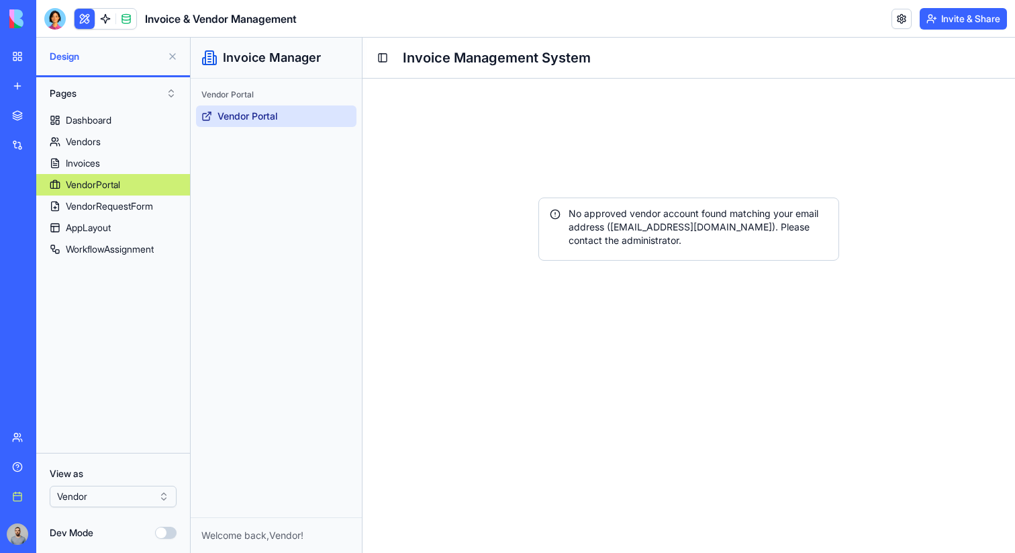
click at [272, 116] on span "Vendor Portal" at bounding box center [248, 115] width 60 height 13
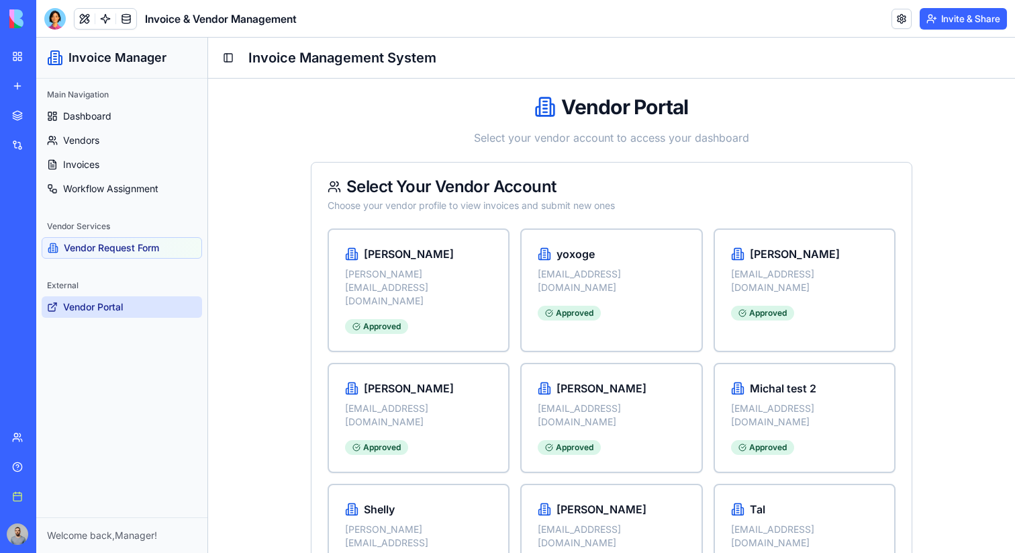
click at [86, 305] on span "Vendor Portal" at bounding box center [93, 306] width 60 height 13
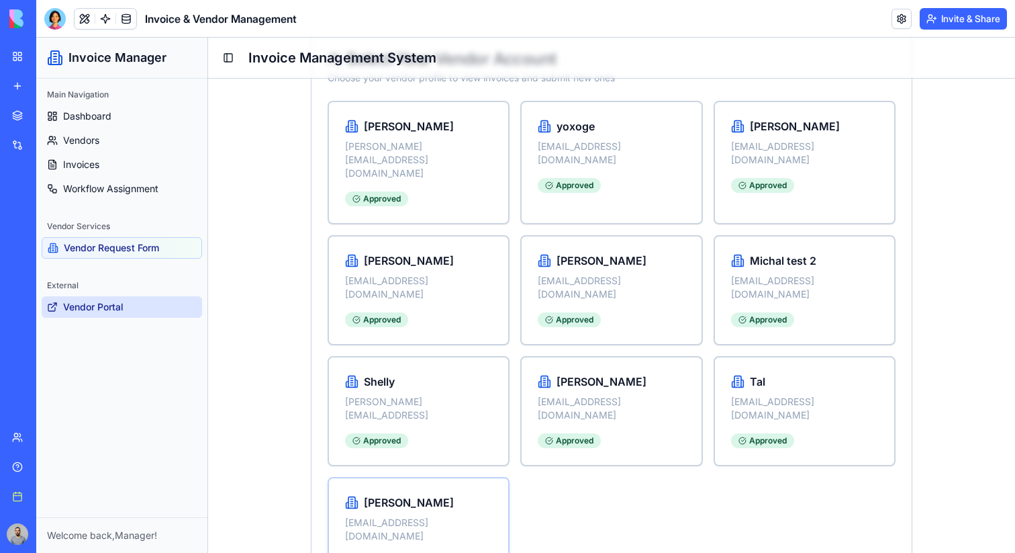
click at [416, 478] on div "[PERSON_NAME] [EMAIL_ADDRESS][DOMAIN_NAME] Approved" at bounding box center [418, 531] width 179 height 107
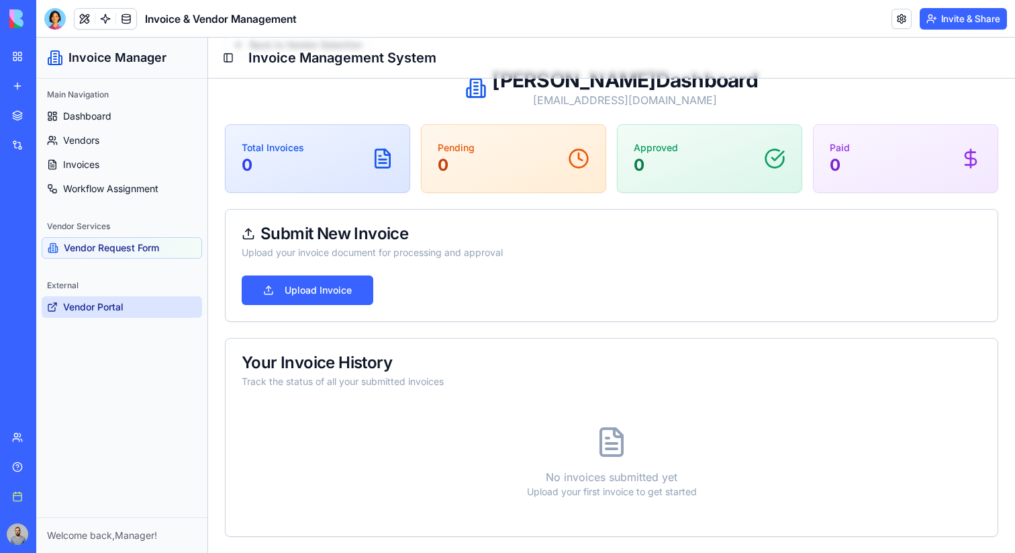
scroll to position [62, 0]
click at [296, 294] on button "Upload Invoice" at bounding box center [308, 290] width 132 height 30
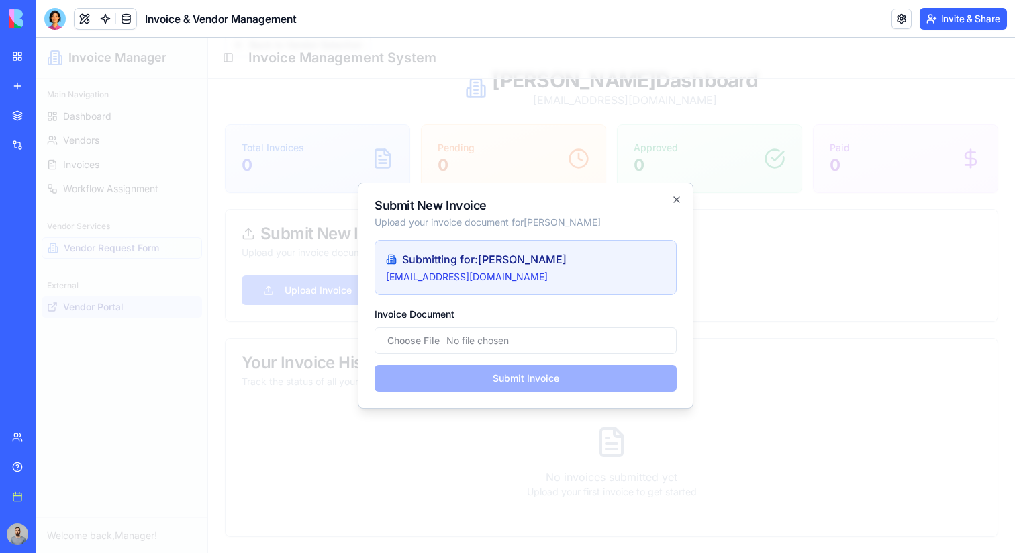
click at [425, 335] on input "Invoice Document" at bounding box center [526, 340] width 302 height 27
type input "**********"
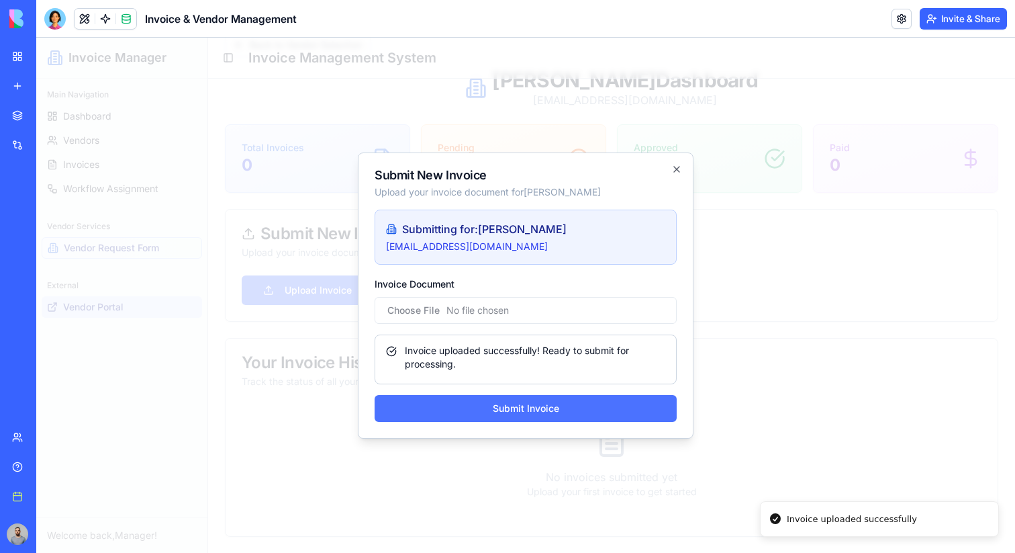
click at [504, 412] on button "Submit Invoice" at bounding box center [526, 408] width 302 height 27
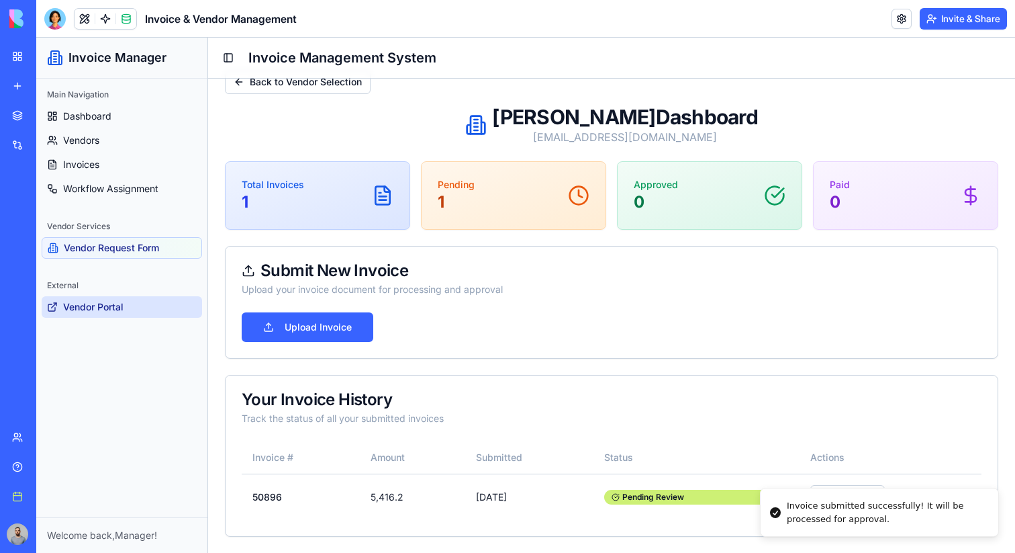
scroll to position [24, 0]
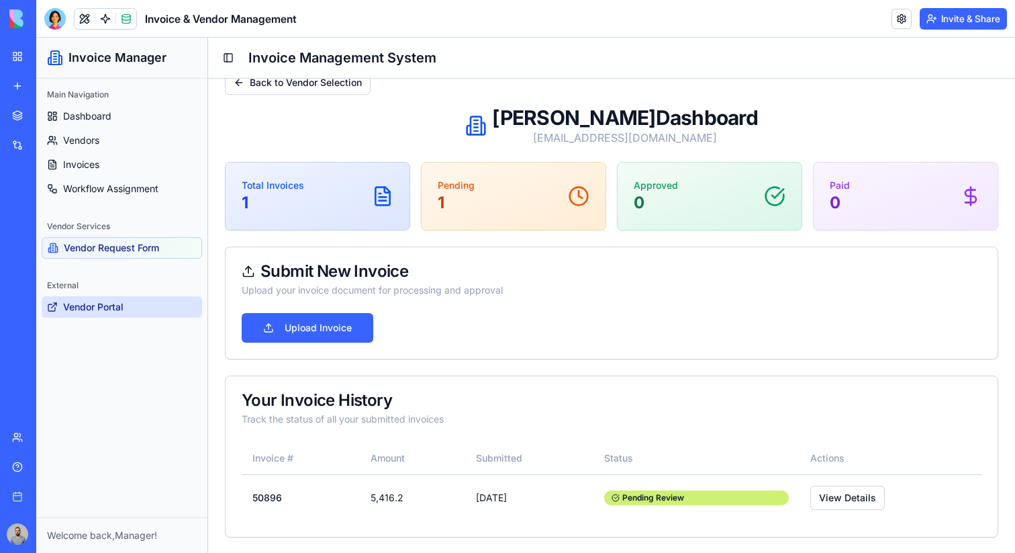
click at [108, 101] on div "Main Navigation" at bounding box center [122, 94] width 160 height 21
